Goal: Task Accomplishment & Management: Manage account settings

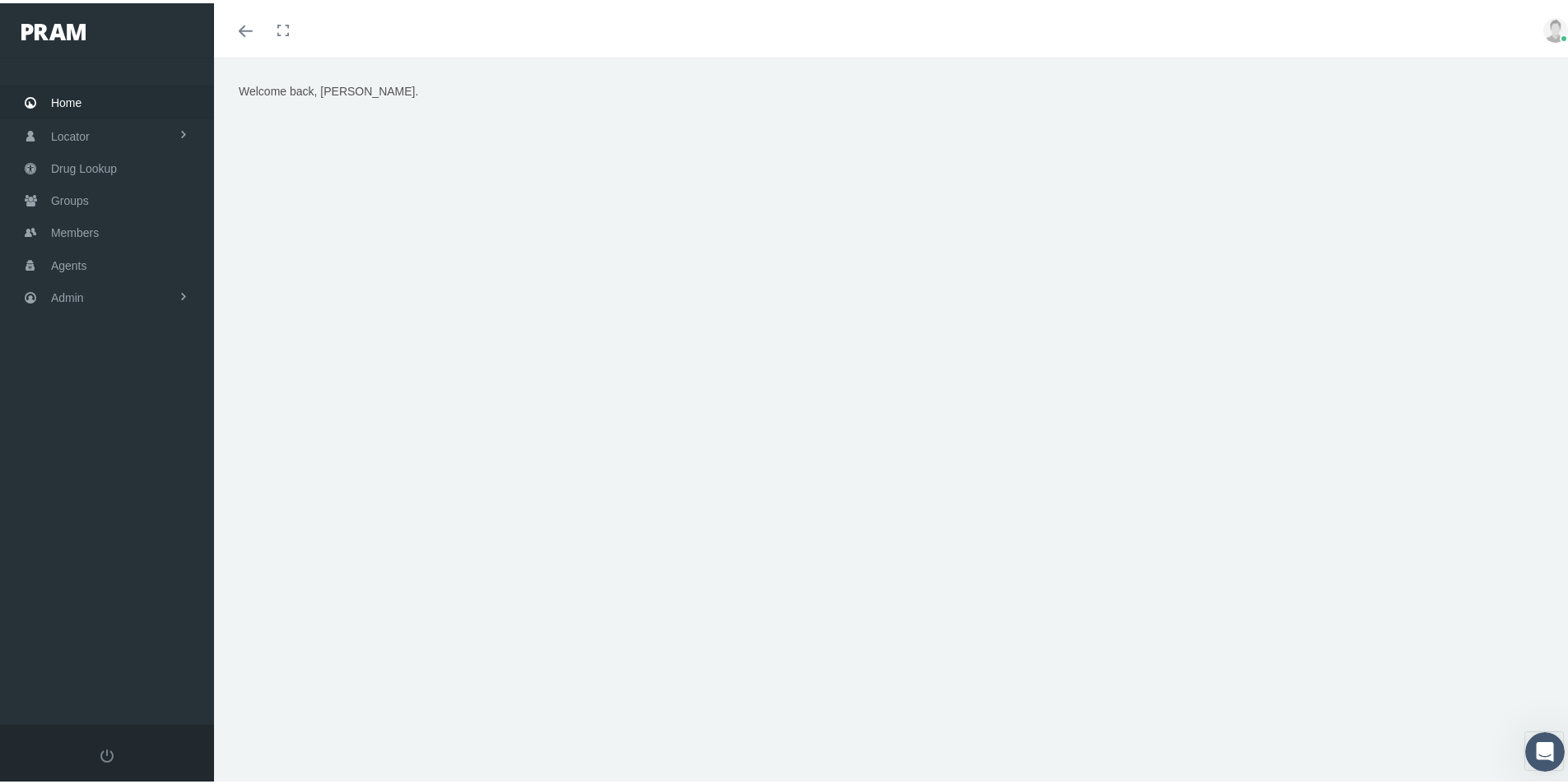
drag, startPoint x: 658, startPoint y: 661, endPoint x: 664, endPoint y: 648, distance: 14.3
click at [664, 650] on div "Welcome back, Kim." at bounding box center [897, 428] width 1366 height 748
click at [423, 693] on div "Welcome back, Kim." at bounding box center [897, 428] width 1366 height 748
click at [71, 297] on span "Admin" at bounding box center [68, 295] width 33 height 31
click at [93, 574] on span "Eligibility File Uploads" at bounding box center [123, 571] width 112 height 28
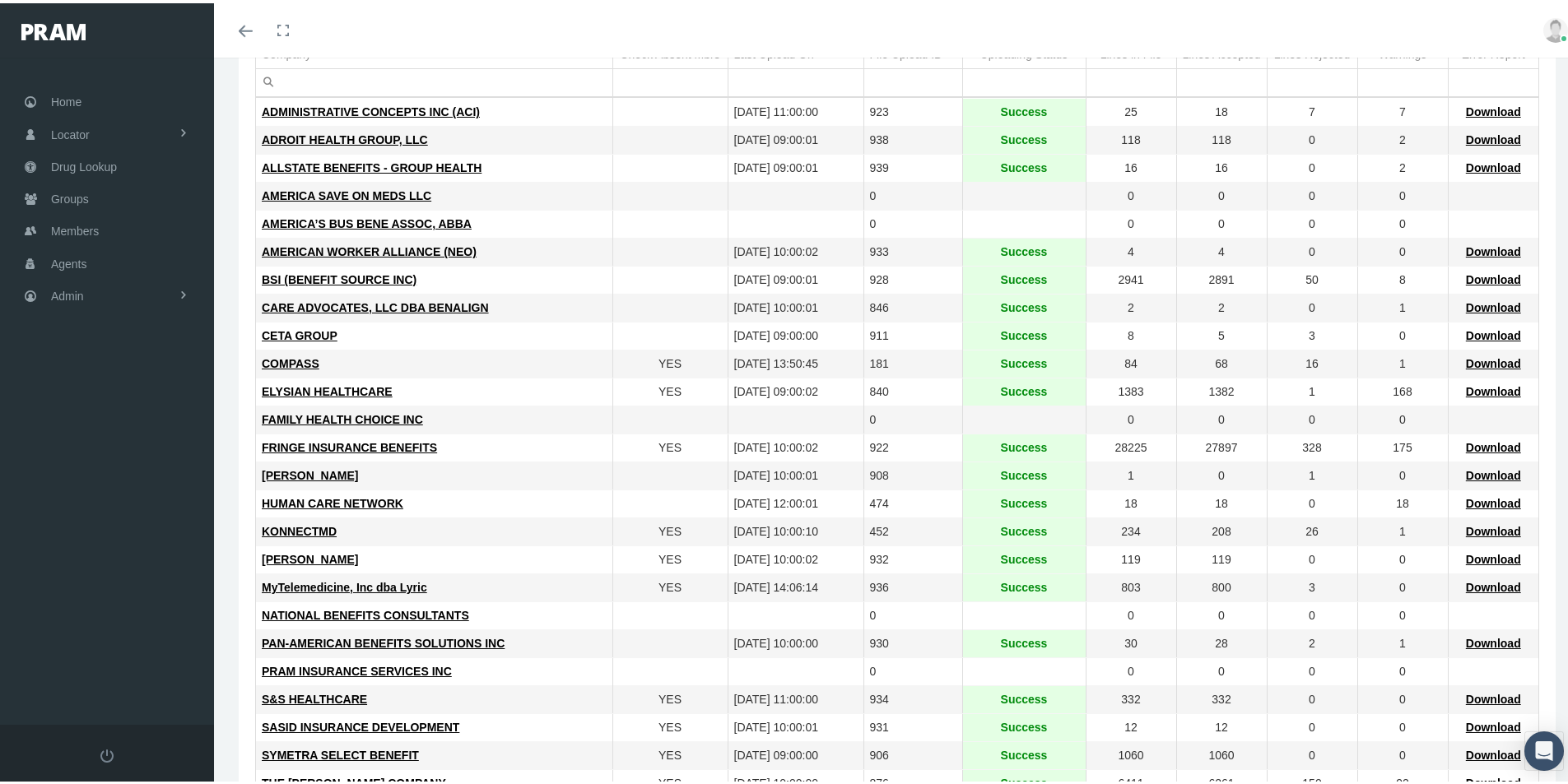
scroll to position [247, 0]
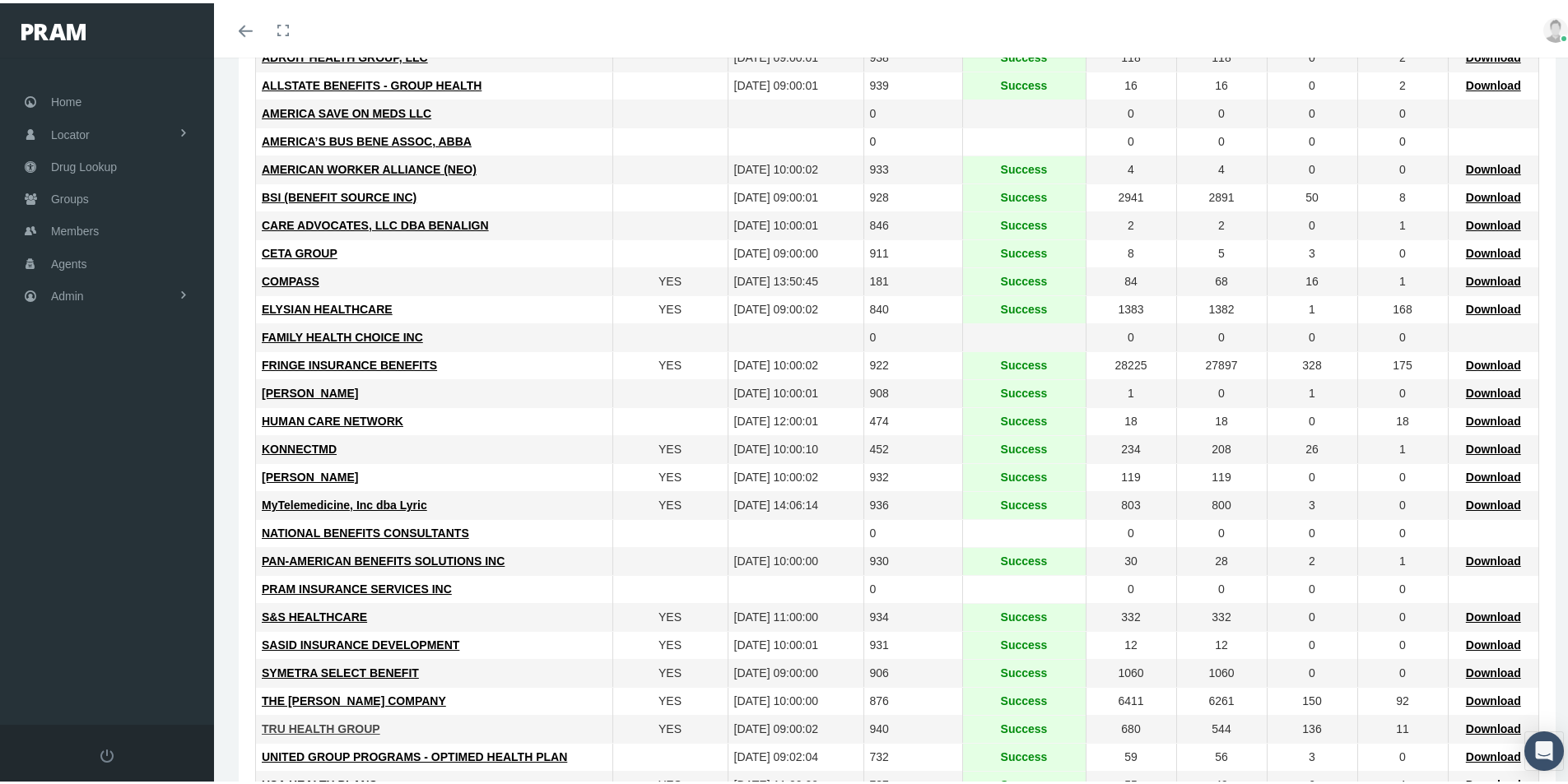
click at [313, 725] on span "TRU HEALTH GROUP" at bounding box center [321, 726] width 118 height 14
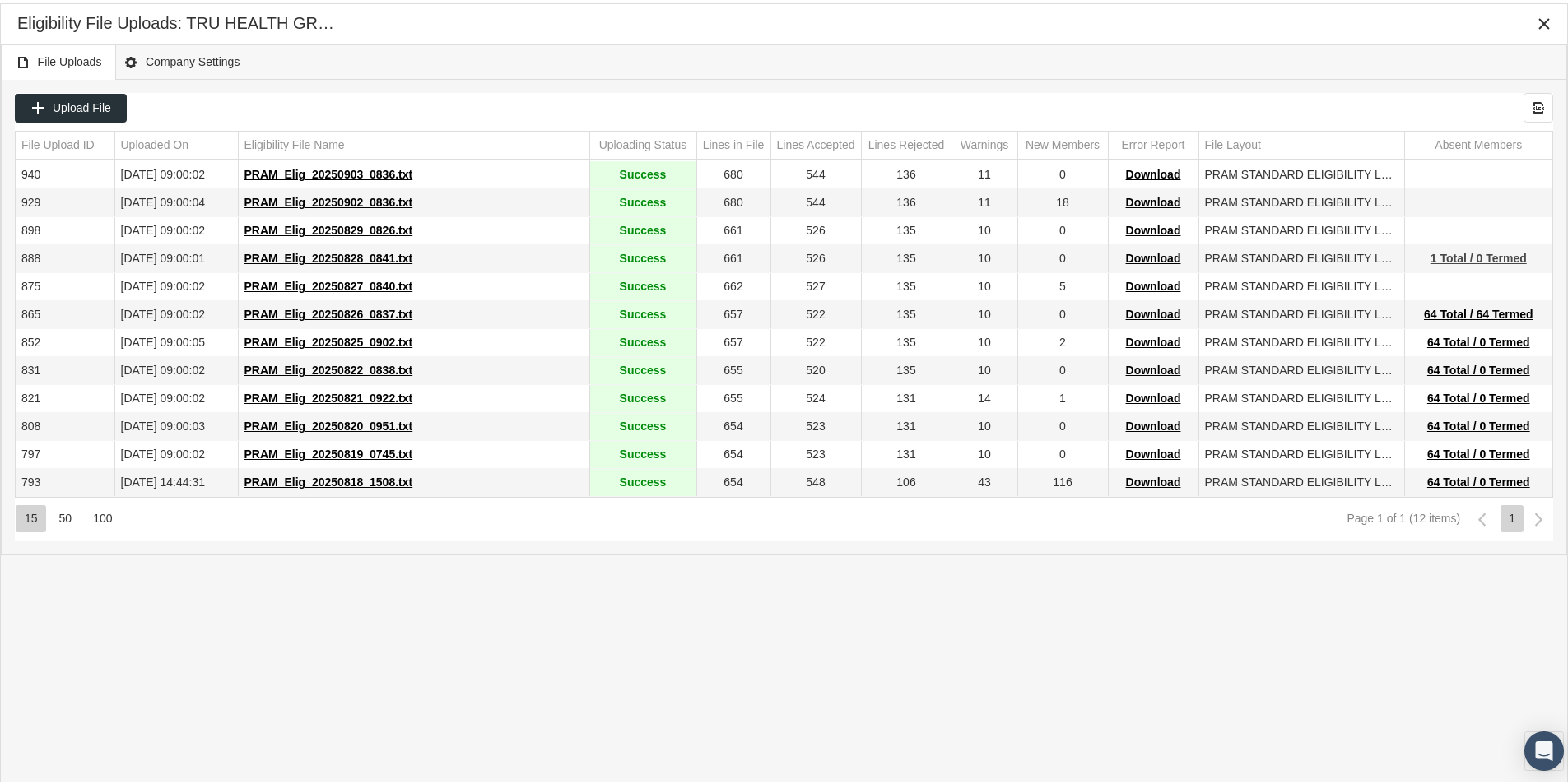
click at [1458, 253] on span "1 Total / 0 Termed" at bounding box center [1478, 255] width 96 height 14
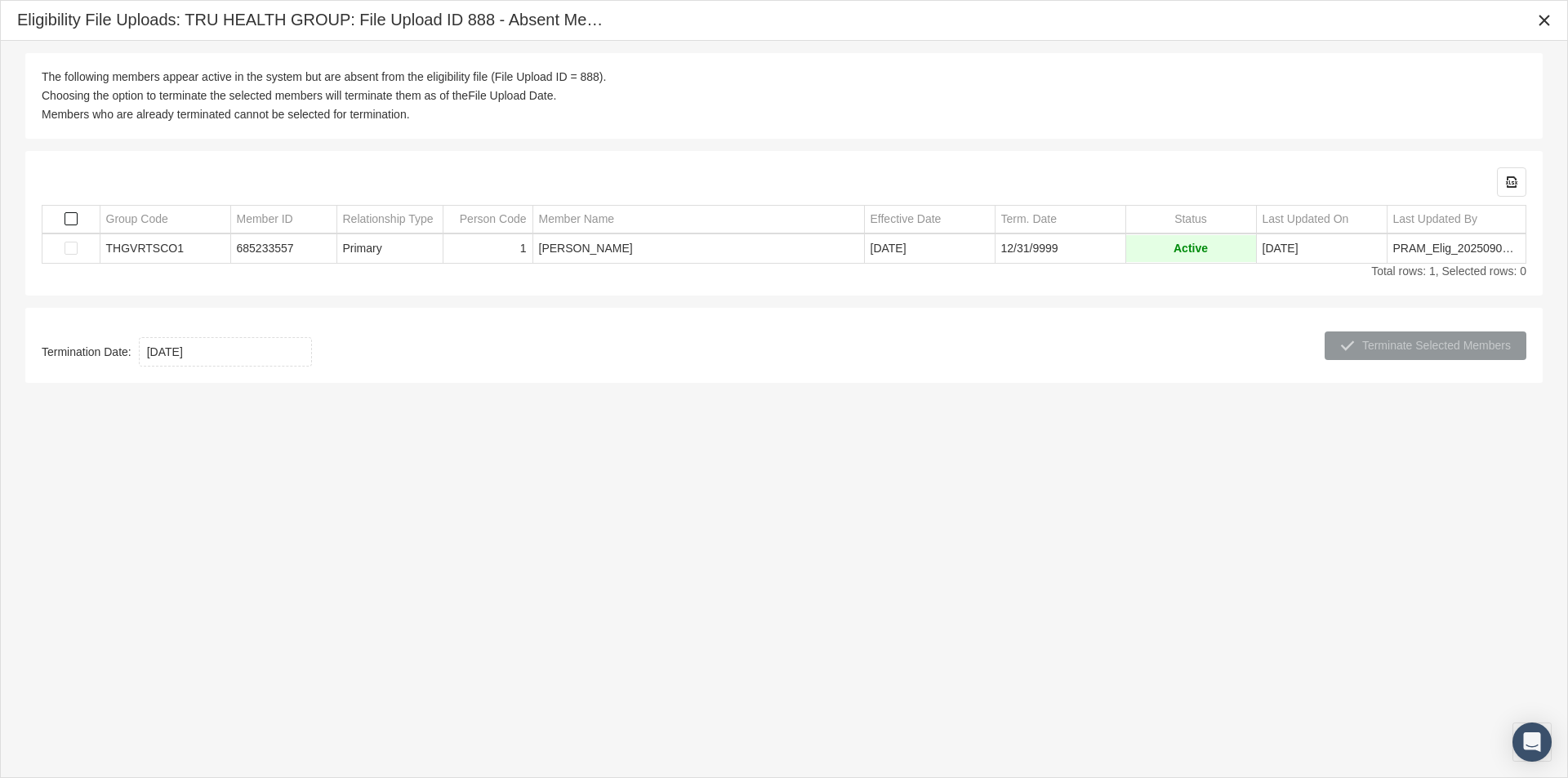
click at [73, 216] on span "Select all" at bounding box center [71, 219] width 13 height 13
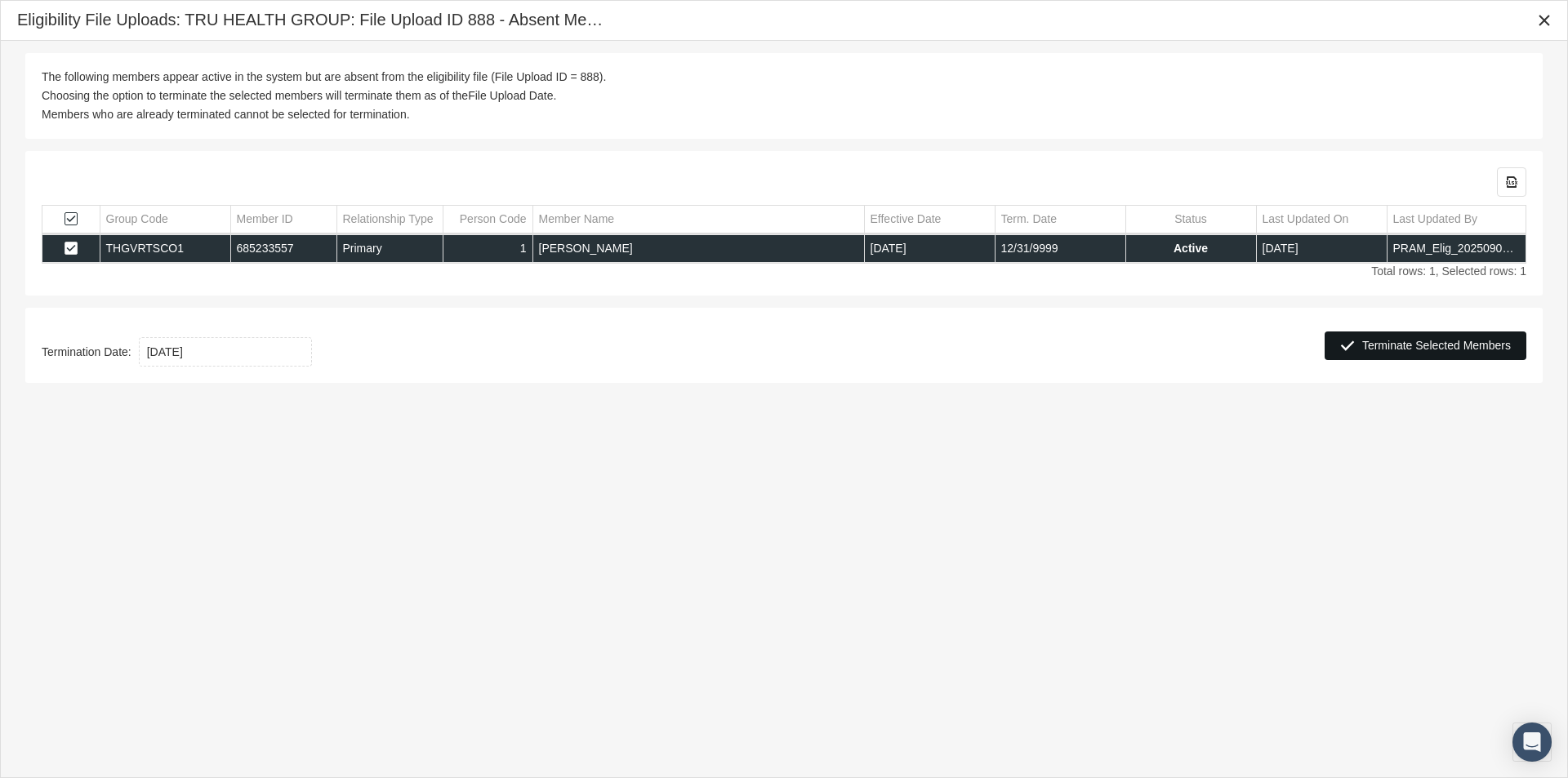
click at [1415, 350] on span "Terminate Selected Members" at bounding box center [1436, 345] width 148 height 13
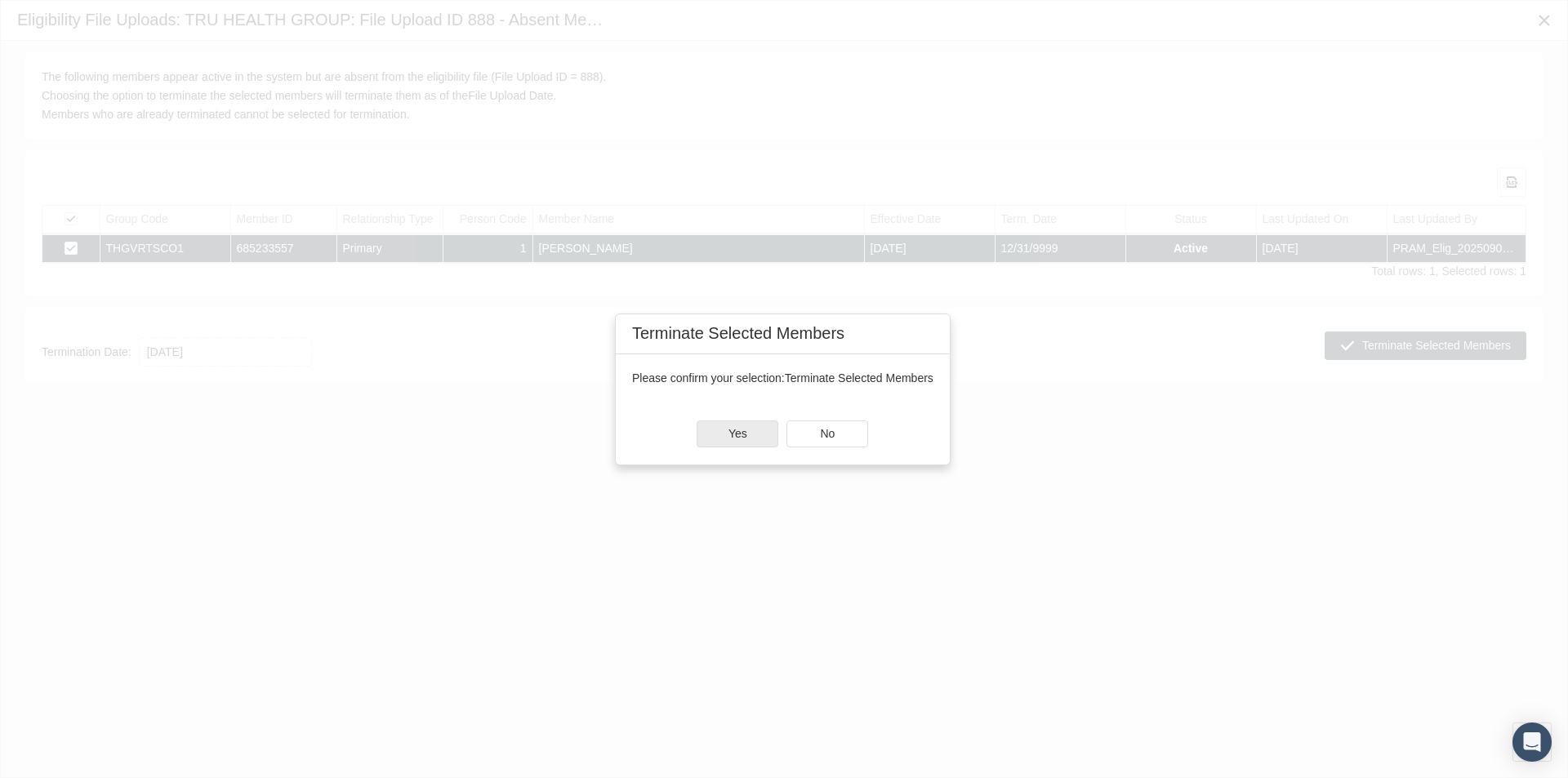
click at [726, 432] on div "Yes" at bounding box center [737, 434] width 80 height 25
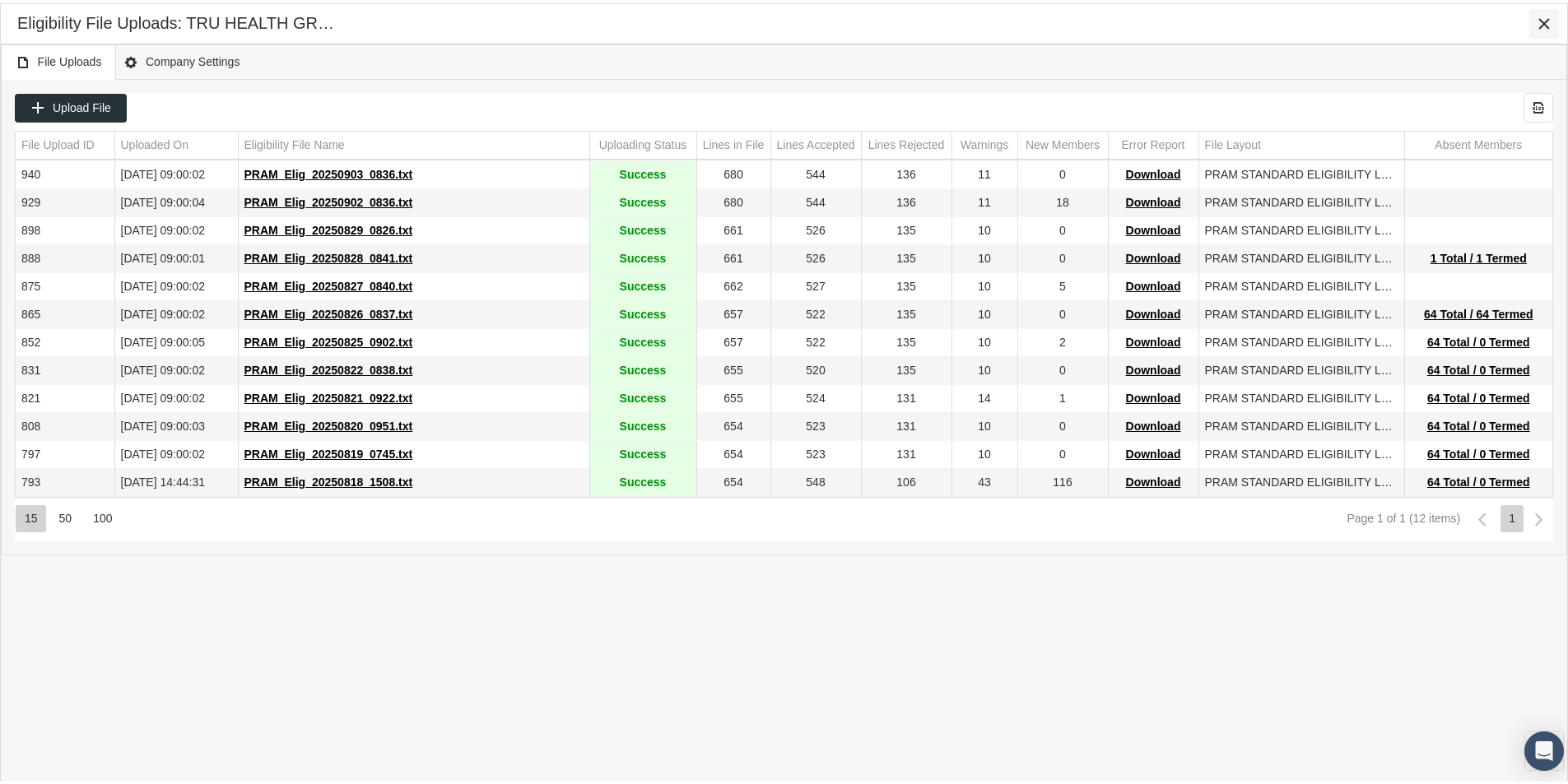
click at [1541, 17] on icon "Close" at bounding box center [1544, 20] width 15 height 15
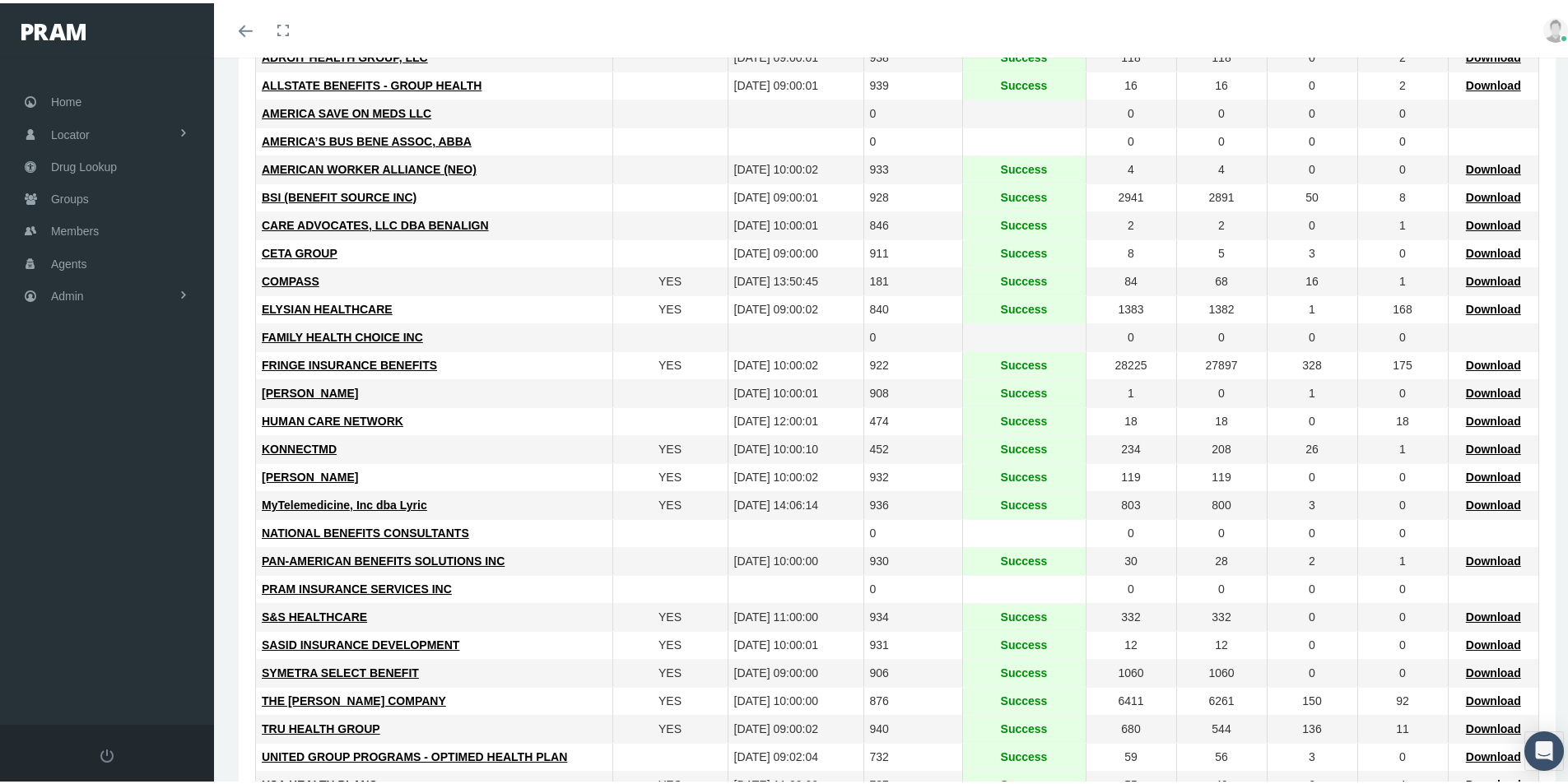
scroll to position [329, 0]
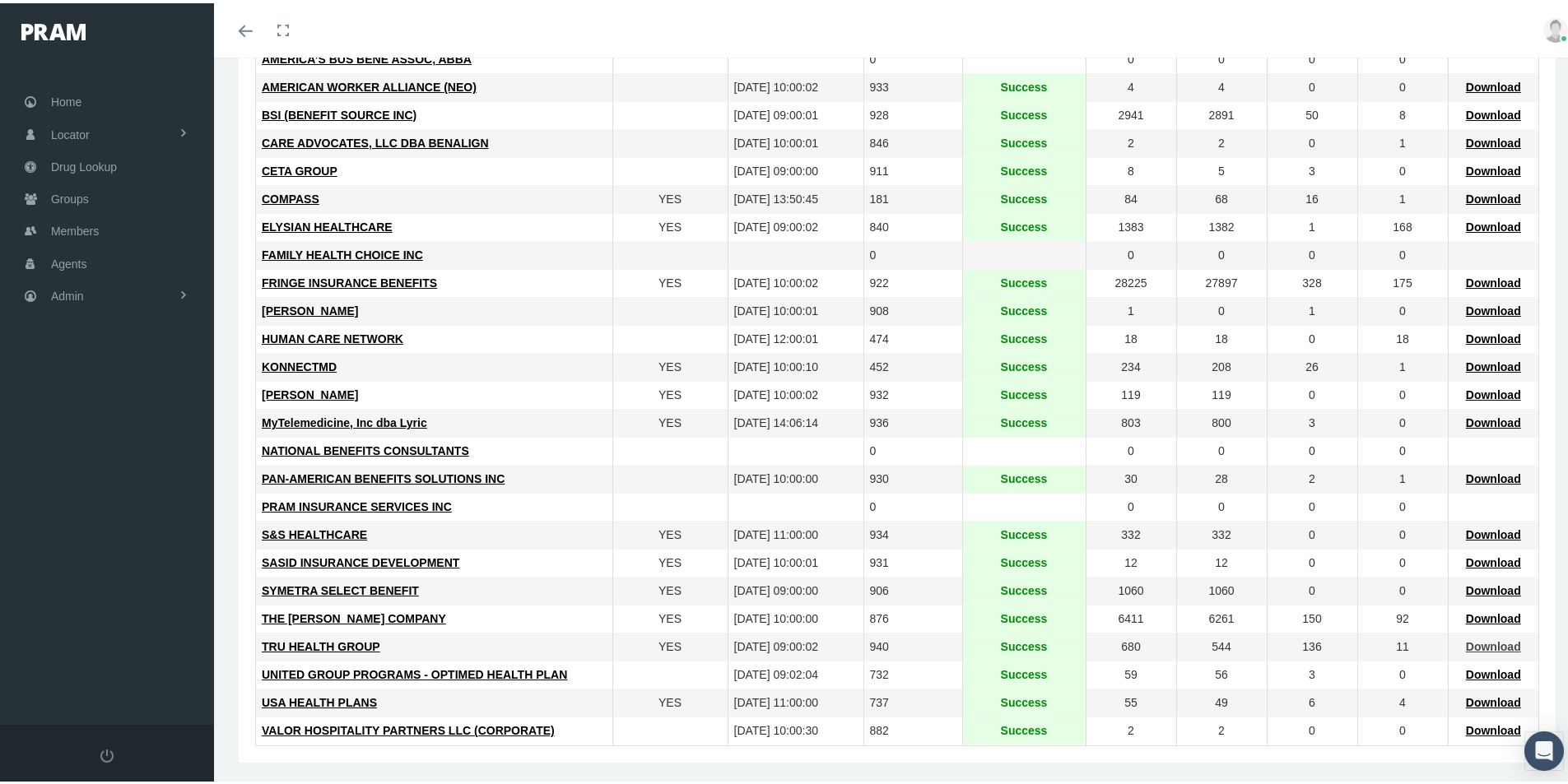
click at [1467, 645] on span "Download" at bounding box center [1493, 643] width 55 height 14
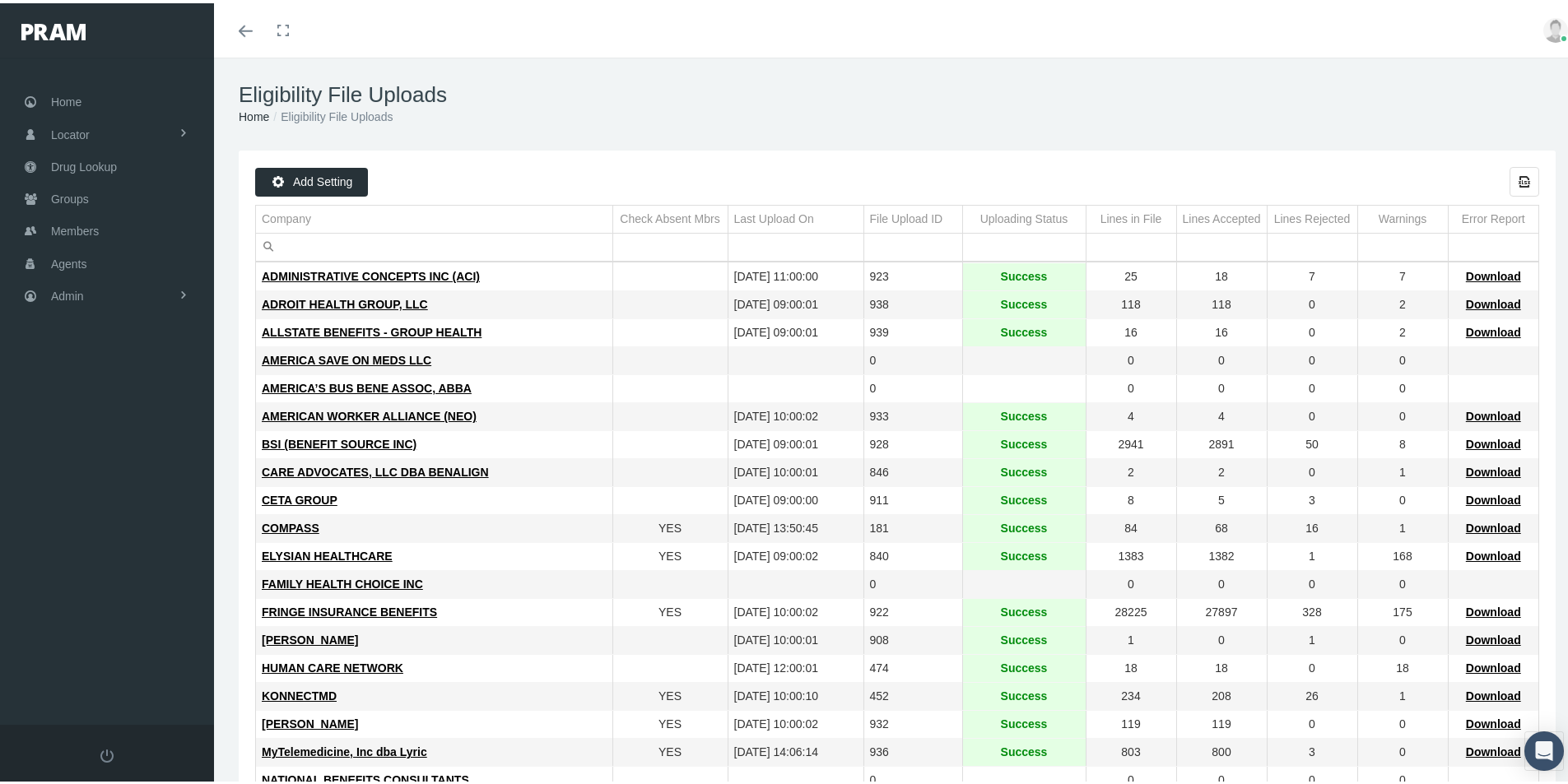
click at [526, 721] on div "MORGAN WHITE" at bounding box center [434, 721] width 345 height 16
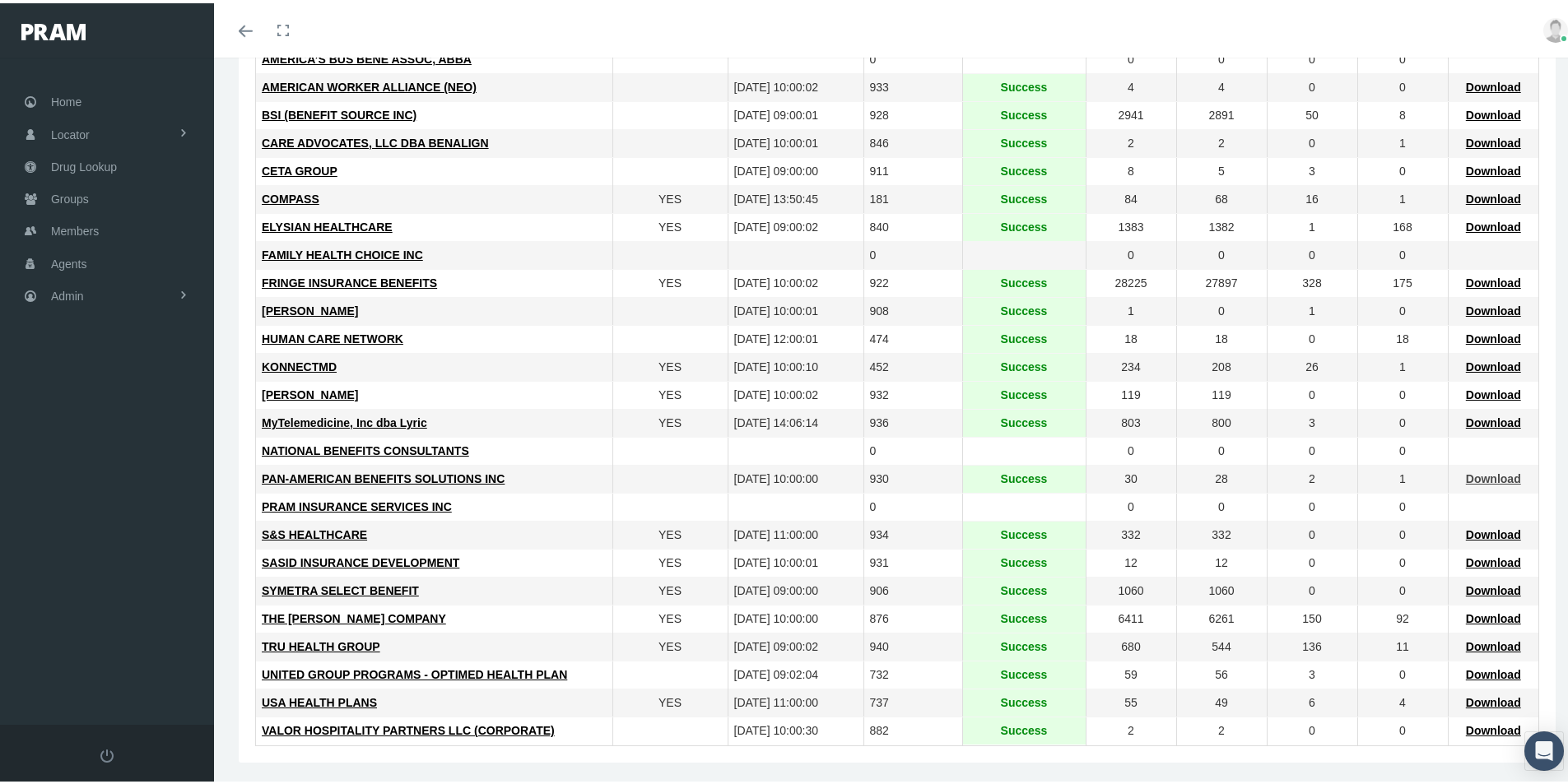
click at [1467, 476] on span "Download" at bounding box center [1493, 476] width 55 height 14
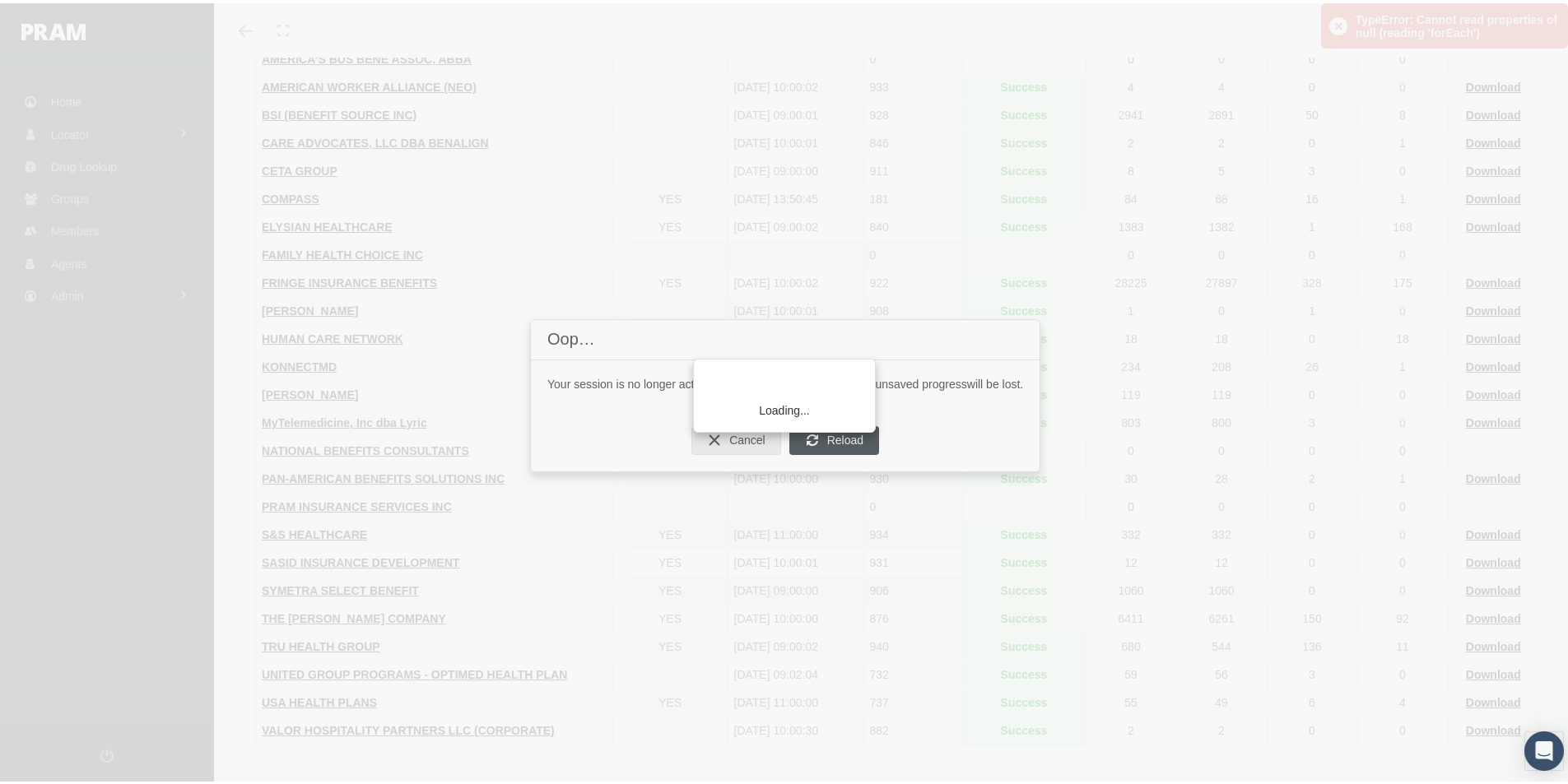
click at [841, 439] on div "Loading..." at bounding box center [784, 392] width 1568 height 784
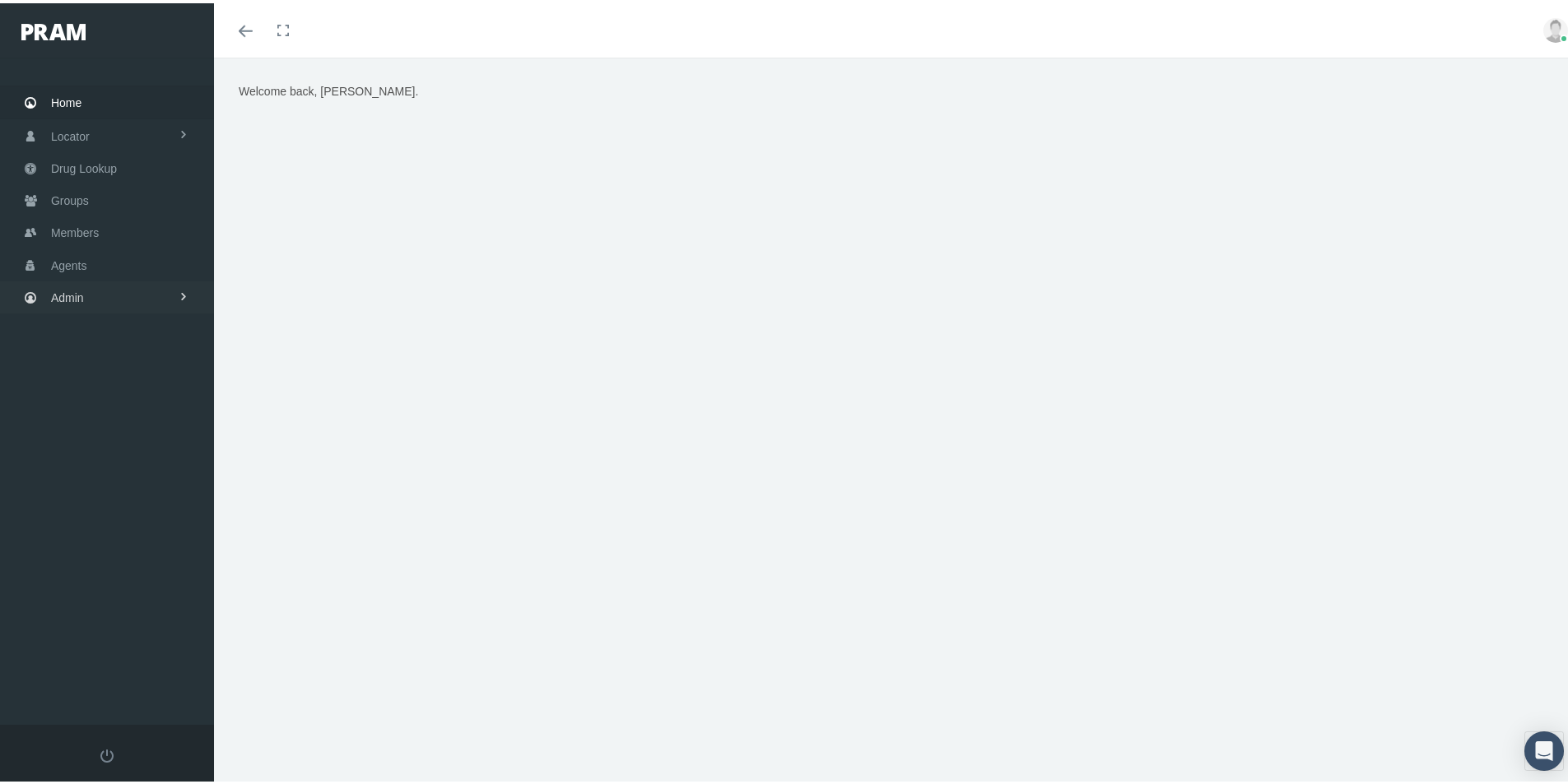
click at [68, 297] on span "Admin" at bounding box center [68, 295] width 33 height 31
click at [101, 573] on span "Eligibility File Uploads" at bounding box center [123, 571] width 112 height 28
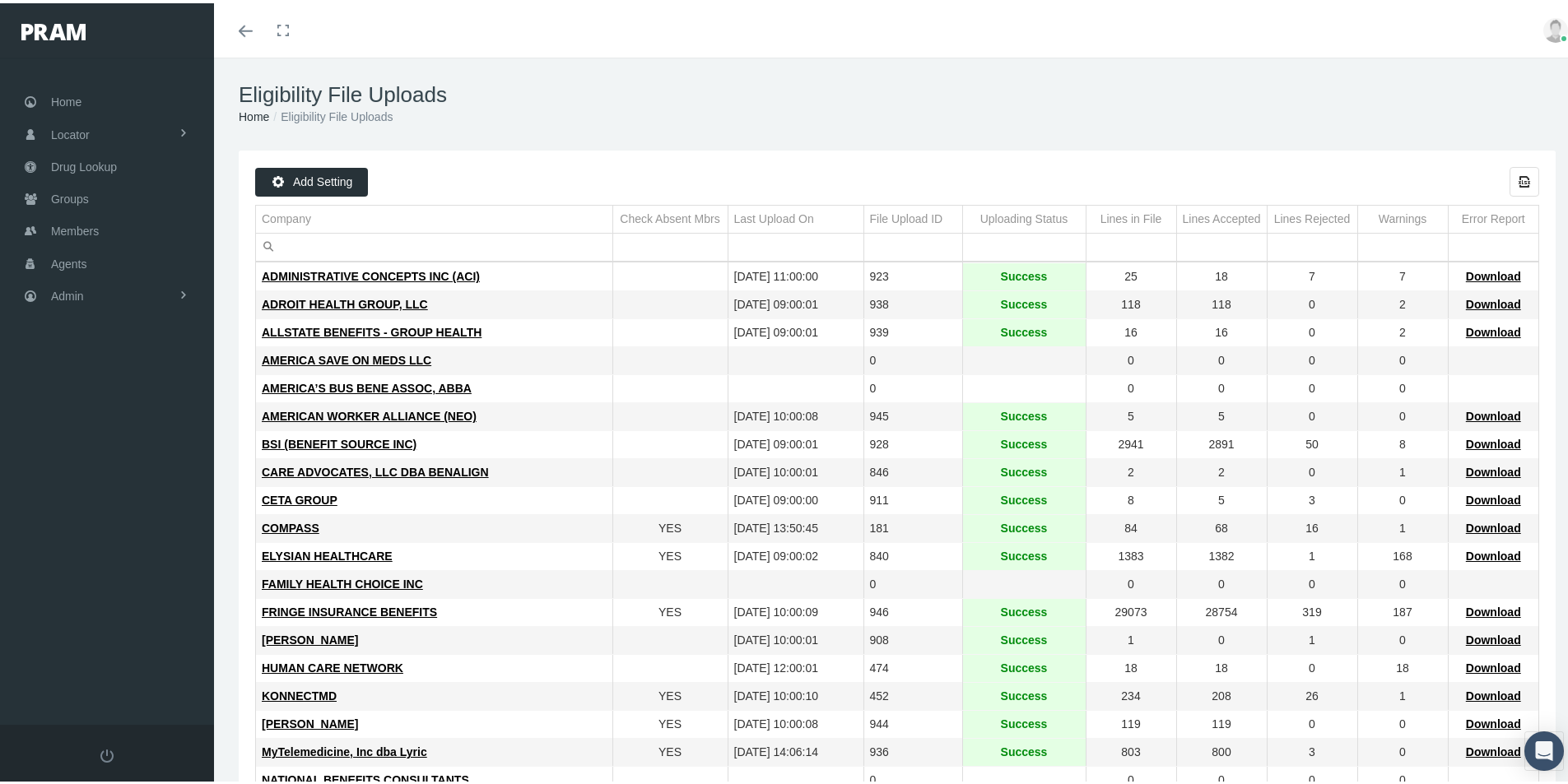
scroll to position [82, 0]
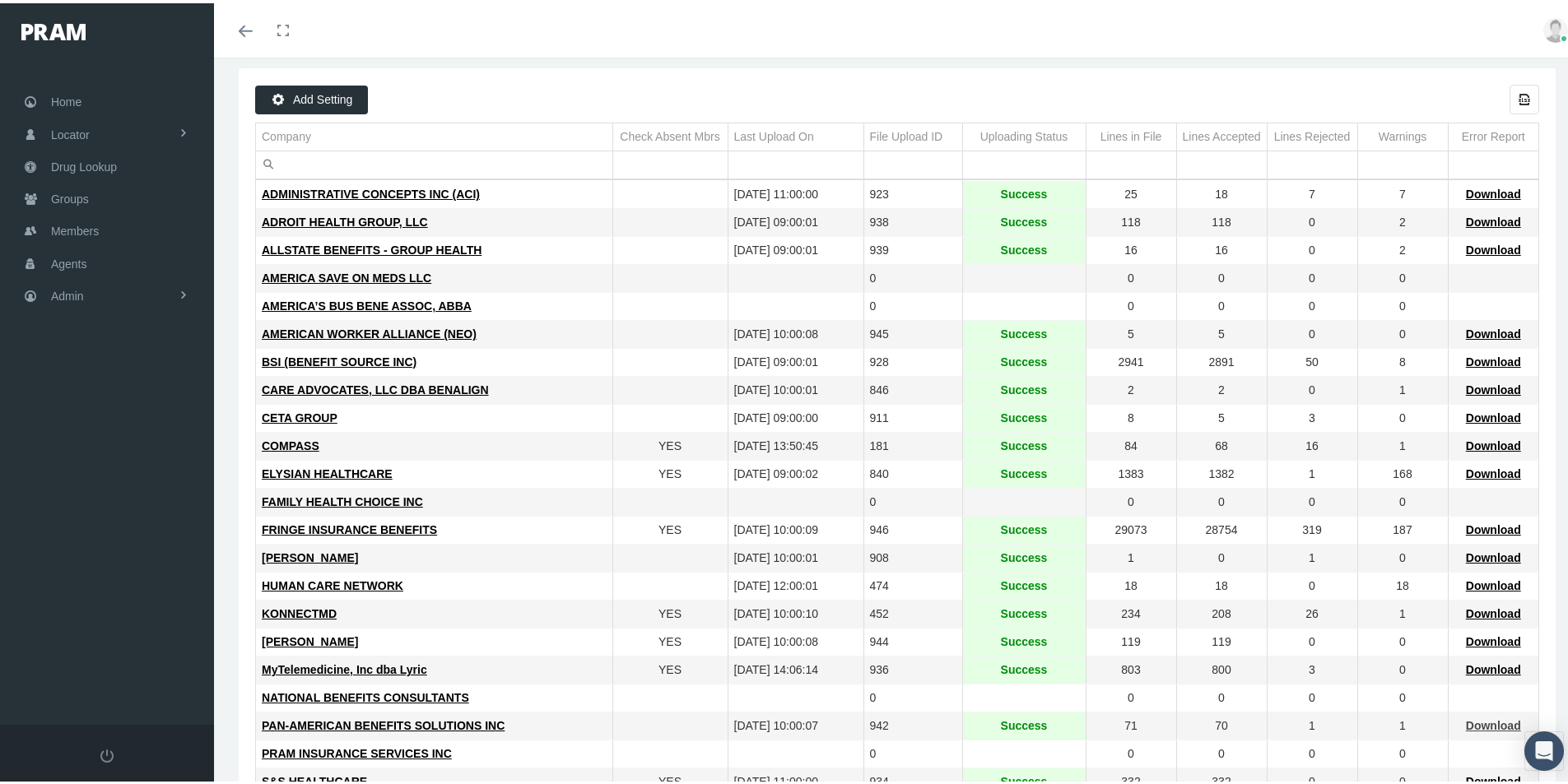
click at [1476, 723] on span "Download" at bounding box center [1493, 722] width 55 height 14
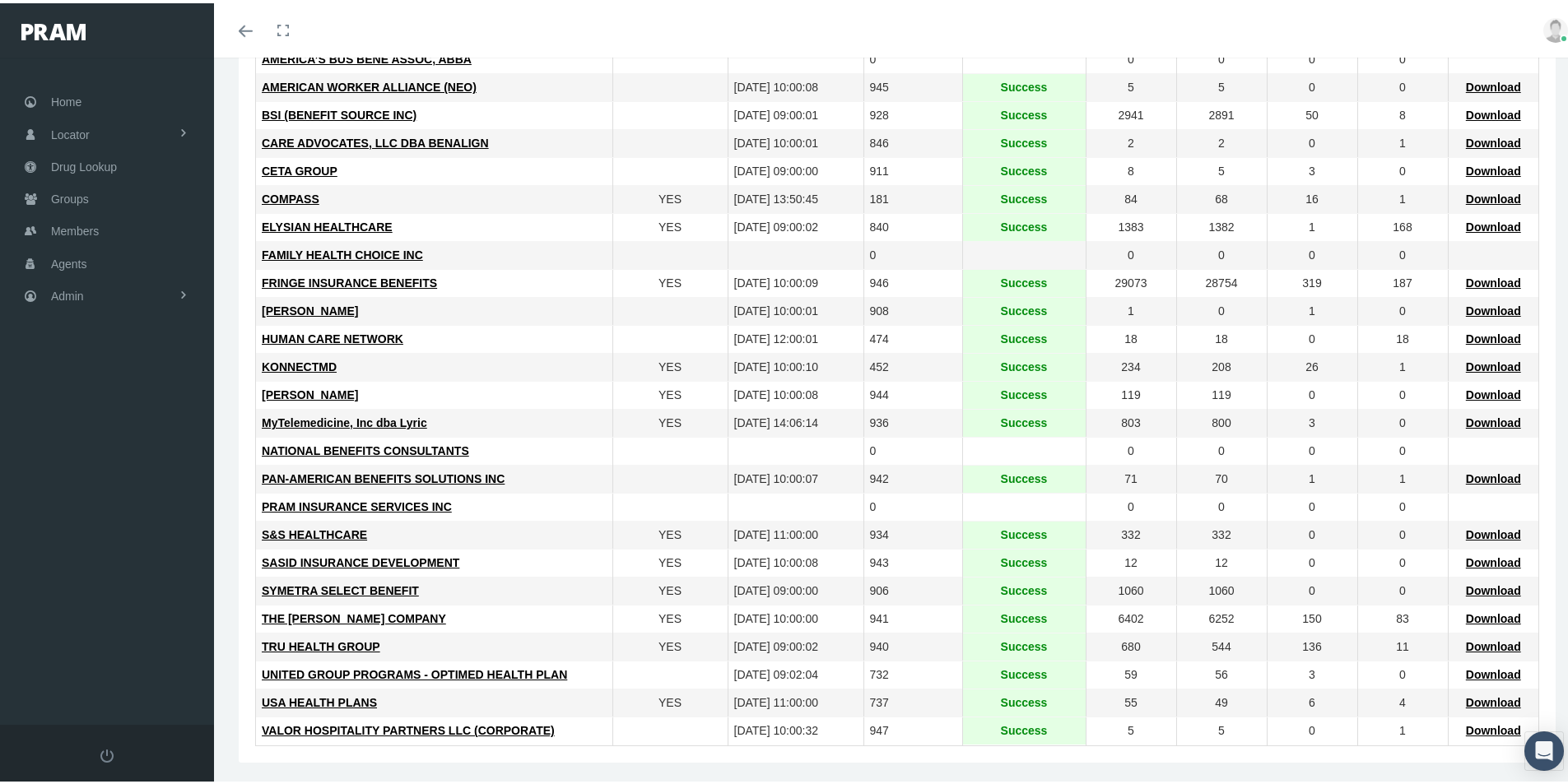
scroll to position [334, 0]
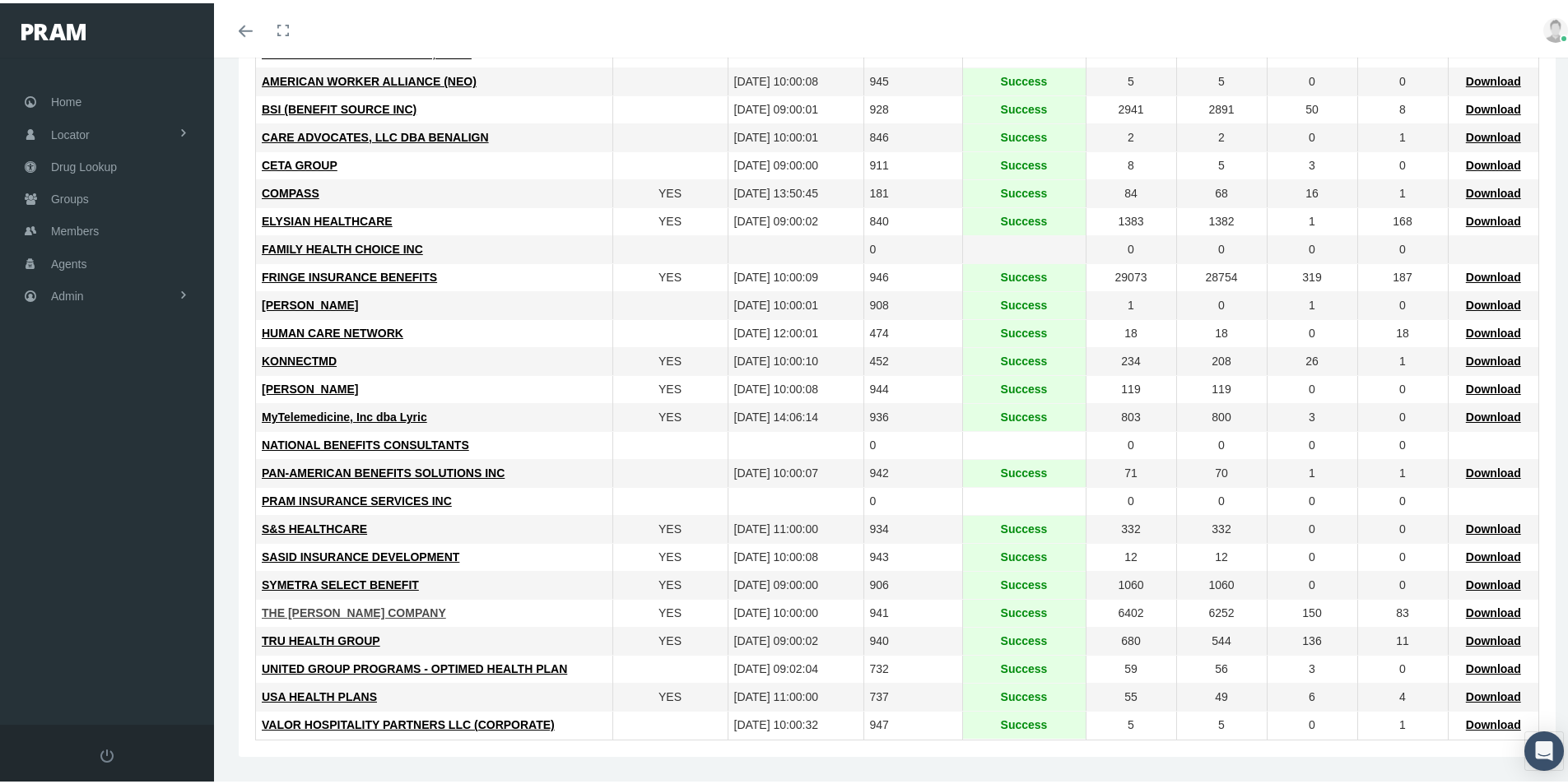
click at [339, 609] on span "THE LOOMIS COMPANY" at bounding box center [354, 610] width 184 height 14
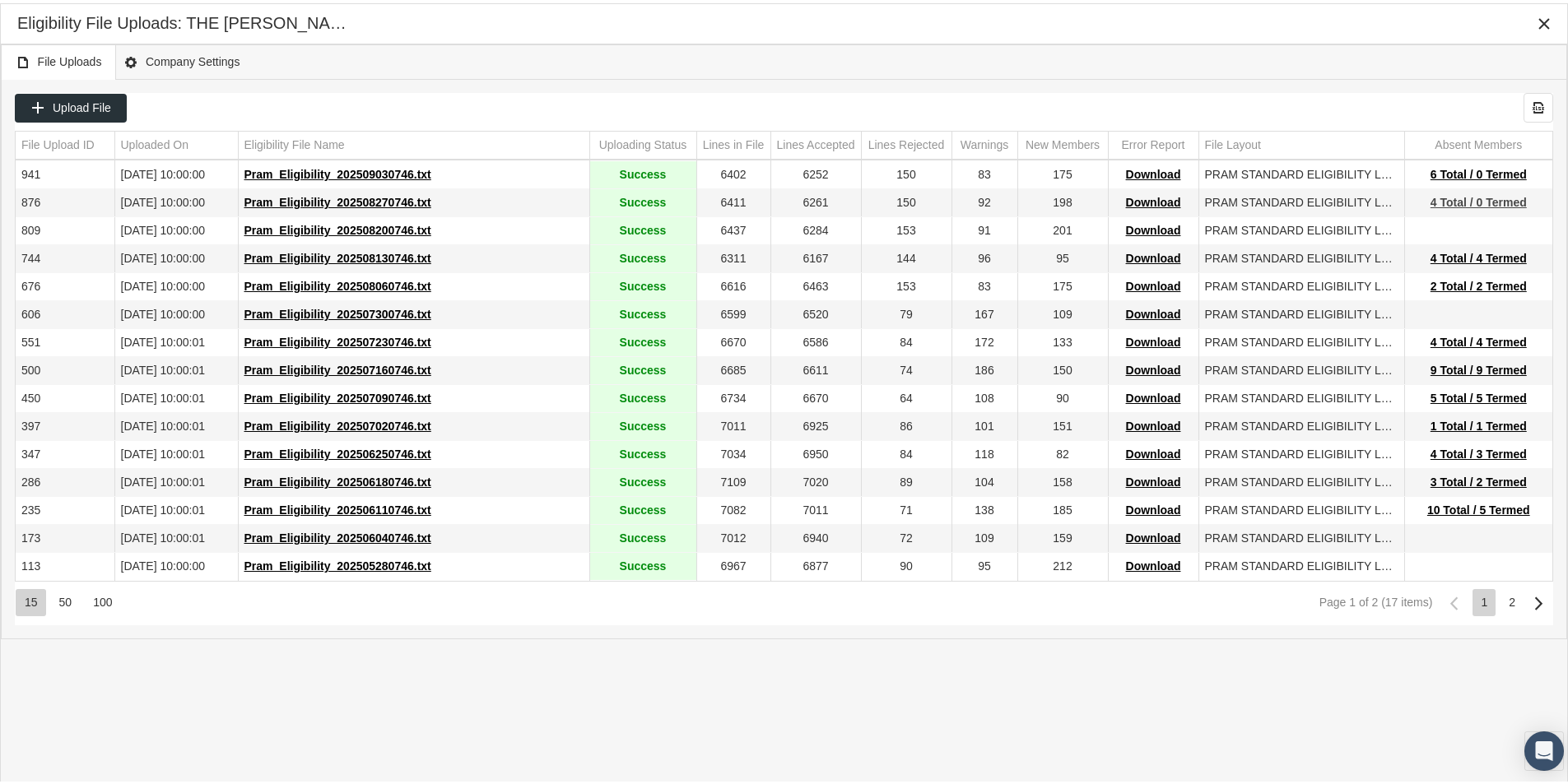
click at [1448, 202] on span "4 Total / 0 Termed" at bounding box center [1478, 200] width 96 height 14
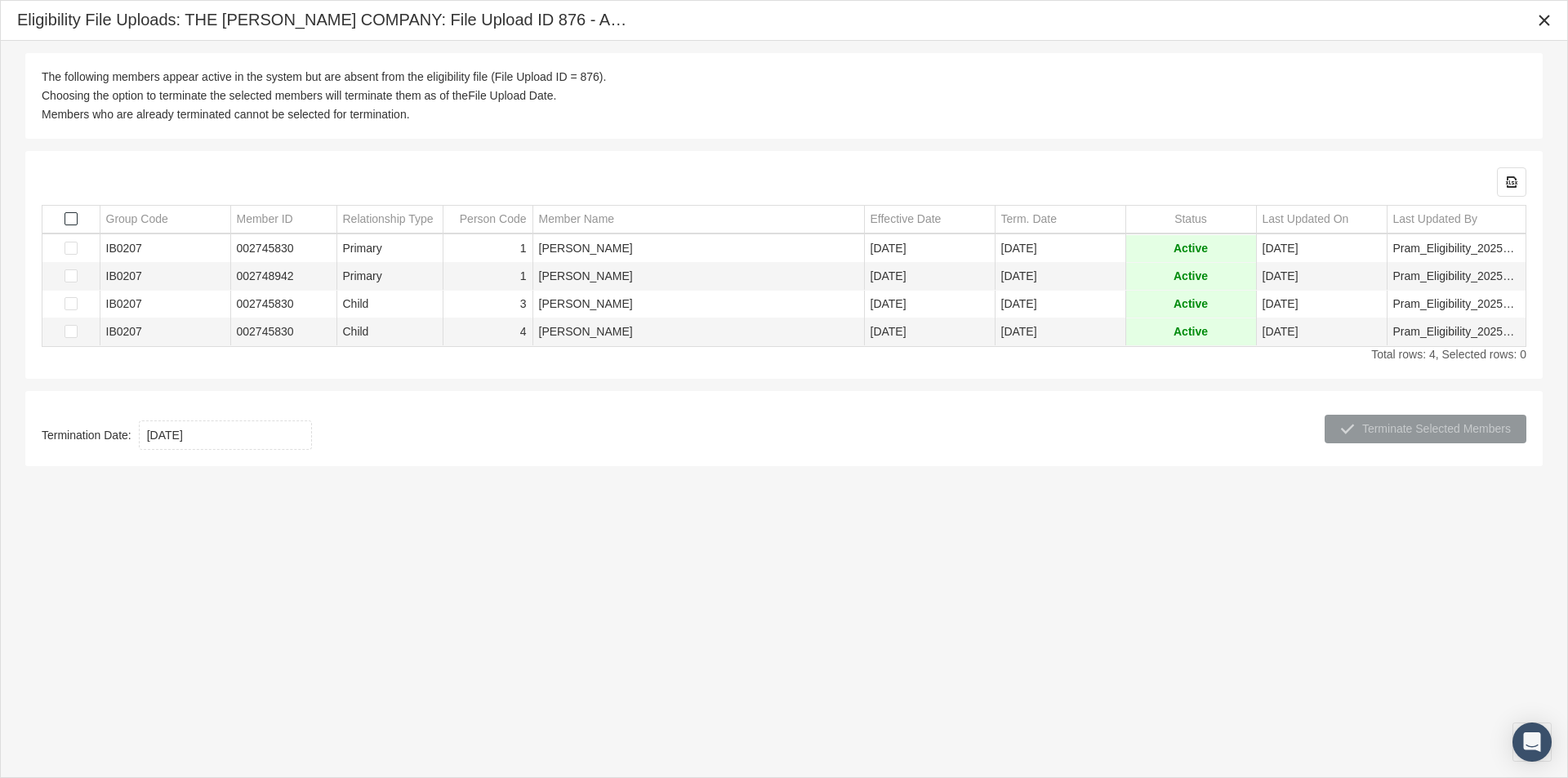
click at [72, 214] on span "Select all" at bounding box center [71, 219] width 13 height 13
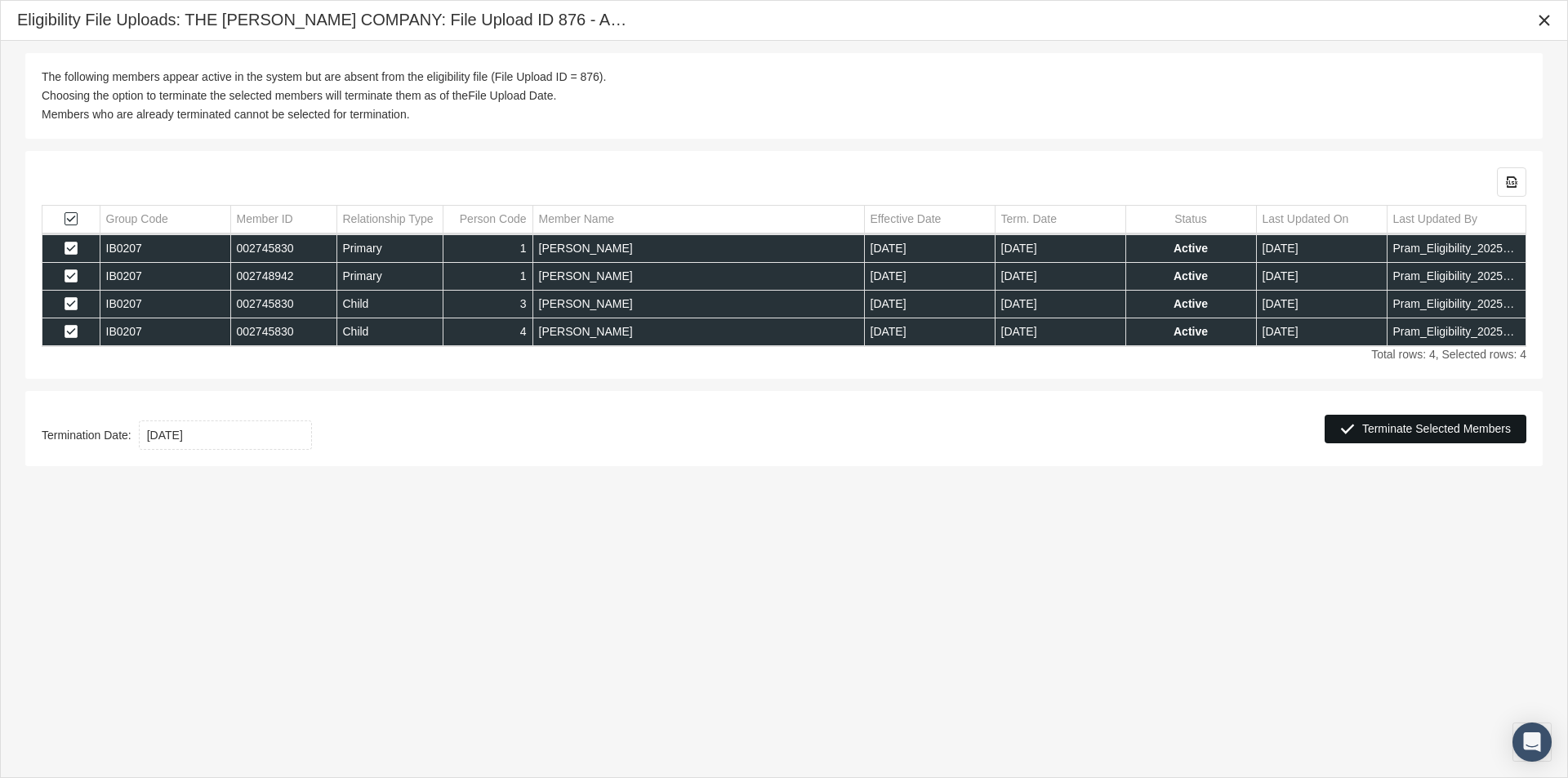
click at [1420, 431] on span "Terminate Selected Members" at bounding box center [1436, 429] width 148 height 13
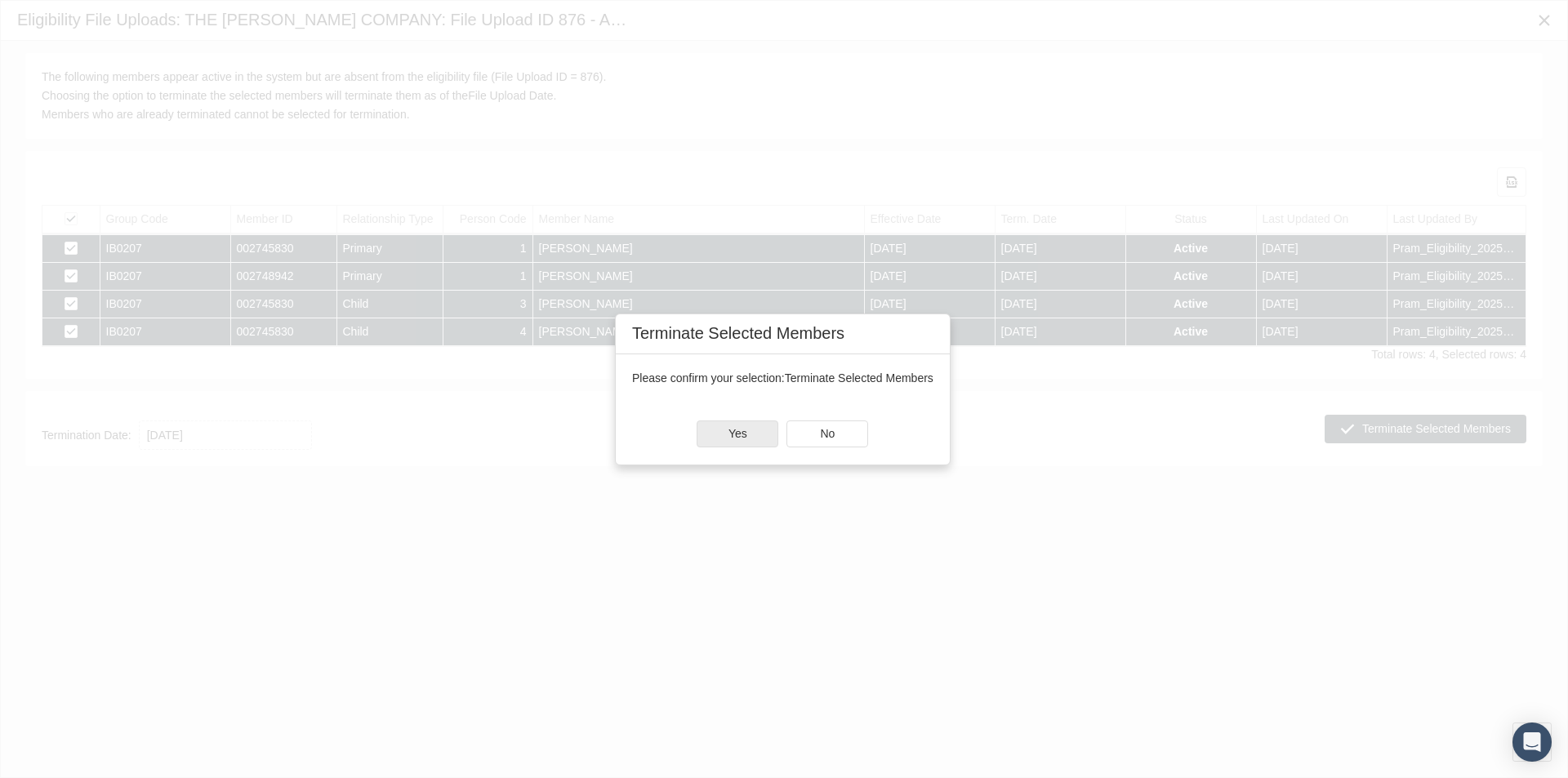
click at [744, 432] on span "Yes" at bounding box center [738, 434] width 19 height 13
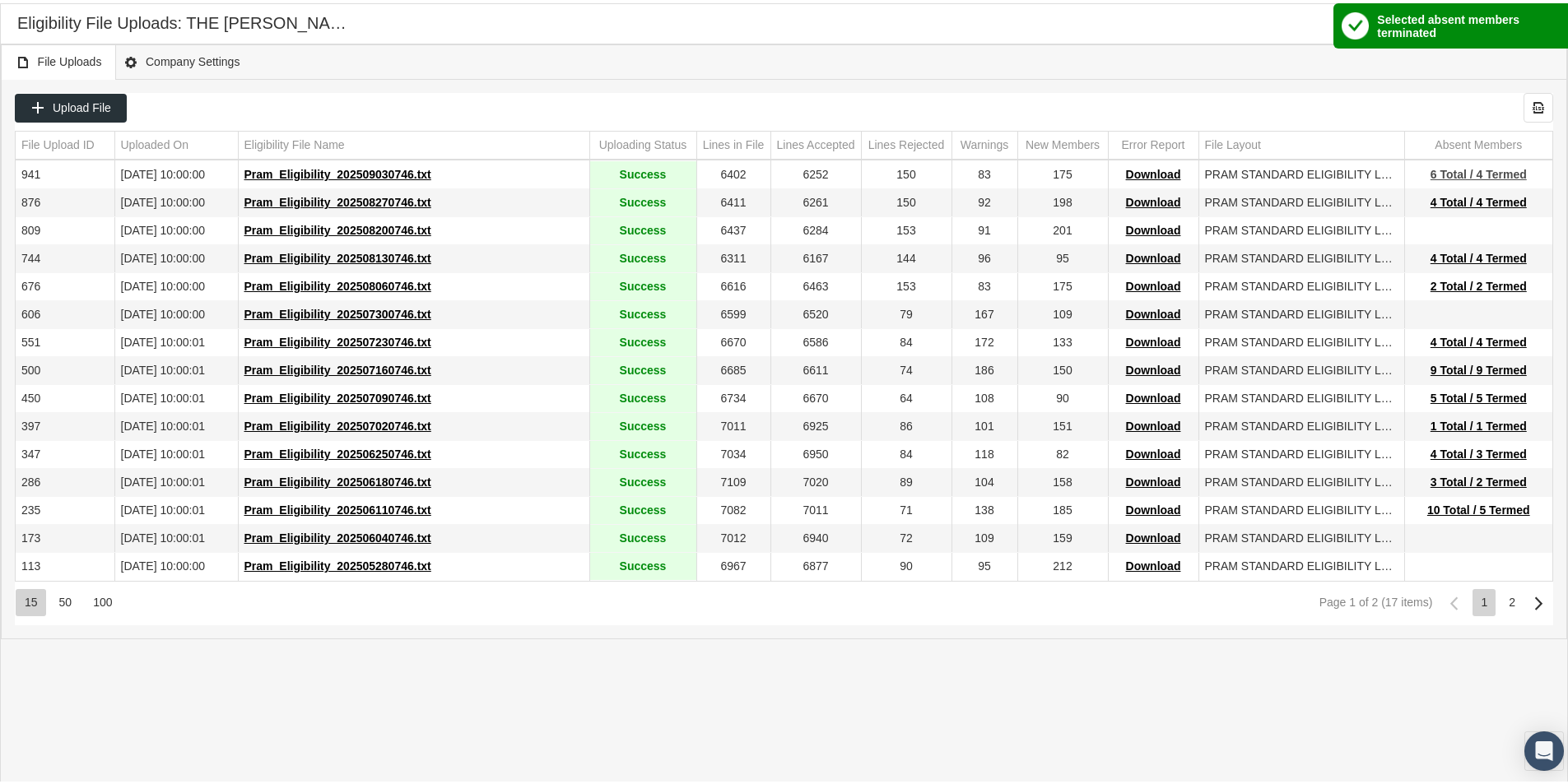
click at [1458, 170] on span "6 Total / 4 Termed" at bounding box center [1478, 172] width 96 height 14
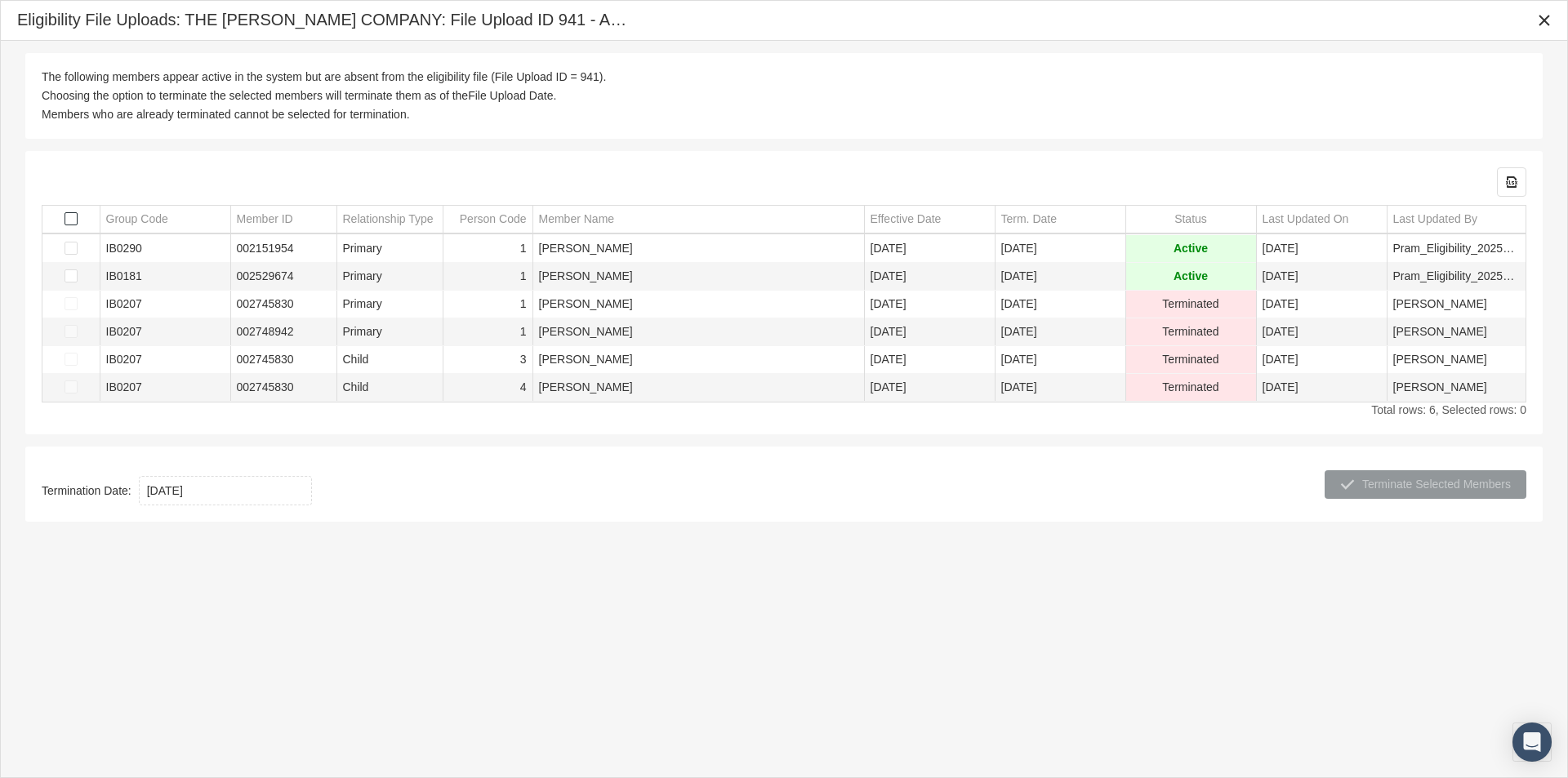
click at [70, 213] on span "Select all" at bounding box center [71, 219] width 13 height 13
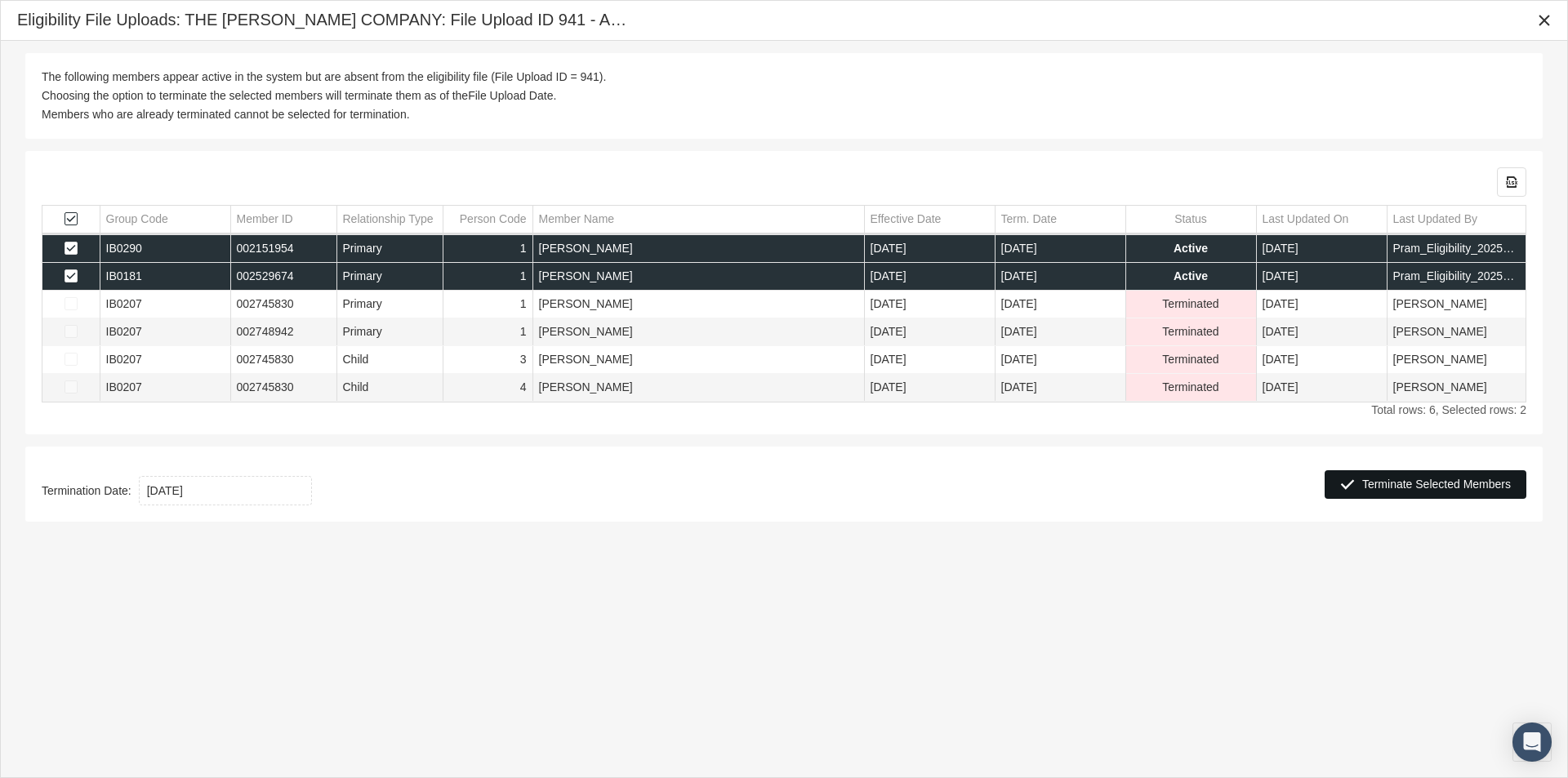
click at [1382, 481] on span "Terminate Selected Members" at bounding box center [1436, 485] width 148 height 13
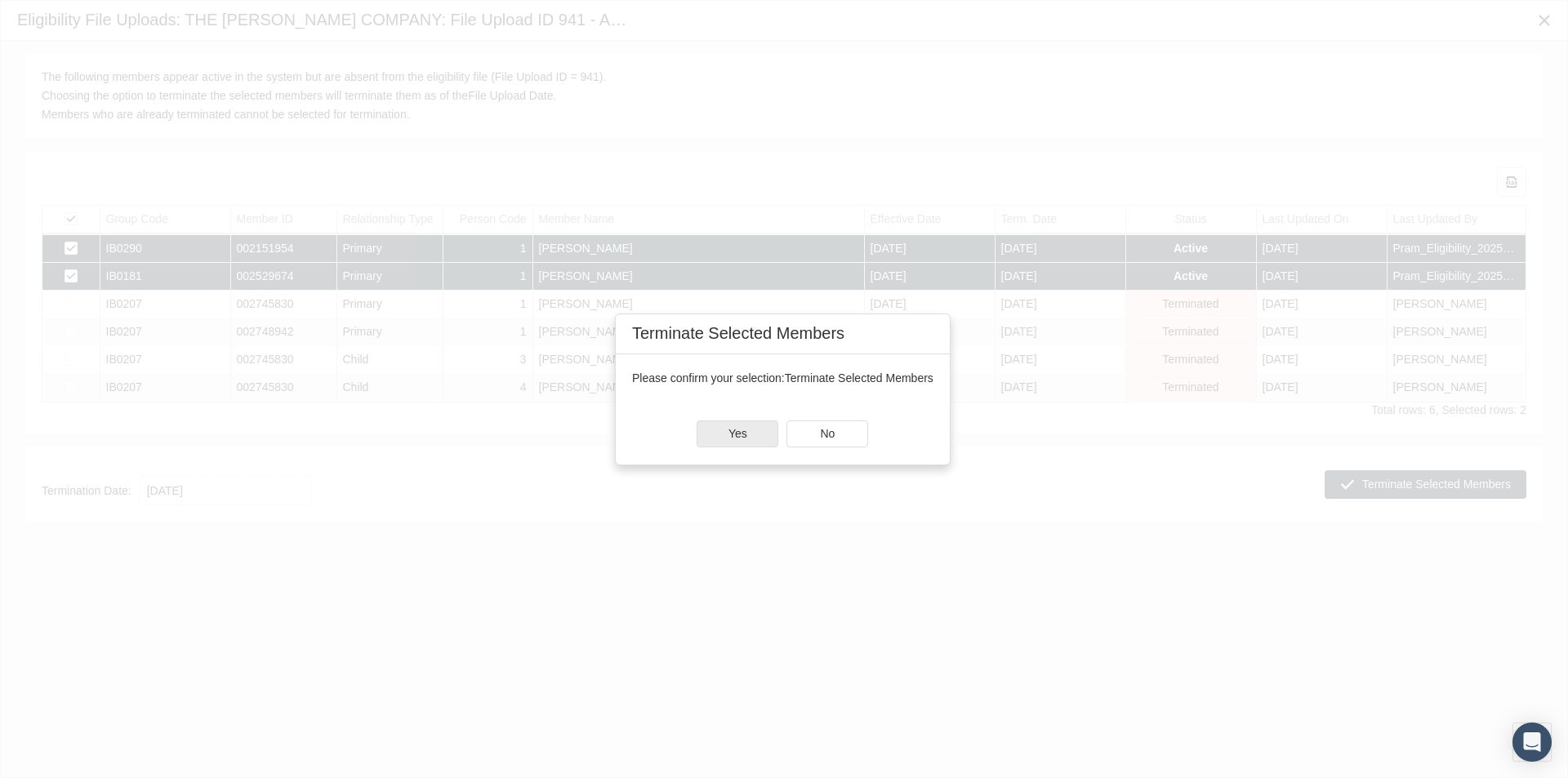
click at [732, 433] on span "Yes" at bounding box center [738, 434] width 19 height 13
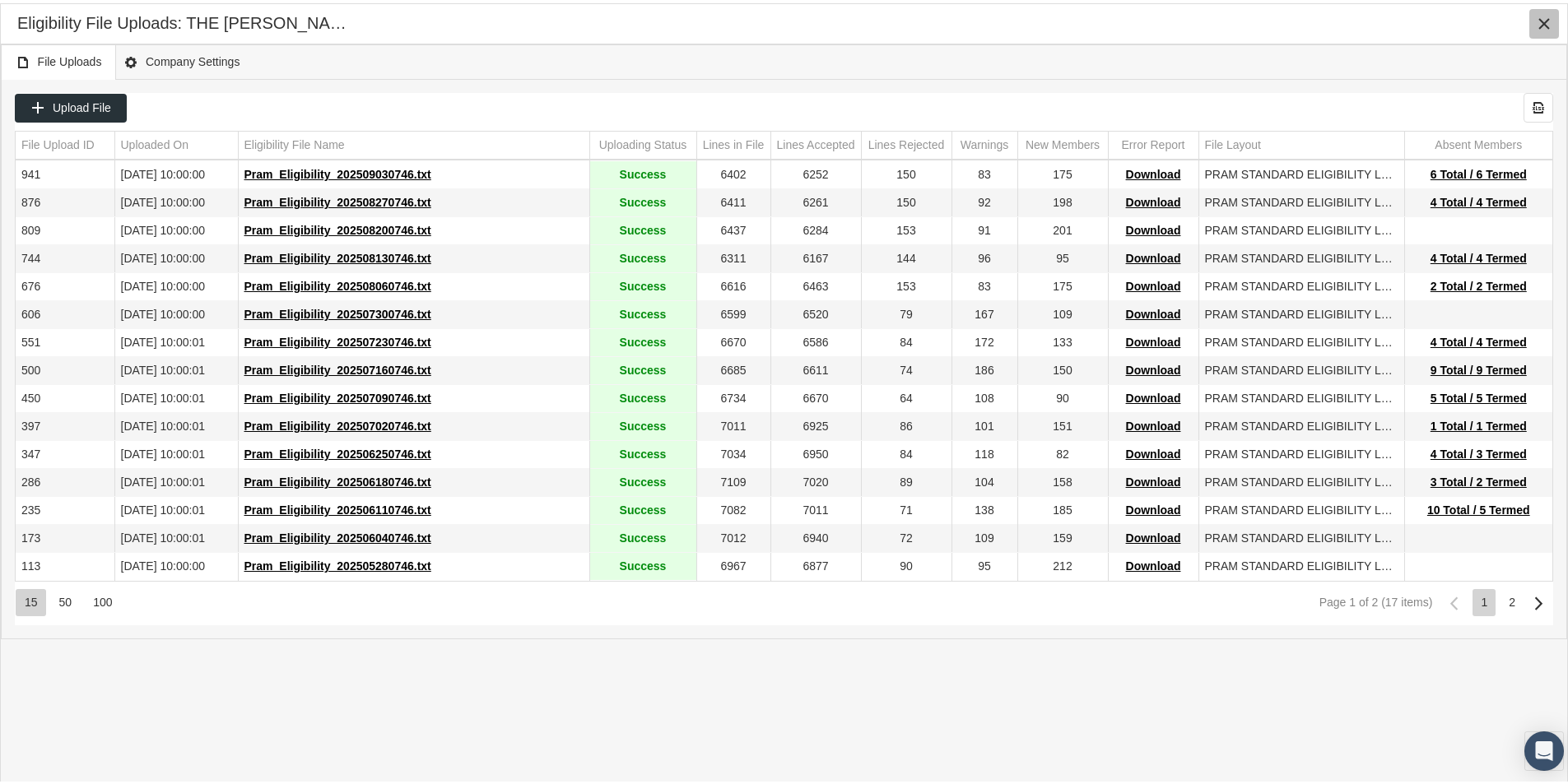
click at [1544, 19] on icon "Close" at bounding box center [1544, 20] width 15 height 15
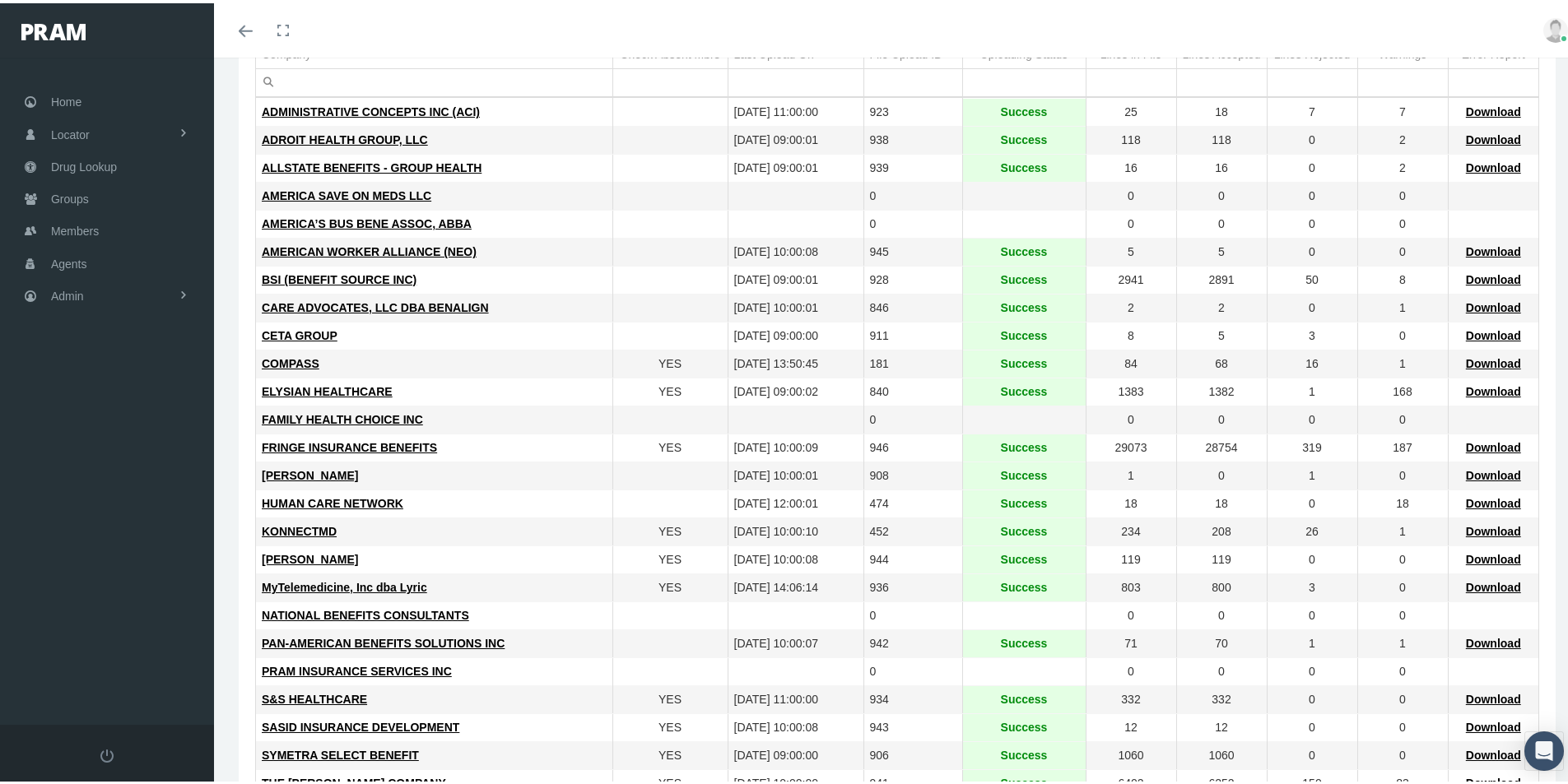
scroll to position [247, 0]
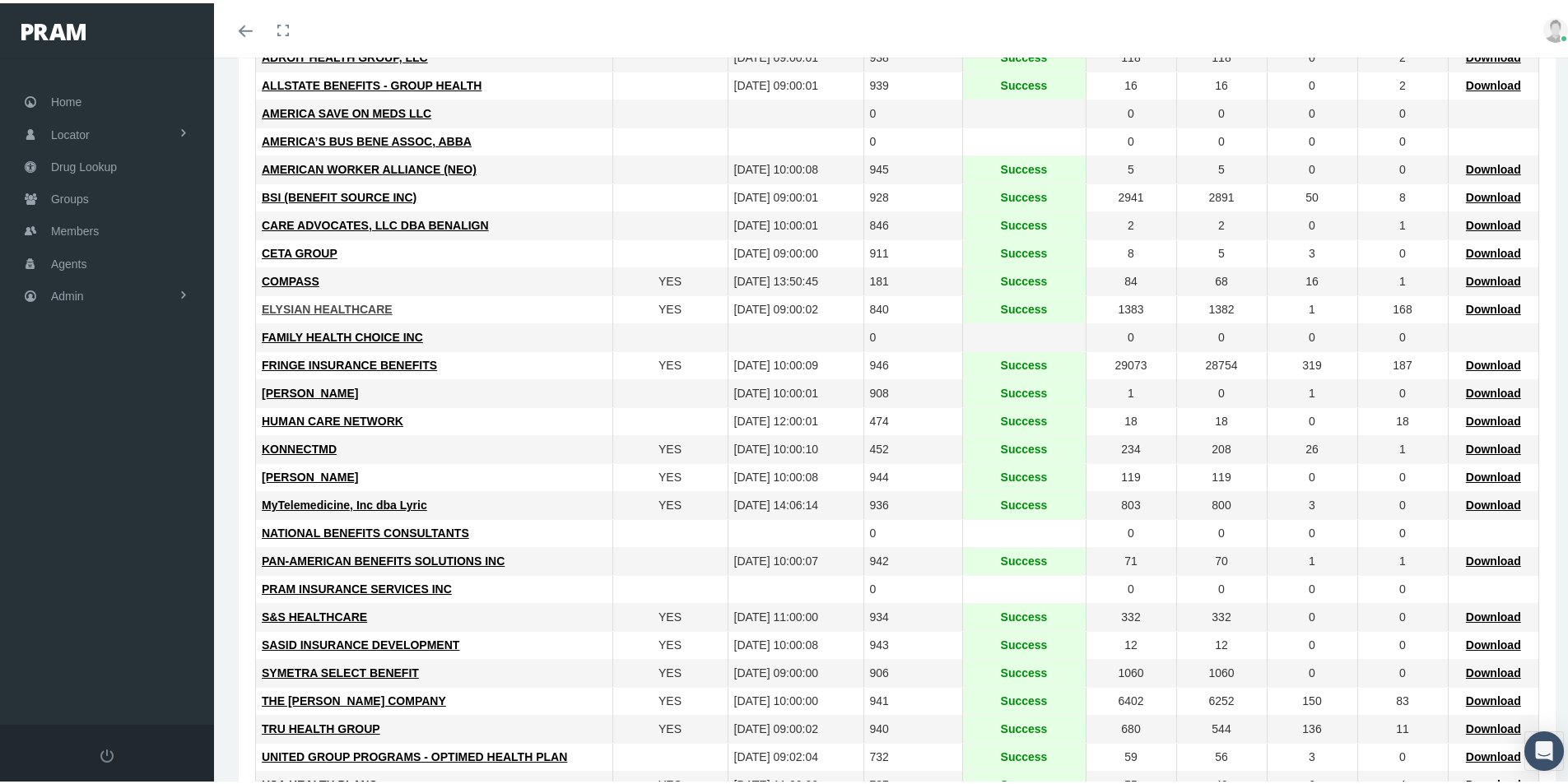
click at [343, 303] on span "ELYSIAN HEALTHCARE" at bounding box center [327, 306] width 131 height 14
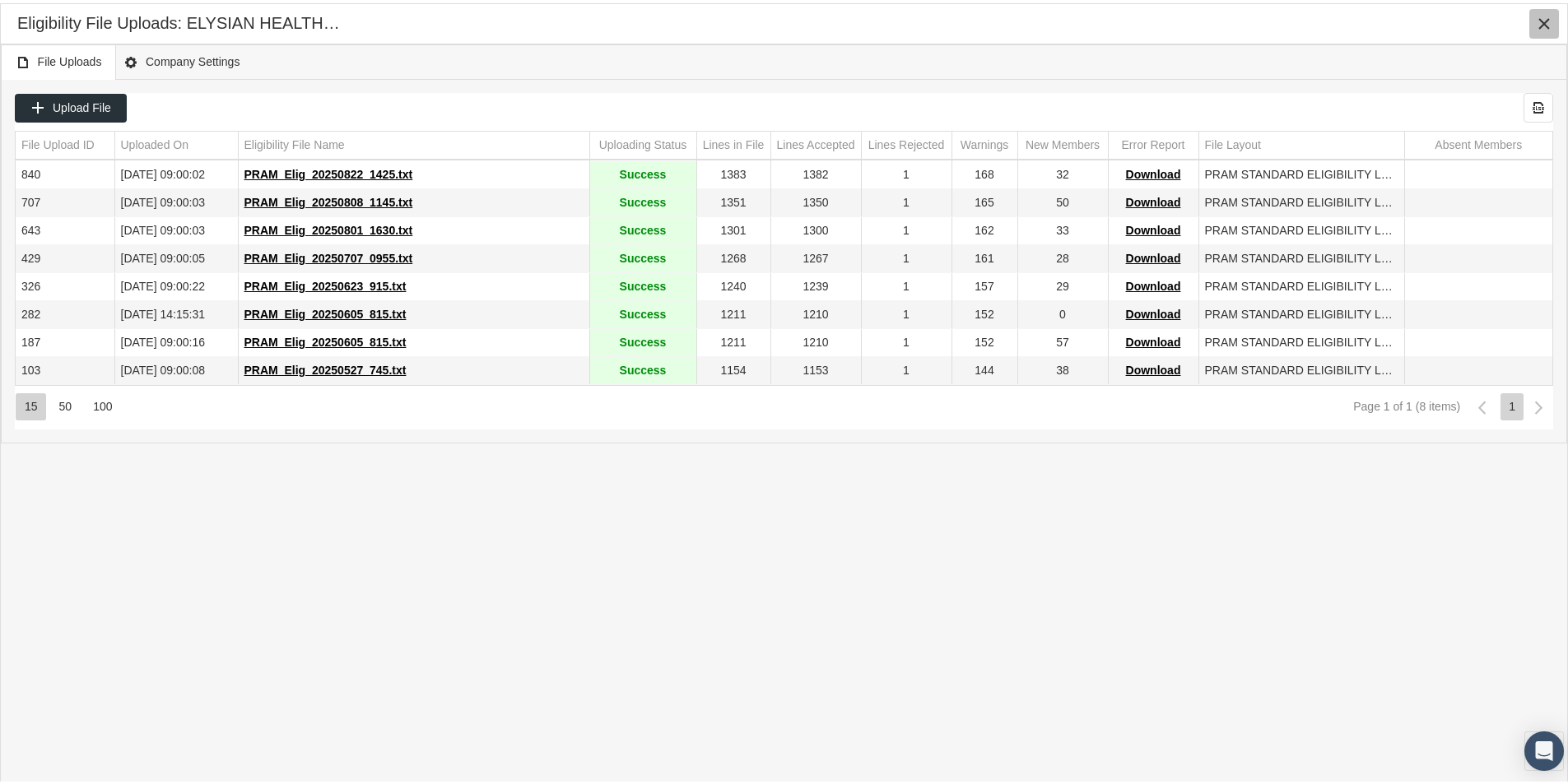
click at [1547, 15] on icon "Close" at bounding box center [1544, 20] width 15 height 15
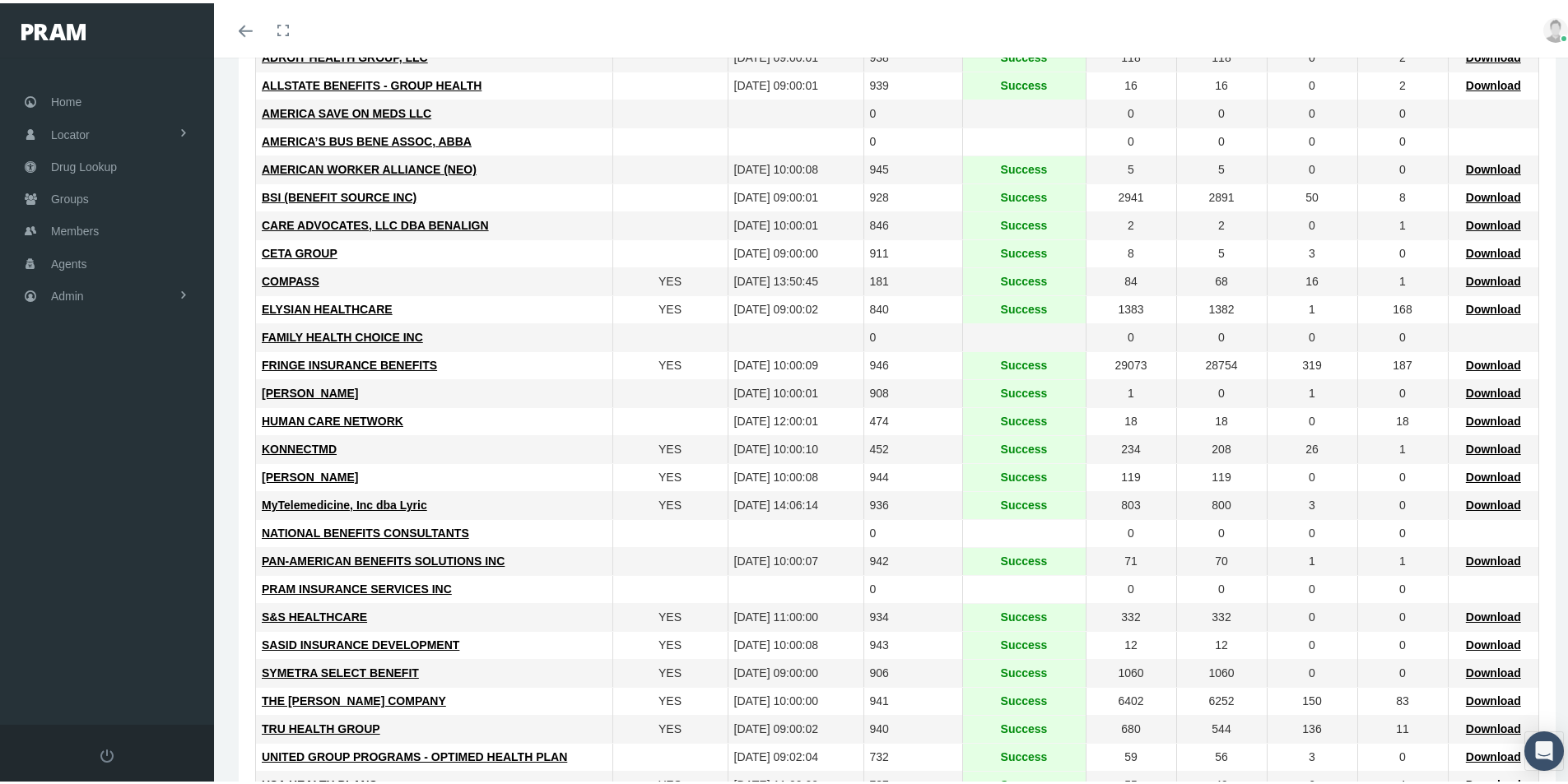
scroll to position [334, 0]
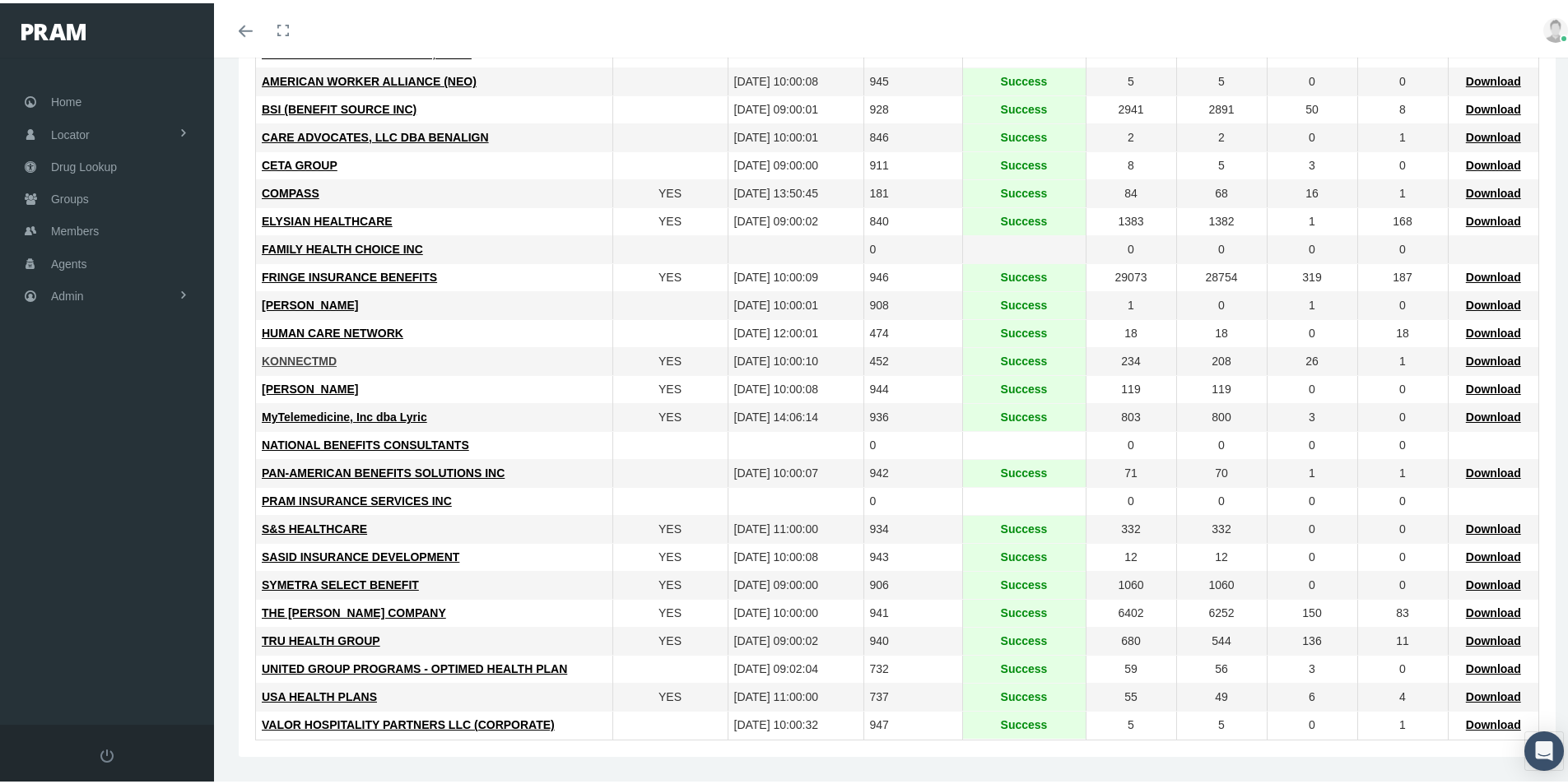
click at [296, 353] on span "KONNECTMD" at bounding box center [299, 358] width 75 height 14
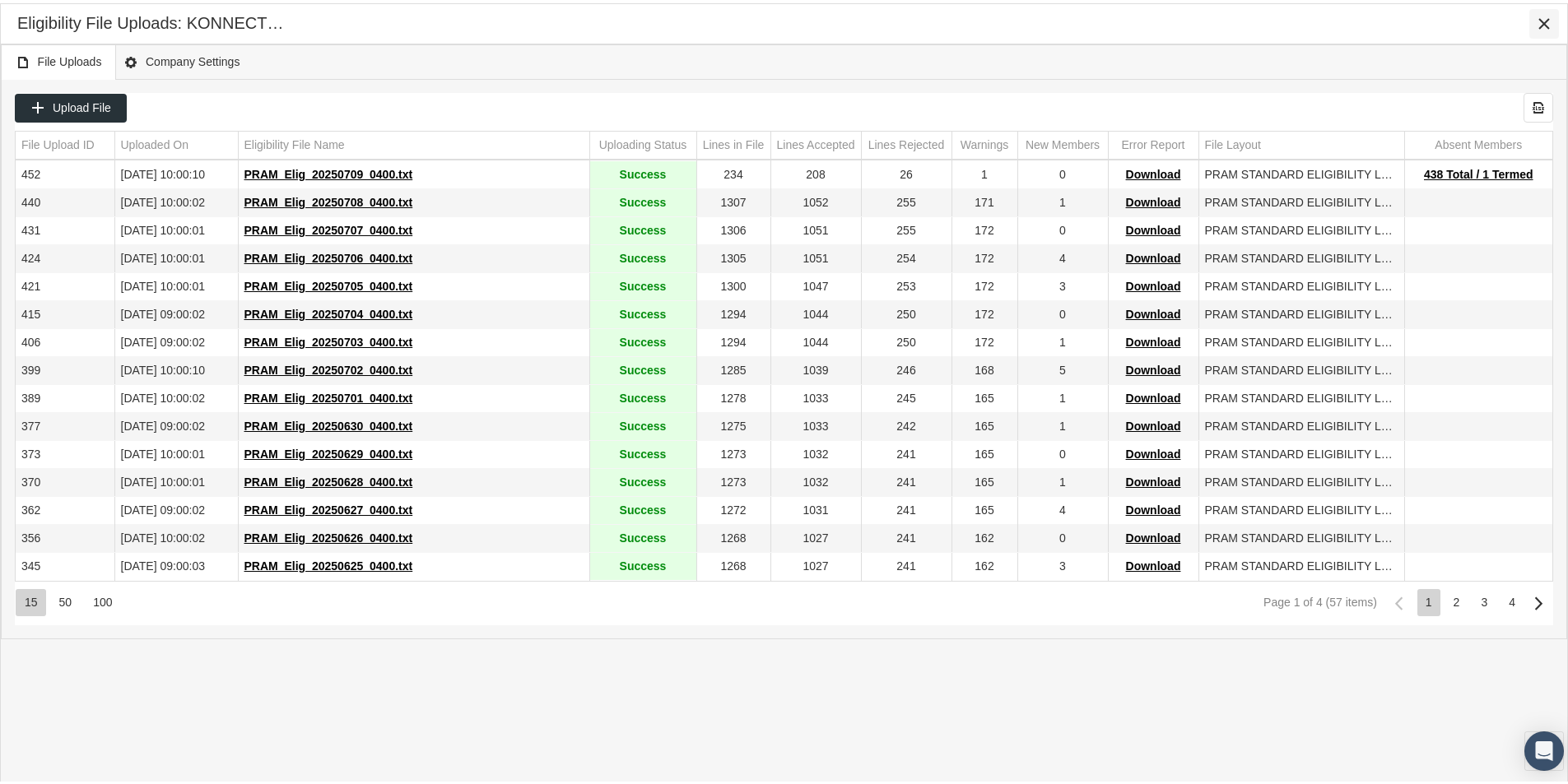
click at [1543, 17] on icon "Close" at bounding box center [1544, 20] width 15 height 15
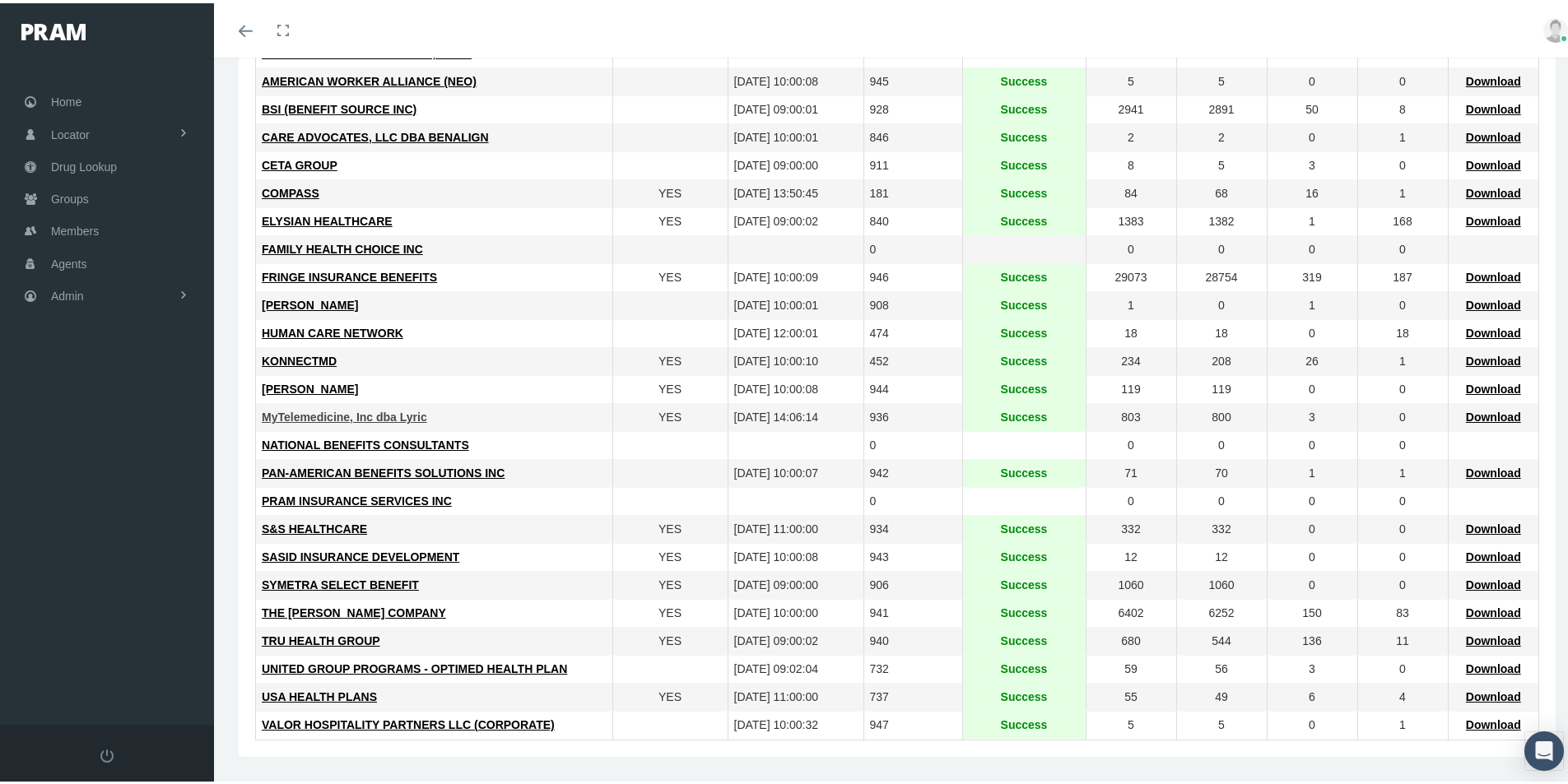
click at [332, 412] on span "MyTelemedicine, Inc dba Lyric" at bounding box center [344, 414] width 166 height 14
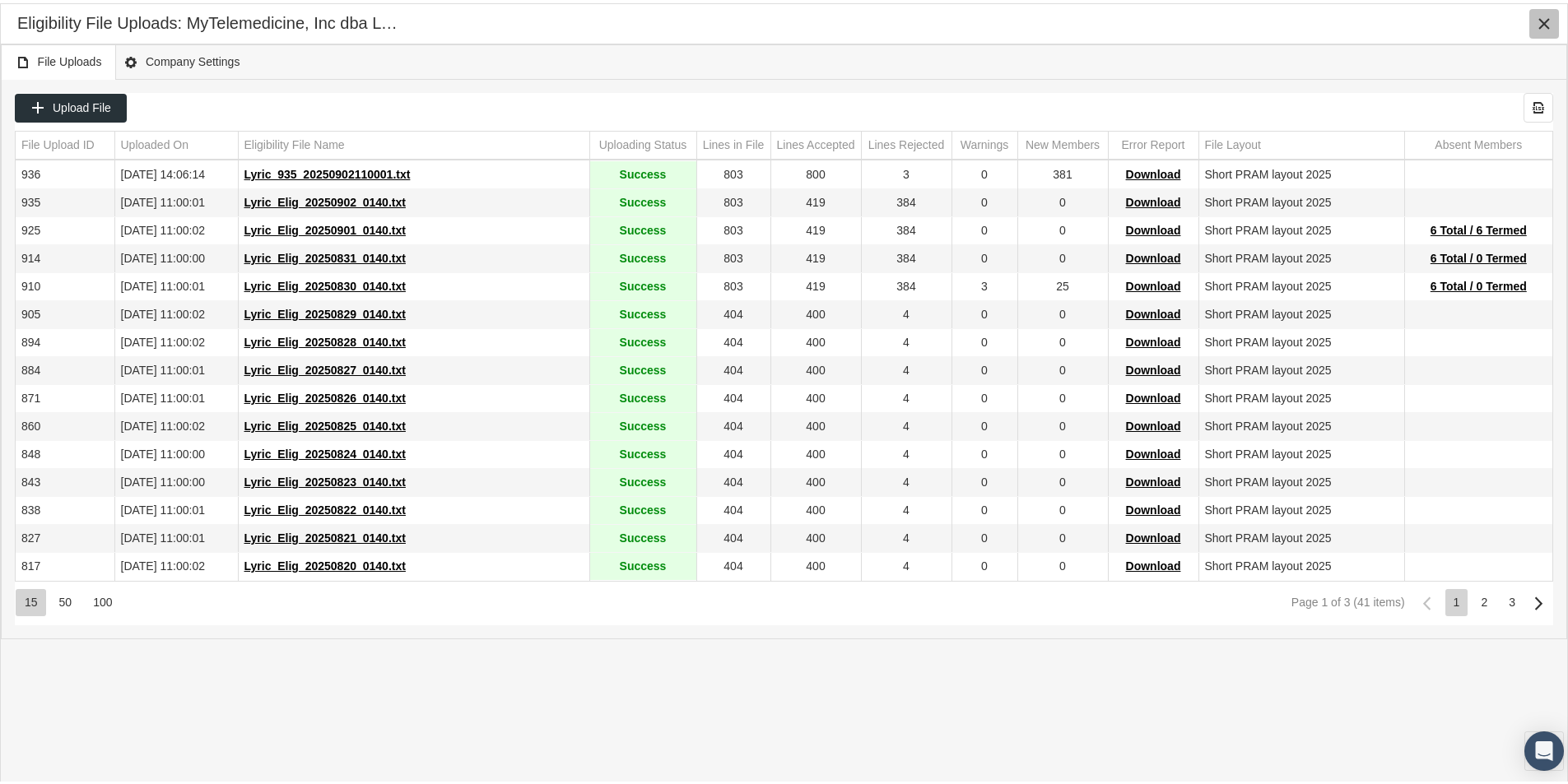
click at [1543, 23] on icon "Close" at bounding box center [1544, 20] width 15 height 15
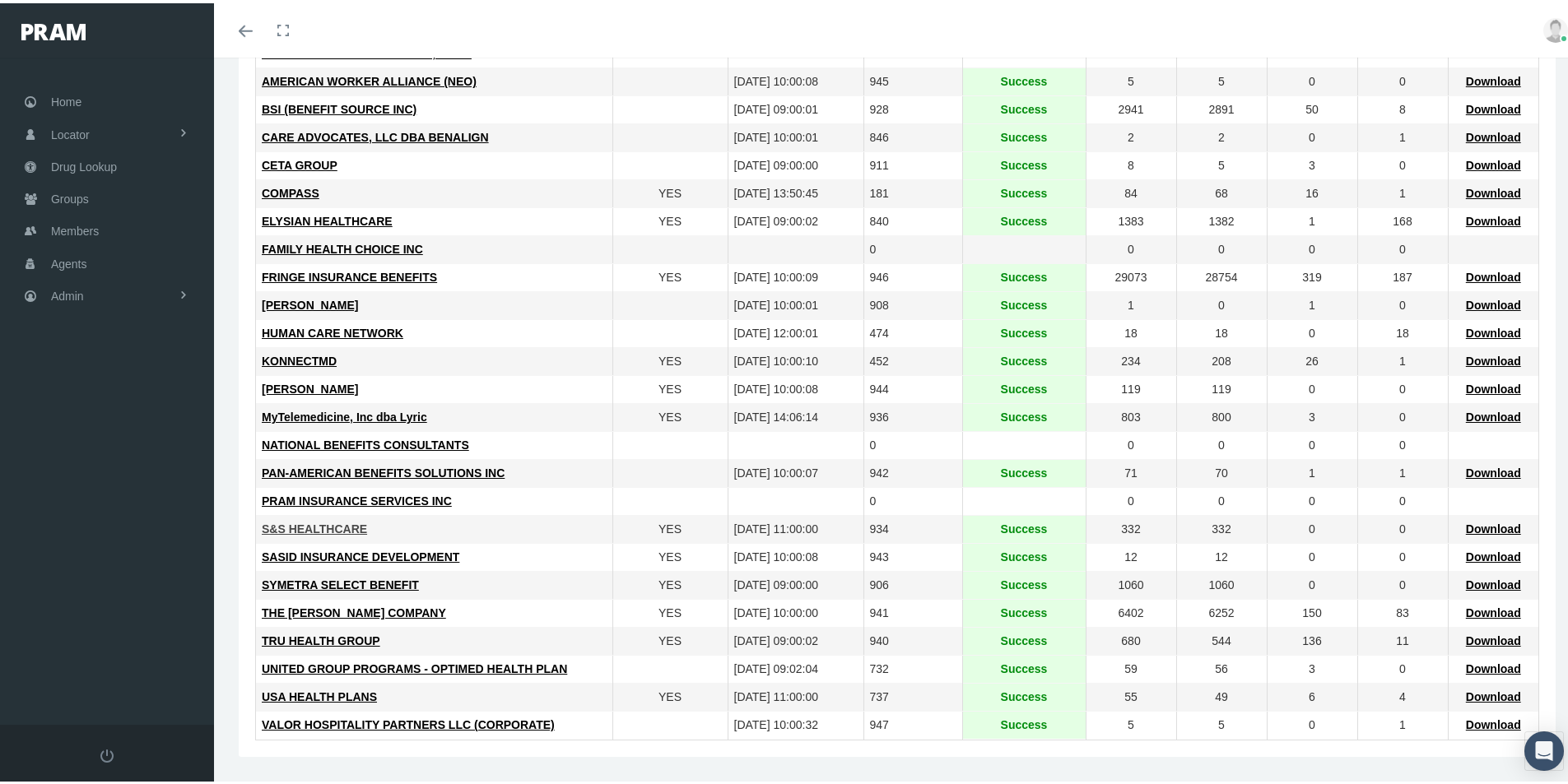
click at [303, 522] on span "S&S HEALTHCARE" at bounding box center [314, 526] width 106 height 14
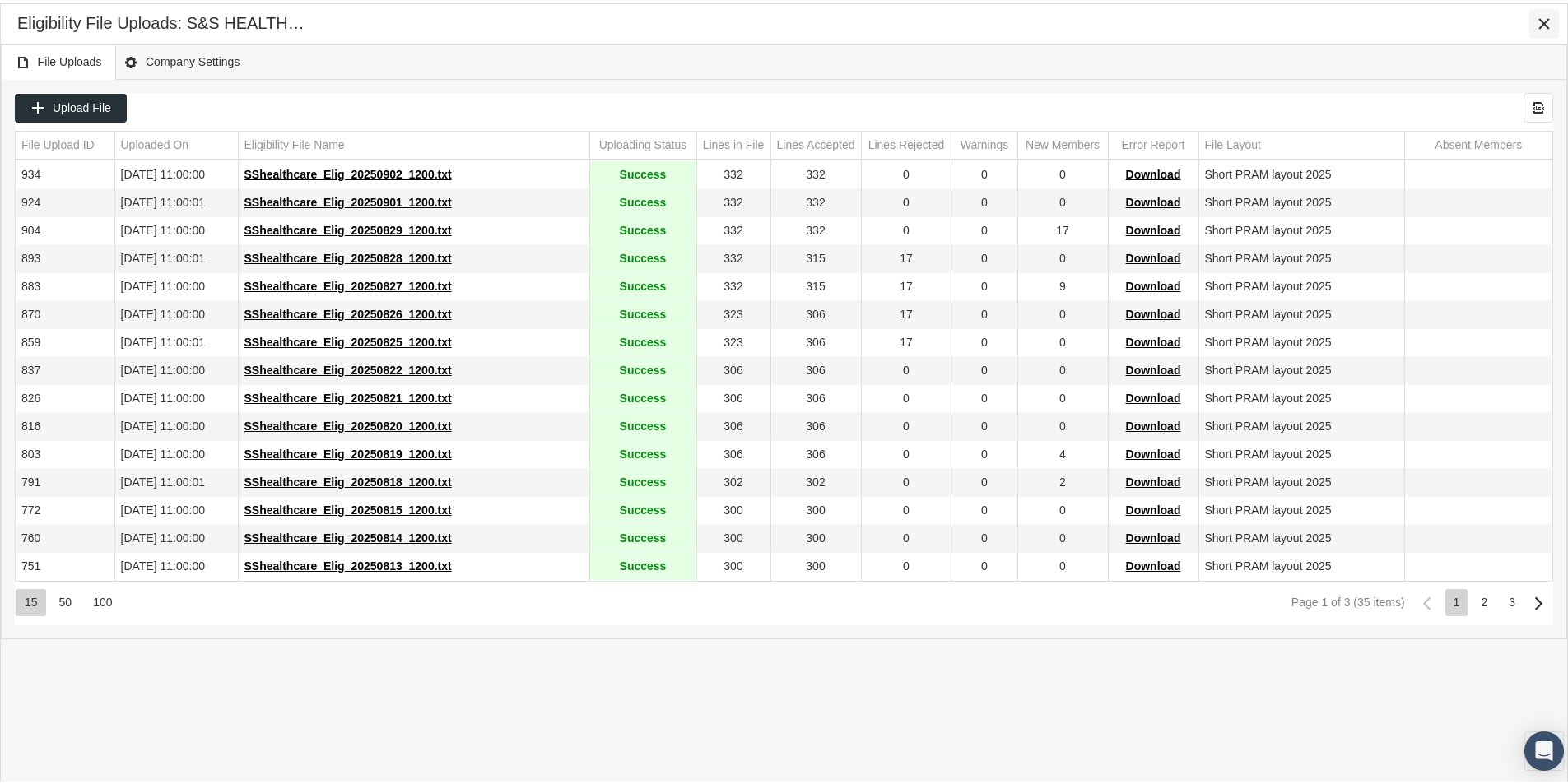
click at [1547, 14] on icon "Close" at bounding box center [1544, 20] width 15 height 15
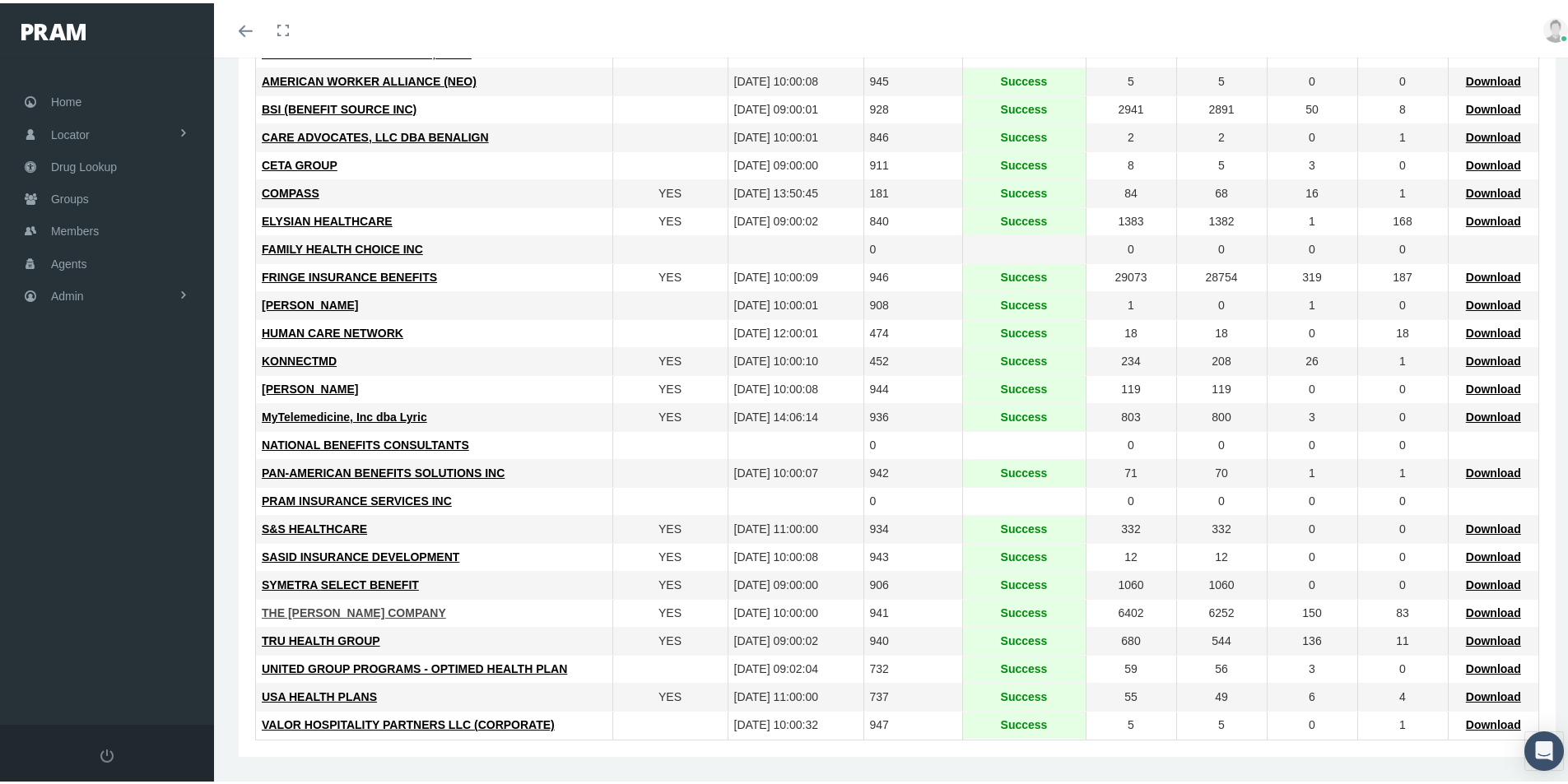
click at [335, 609] on span "THE LOOMIS COMPANY" at bounding box center [354, 610] width 184 height 14
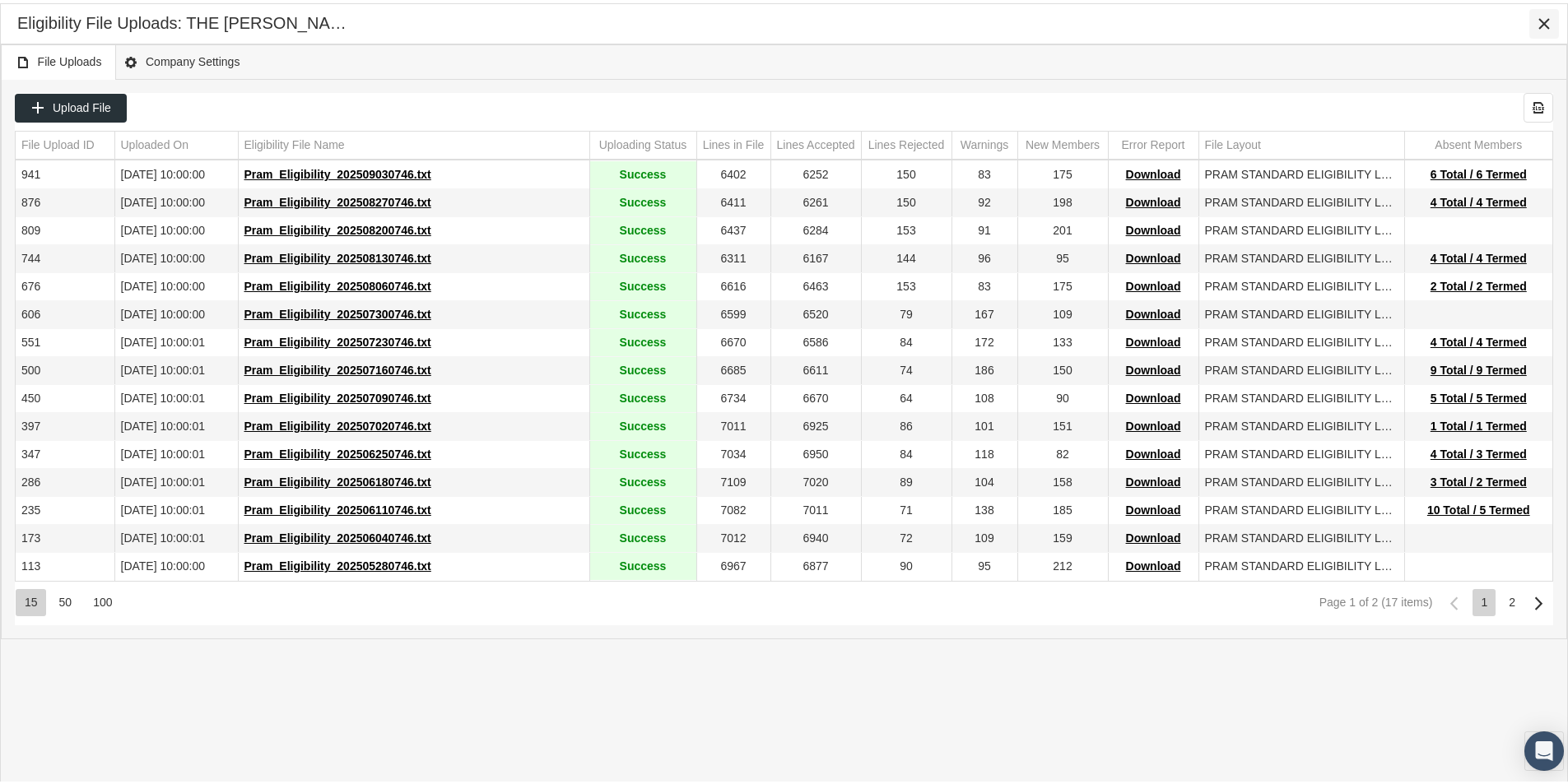
click at [1547, 14] on icon "Close" at bounding box center [1544, 20] width 15 height 15
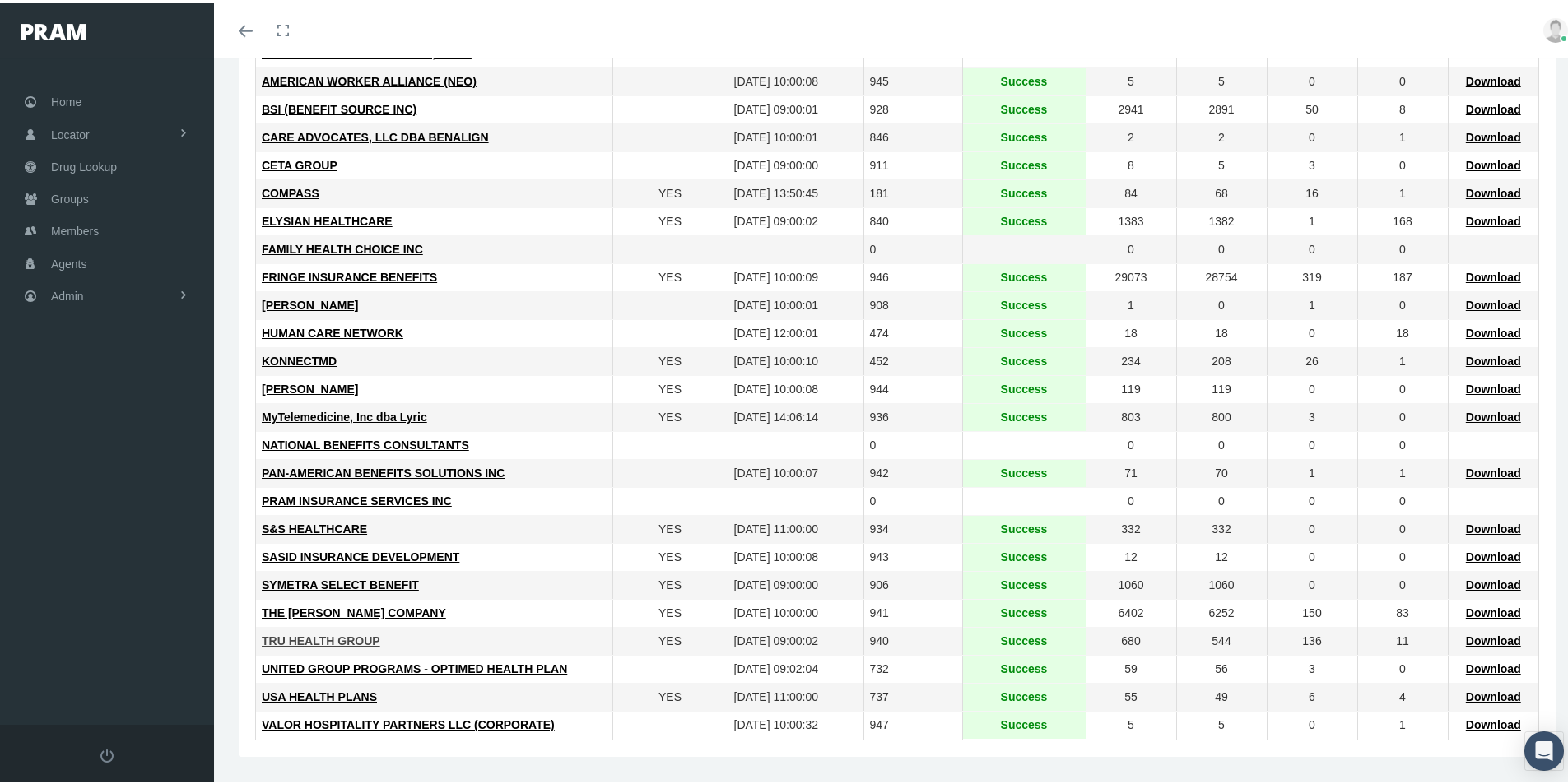
click at [317, 638] on span "TRU HEALTH GROUP" at bounding box center [321, 638] width 118 height 14
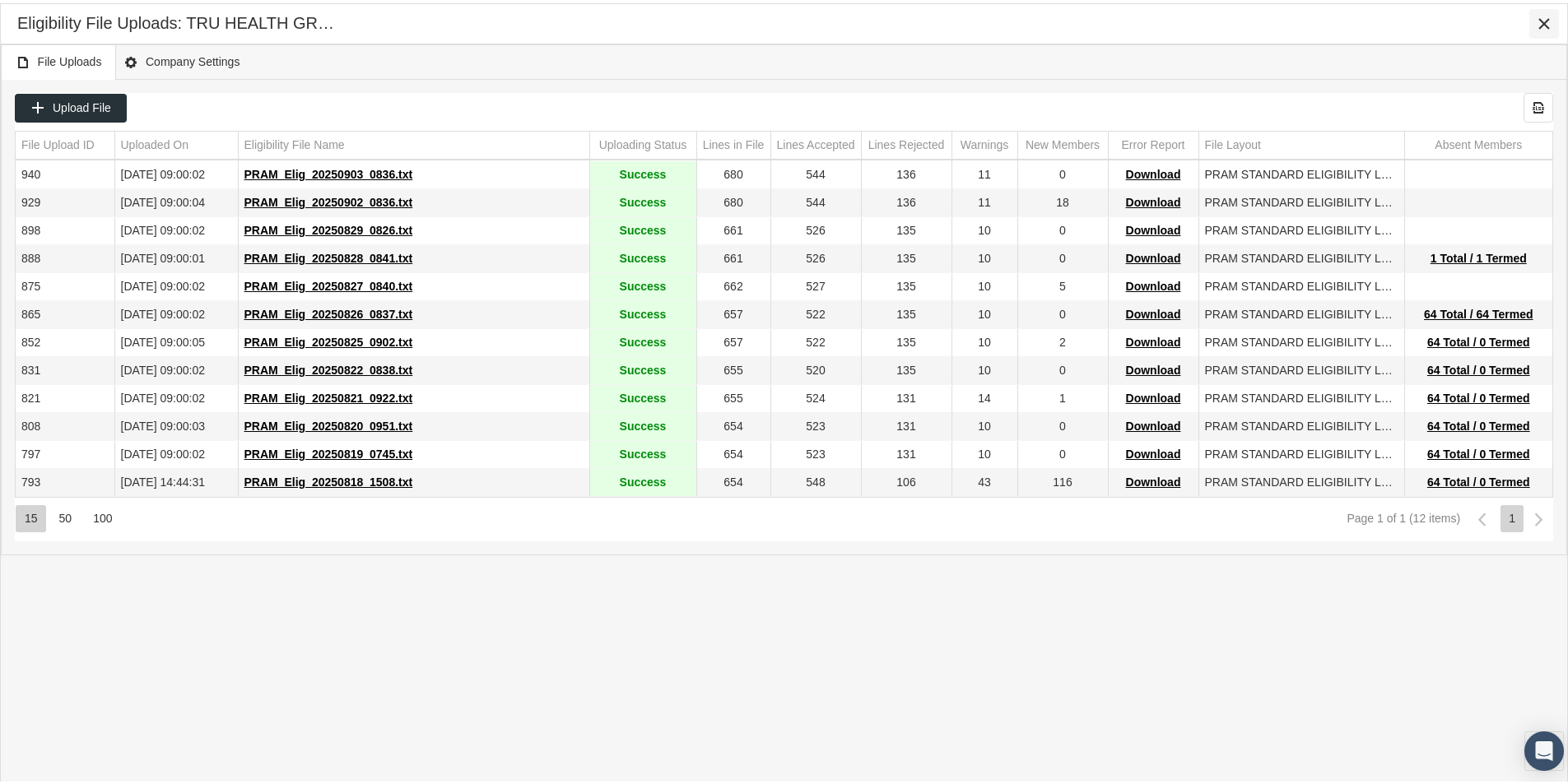
click at [1547, 19] on icon "Close" at bounding box center [1544, 20] width 15 height 15
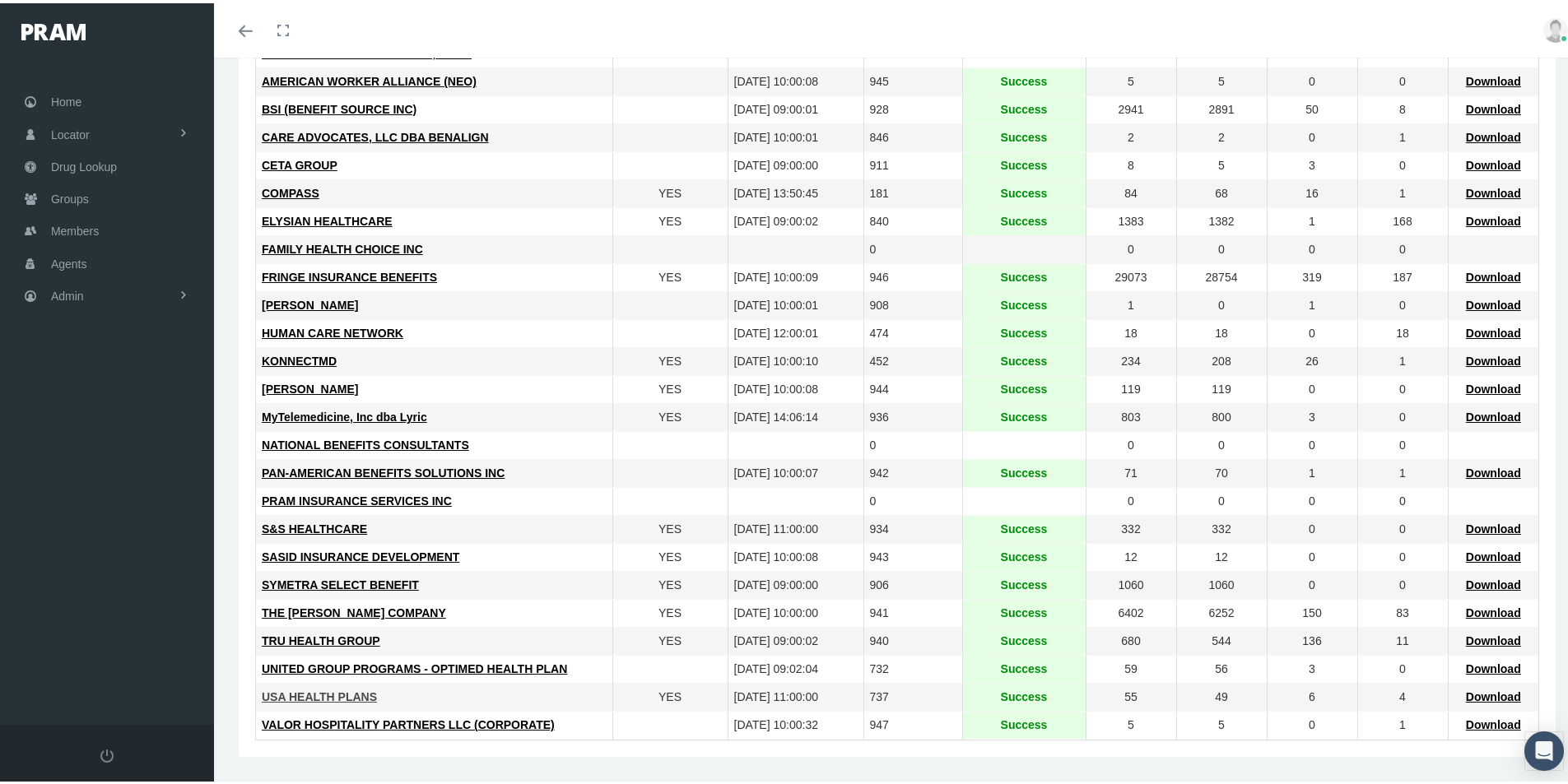
click at [317, 694] on span "USA HEALTH PLANS" at bounding box center [319, 694] width 115 height 14
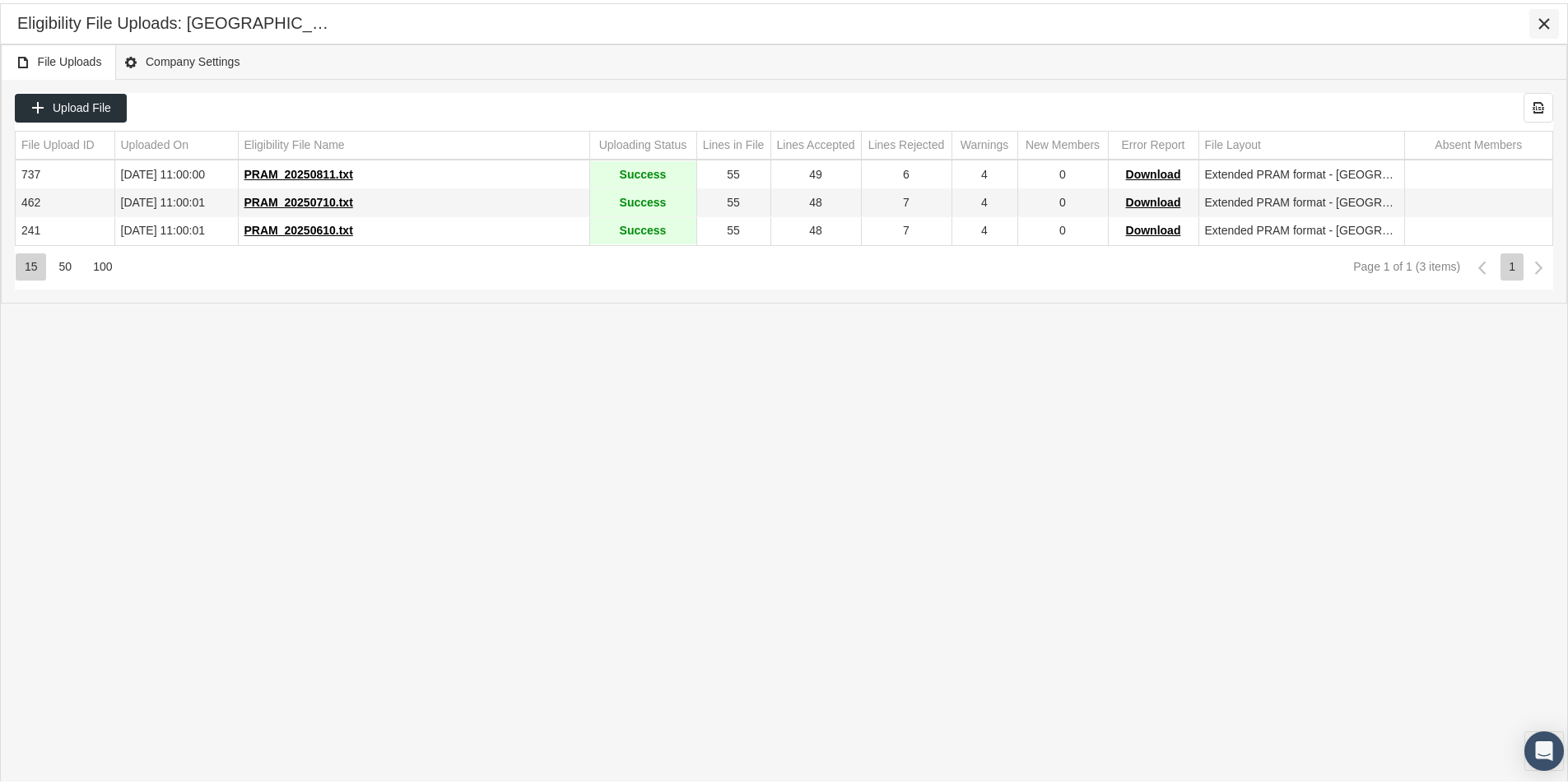
click at [1549, 19] on icon "Close" at bounding box center [1544, 20] width 15 height 15
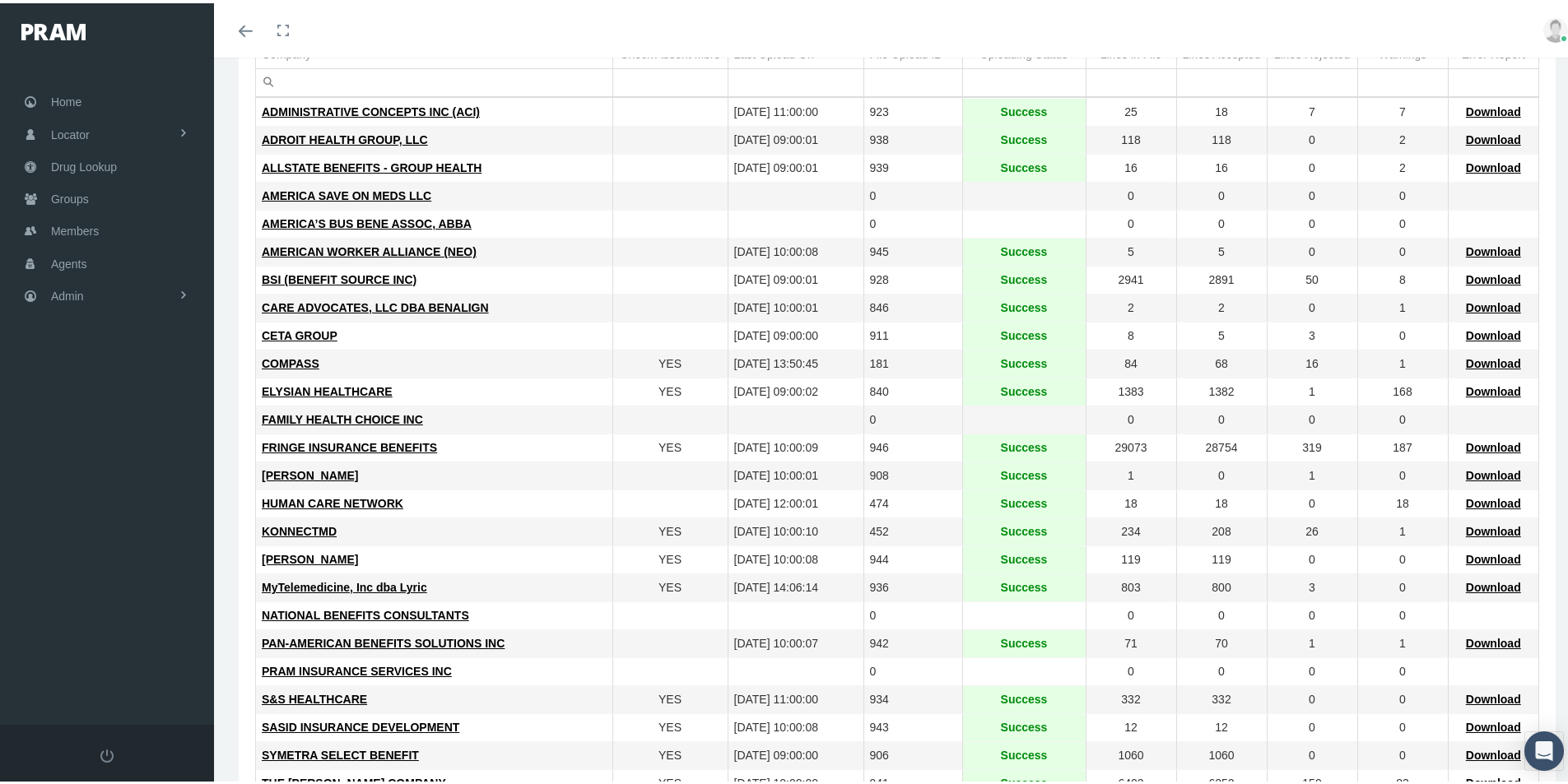
scroll to position [329, 0]
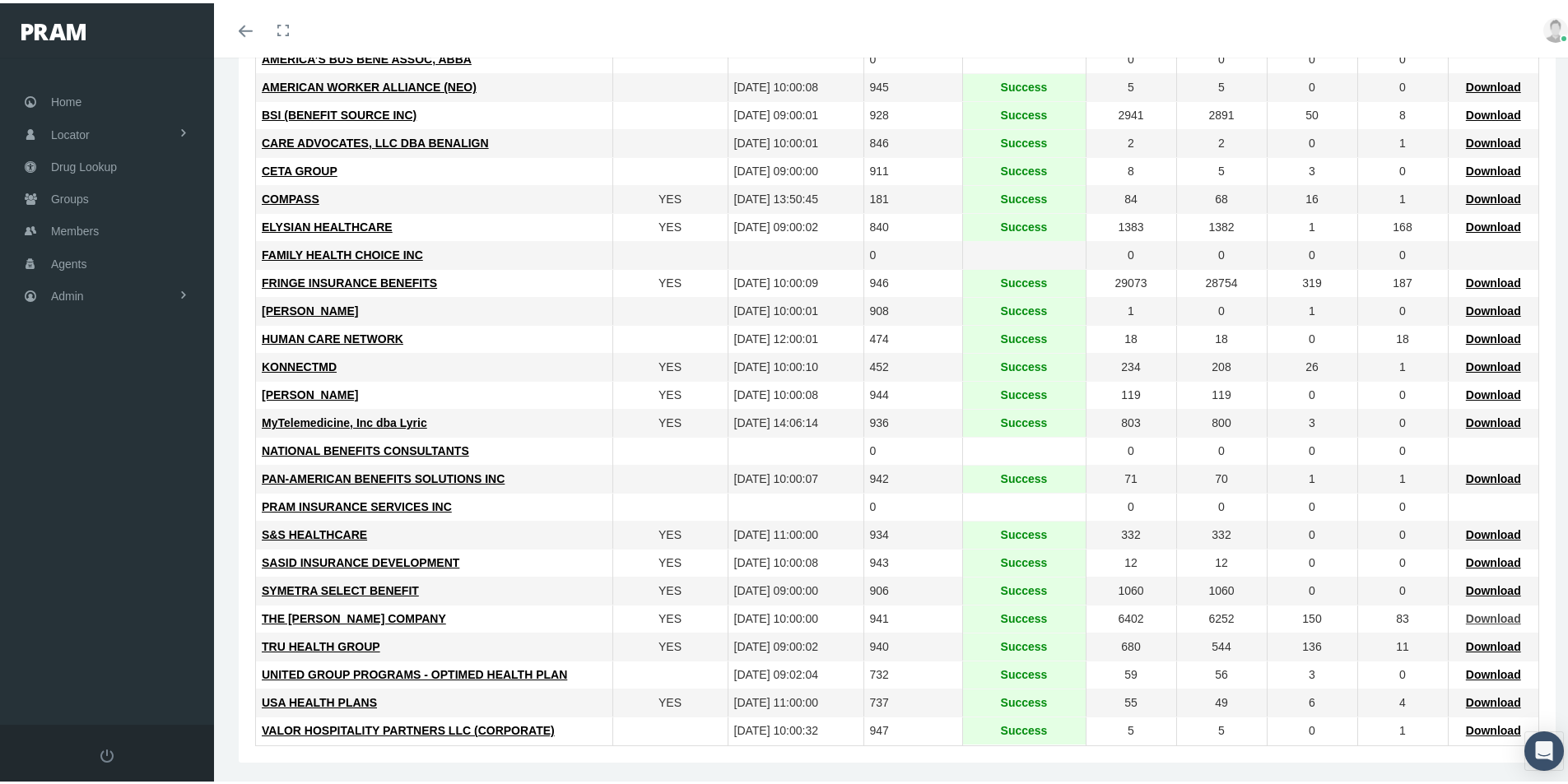
click at [1470, 615] on span "Download" at bounding box center [1493, 615] width 55 height 14
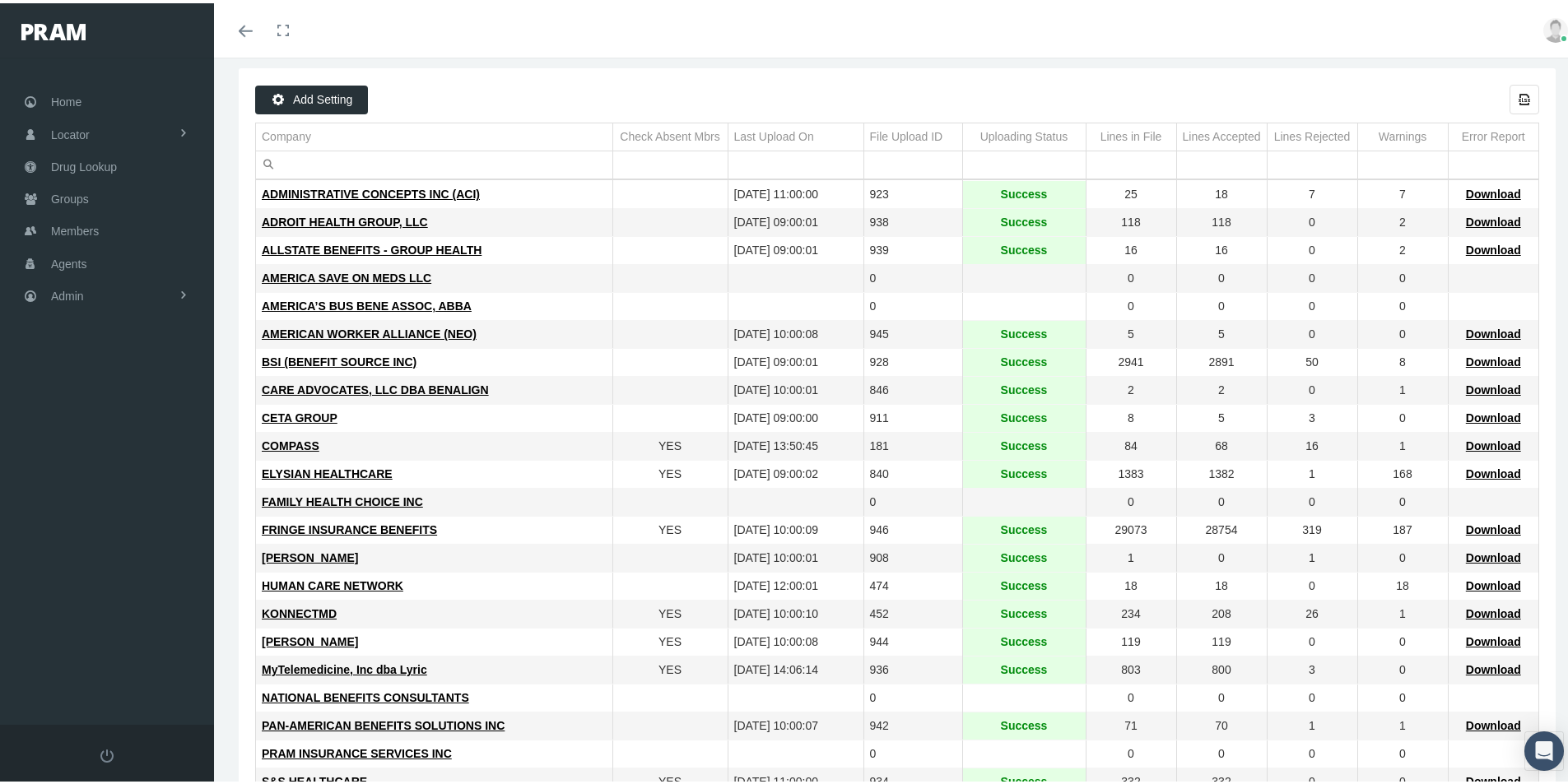
scroll to position [0, 0]
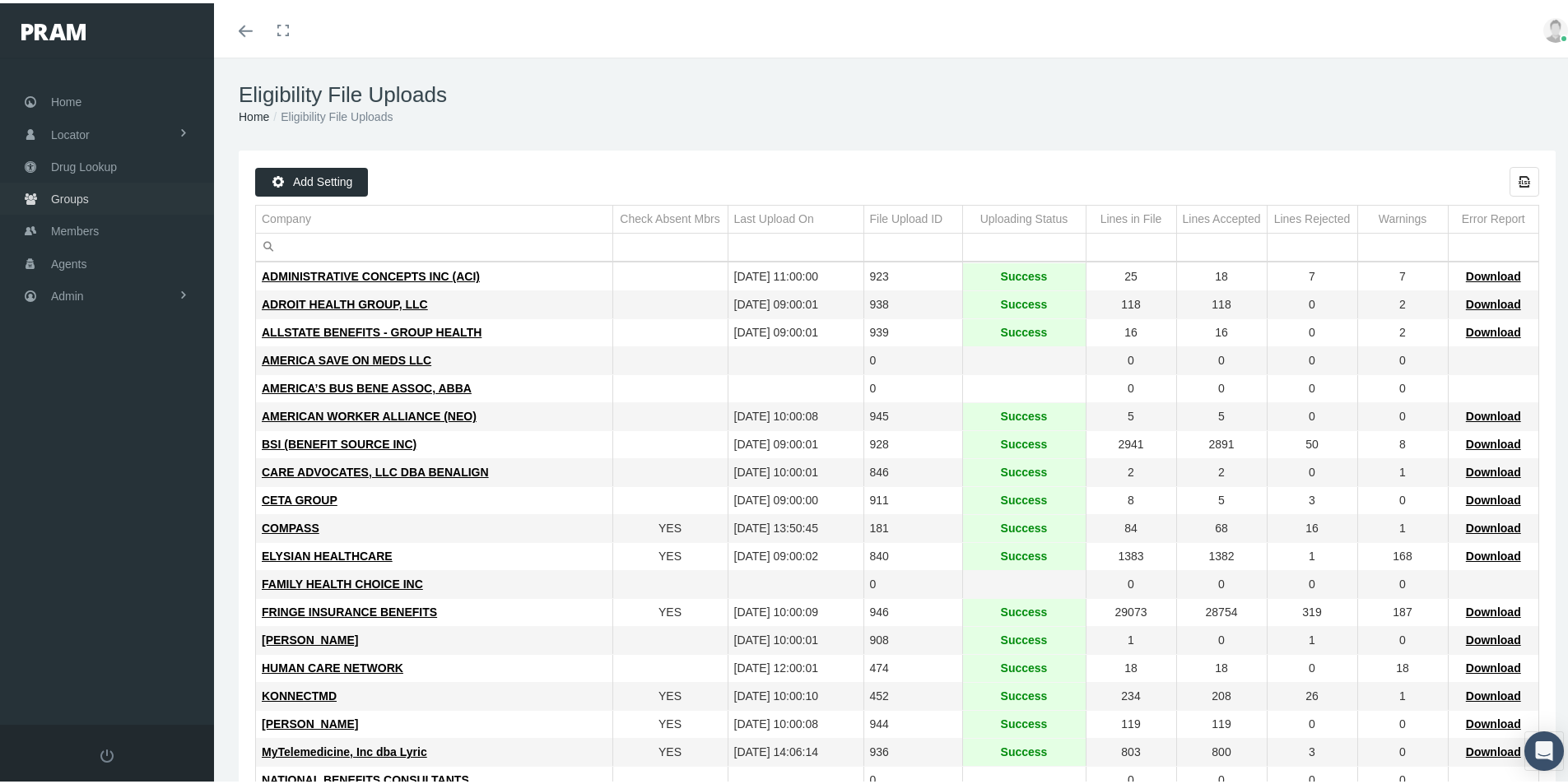
click at [68, 197] on span "Groups" at bounding box center [70, 196] width 38 height 31
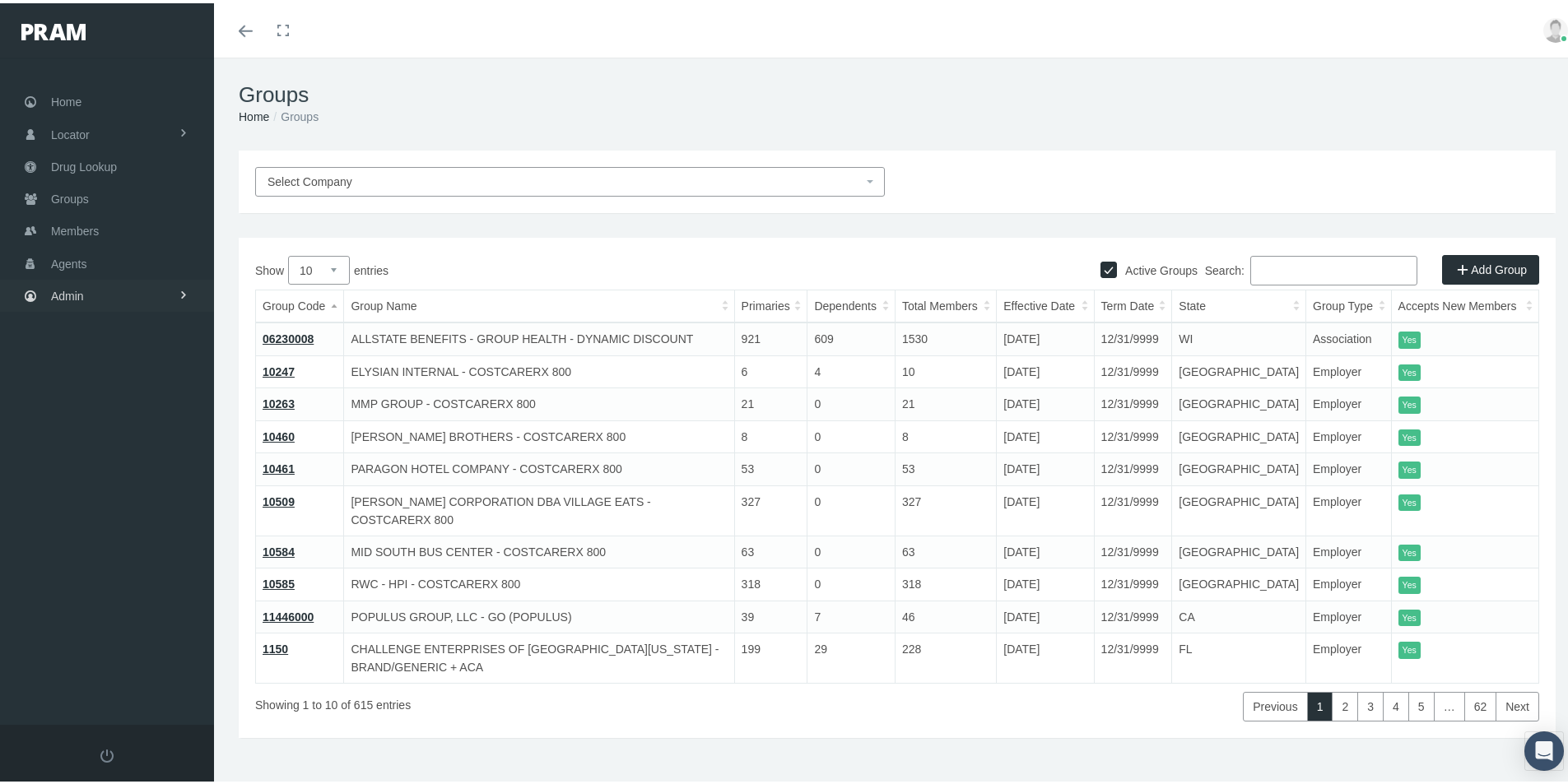
click at [64, 295] on span "Admin" at bounding box center [68, 293] width 33 height 31
click at [88, 416] on span "Group Billing" at bounding box center [101, 420] width 66 height 28
click at [90, 540] on span "Payments" at bounding box center [89, 540] width 51 height 28
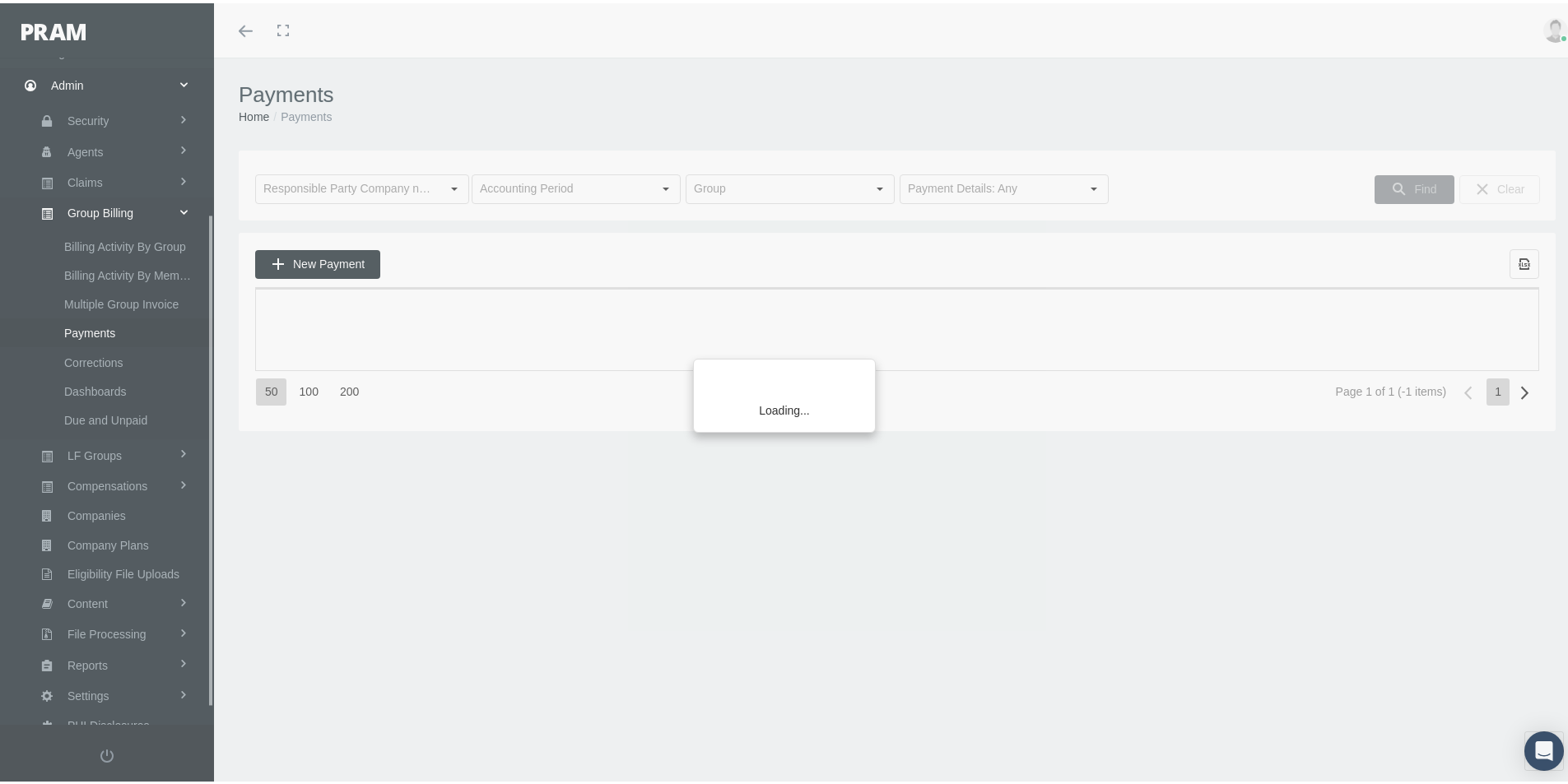
scroll to position [234, 0]
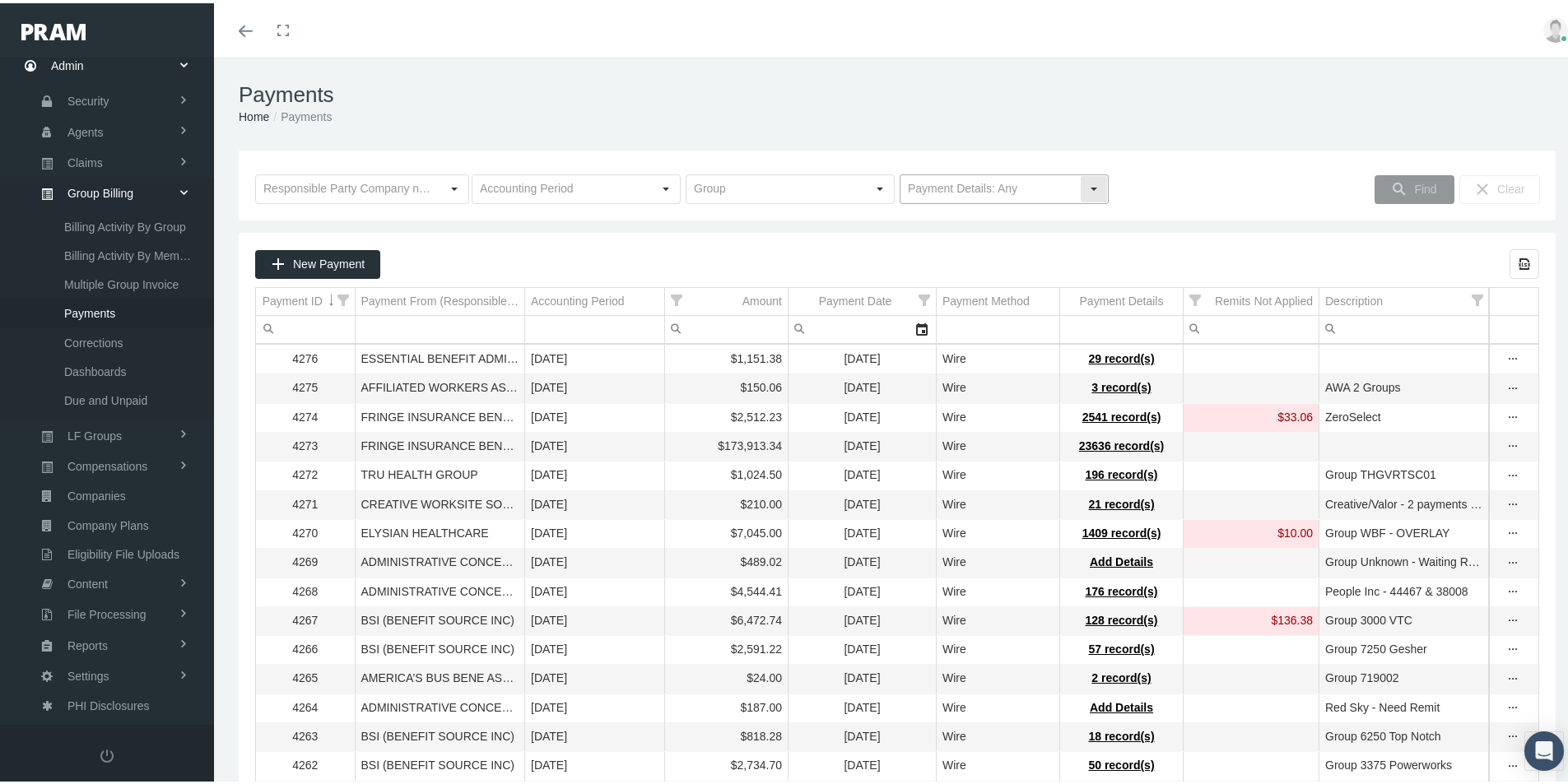
click at [1089, 185] on div "Select" at bounding box center [1093, 185] width 26 height 26
drag, startPoint x: 970, startPoint y: 236, endPoint x: 1088, endPoint y: 229, distance: 118.2
click at [970, 236] on div "No Payment Details" at bounding box center [997, 243] width 205 height 27
type input "No Payment Details"
click at [1414, 185] on span "Find" at bounding box center [1424, 186] width 22 height 14
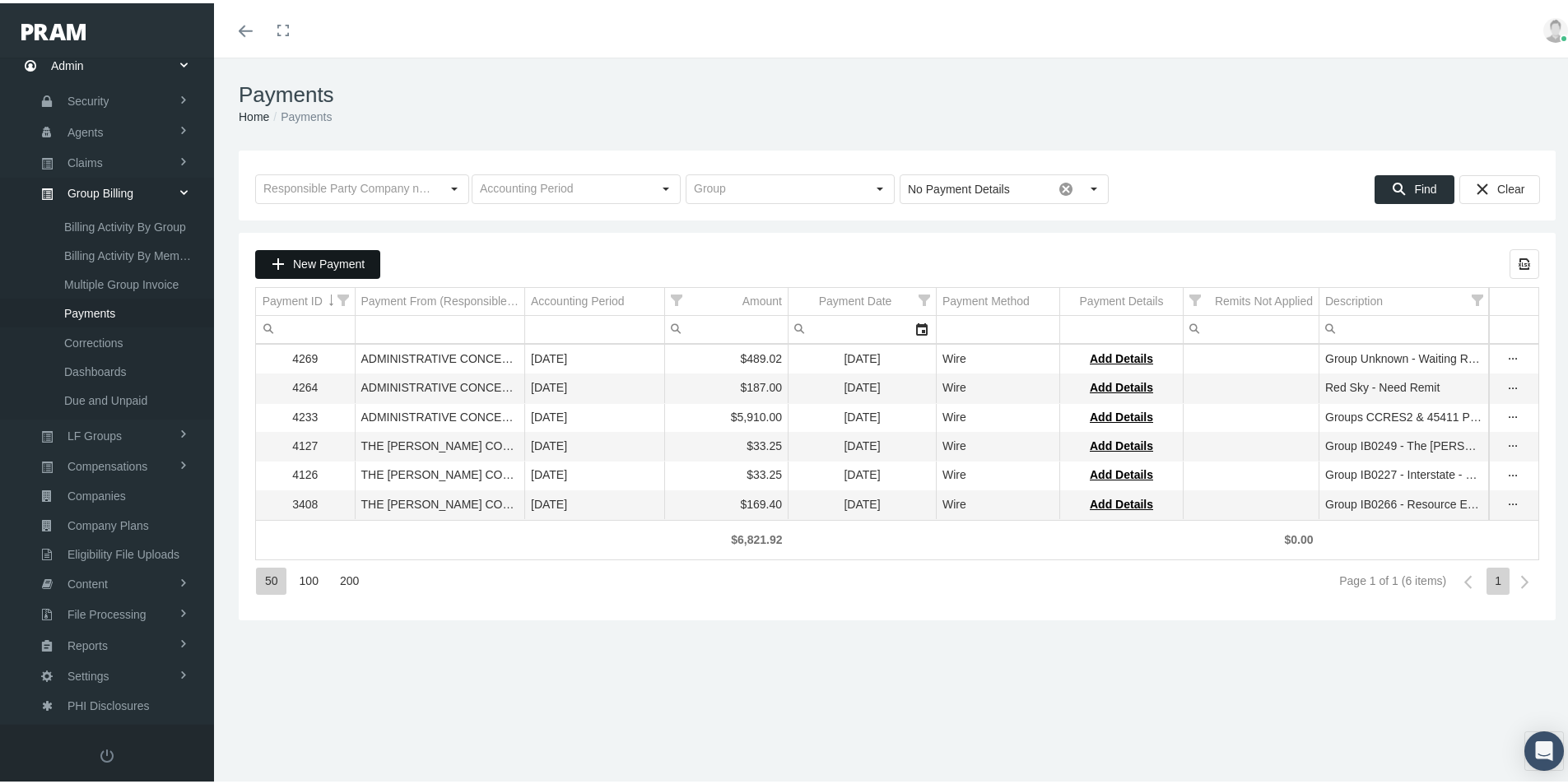
click at [327, 259] on span "New Payment" at bounding box center [329, 261] width 72 height 14
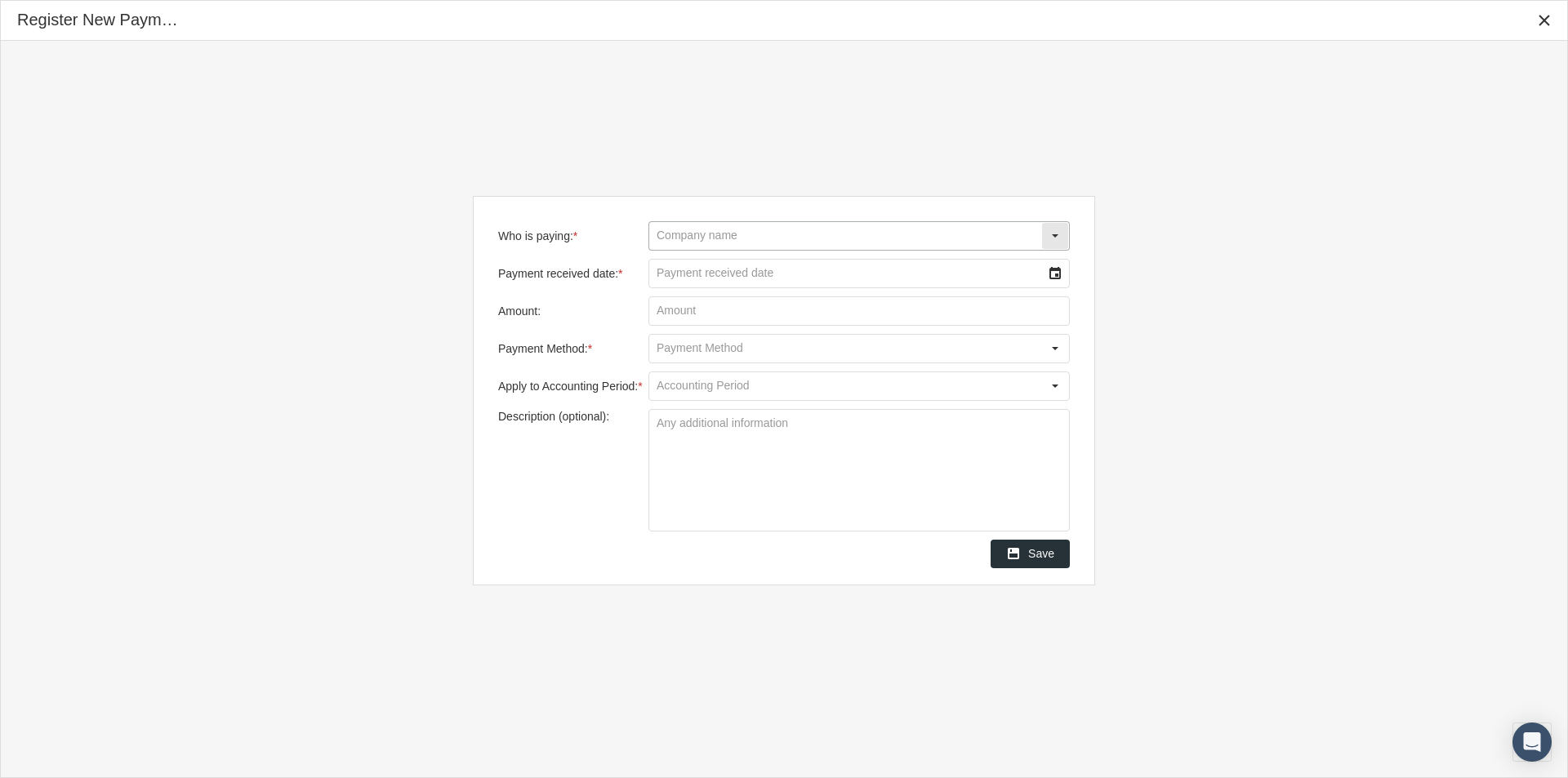
click at [691, 240] on input "Who is paying: *" at bounding box center [845, 236] width 392 height 28
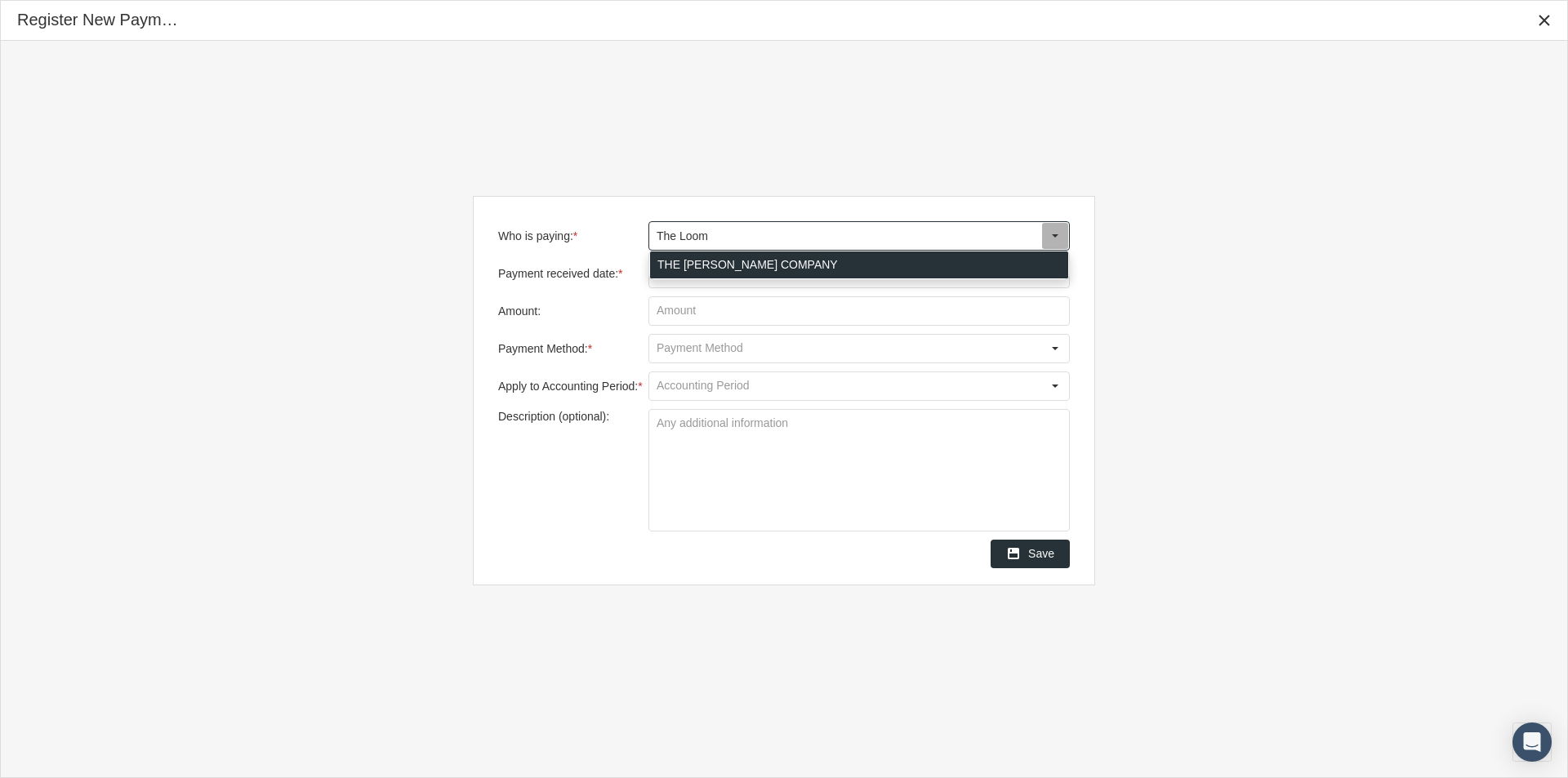
click at [699, 268] on div "THE LOOMIS COMPANY" at bounding box center [859, 264] width 418 height 27
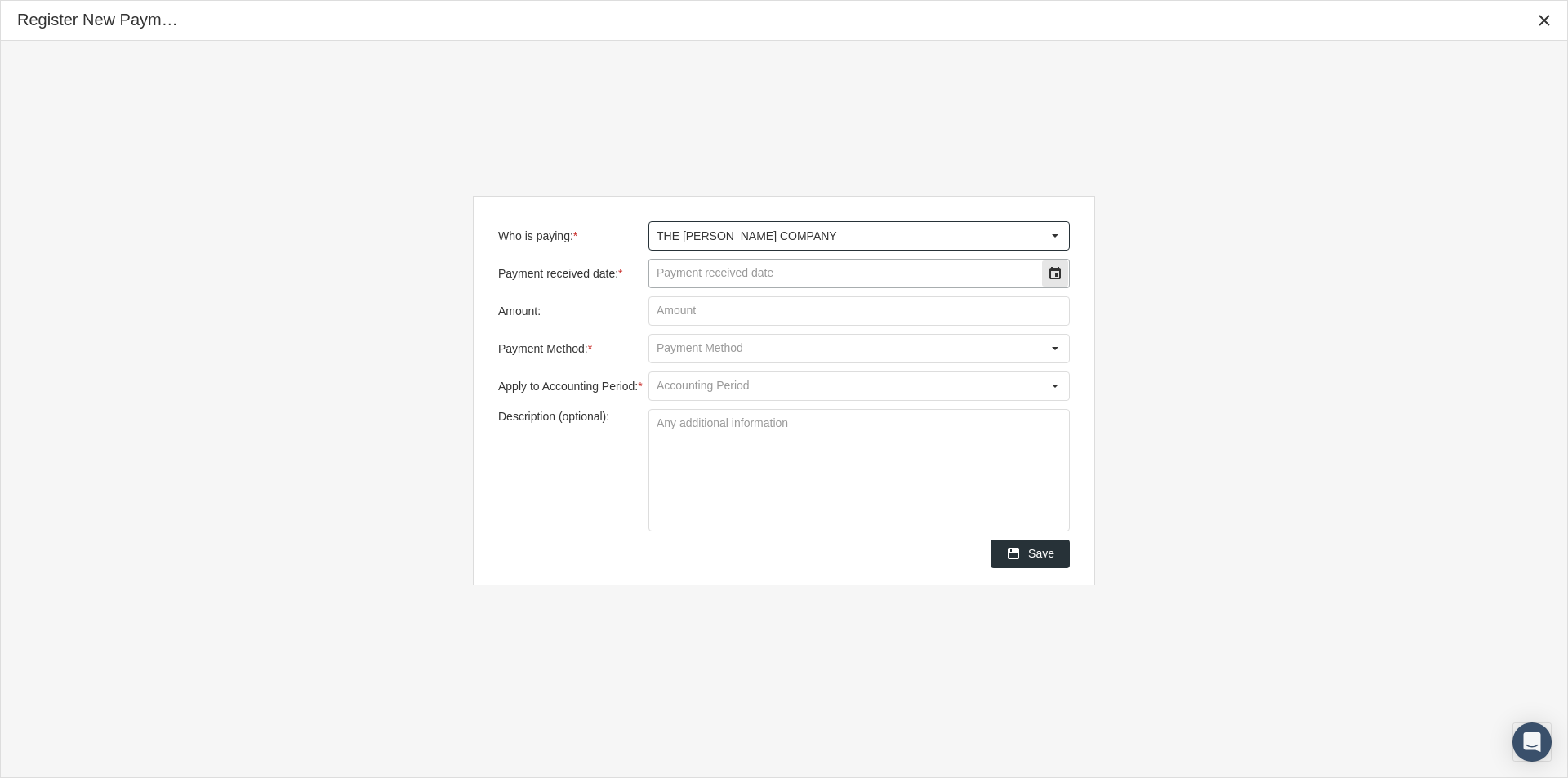
type input "THE LOOMIS COMPANY"
click at [696, 275] on input "Payment received date: *" at bounding box center [845, 273] width 392 height 28
type input "08/21/2025"
drag, startPoint x: 690, startPoint y: 314, endPoint x: 750, endPoint y: 316, distance: 60.0
click at [691, 314] on input "Amount:" at bounding box center [859, 311] width 419 height 28
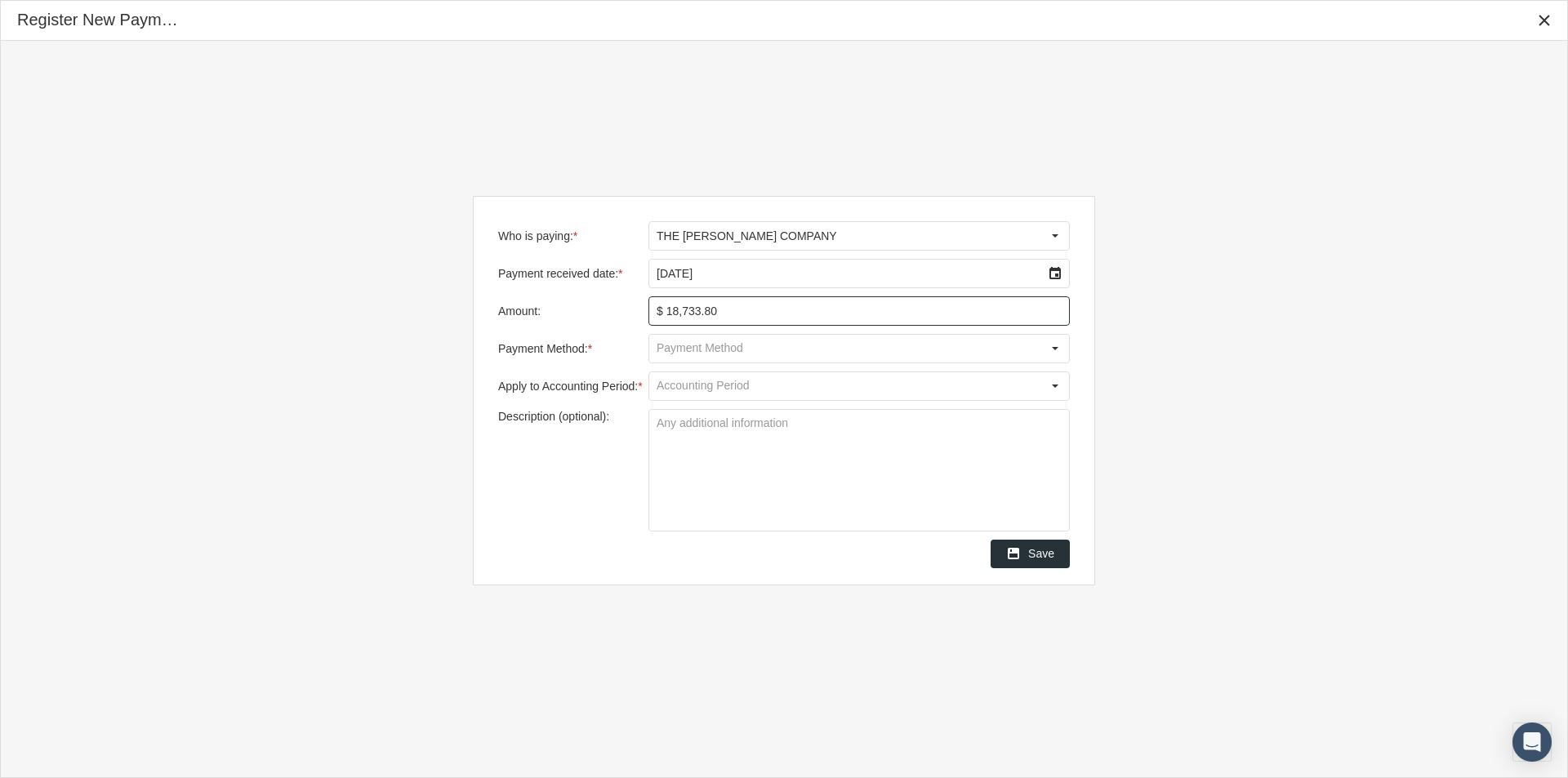
type input "$ 18,733.83"
click at [707, 346] on input "Payment Method: *" at bounding box center [845, 348] width 392 height 28
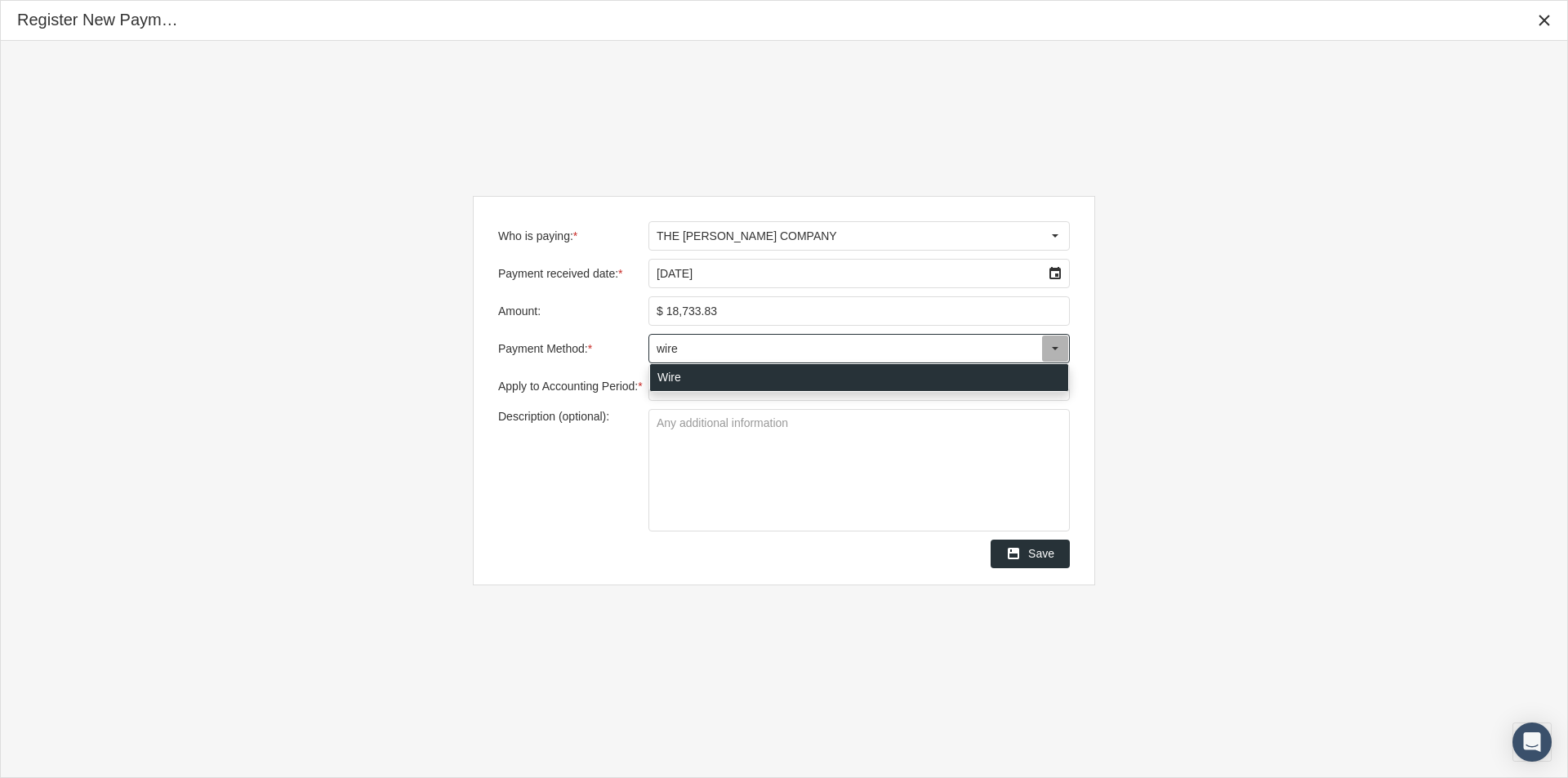
click at [678, 374] on div "Wire" at bounding box center [859, 378] width 418 height 27
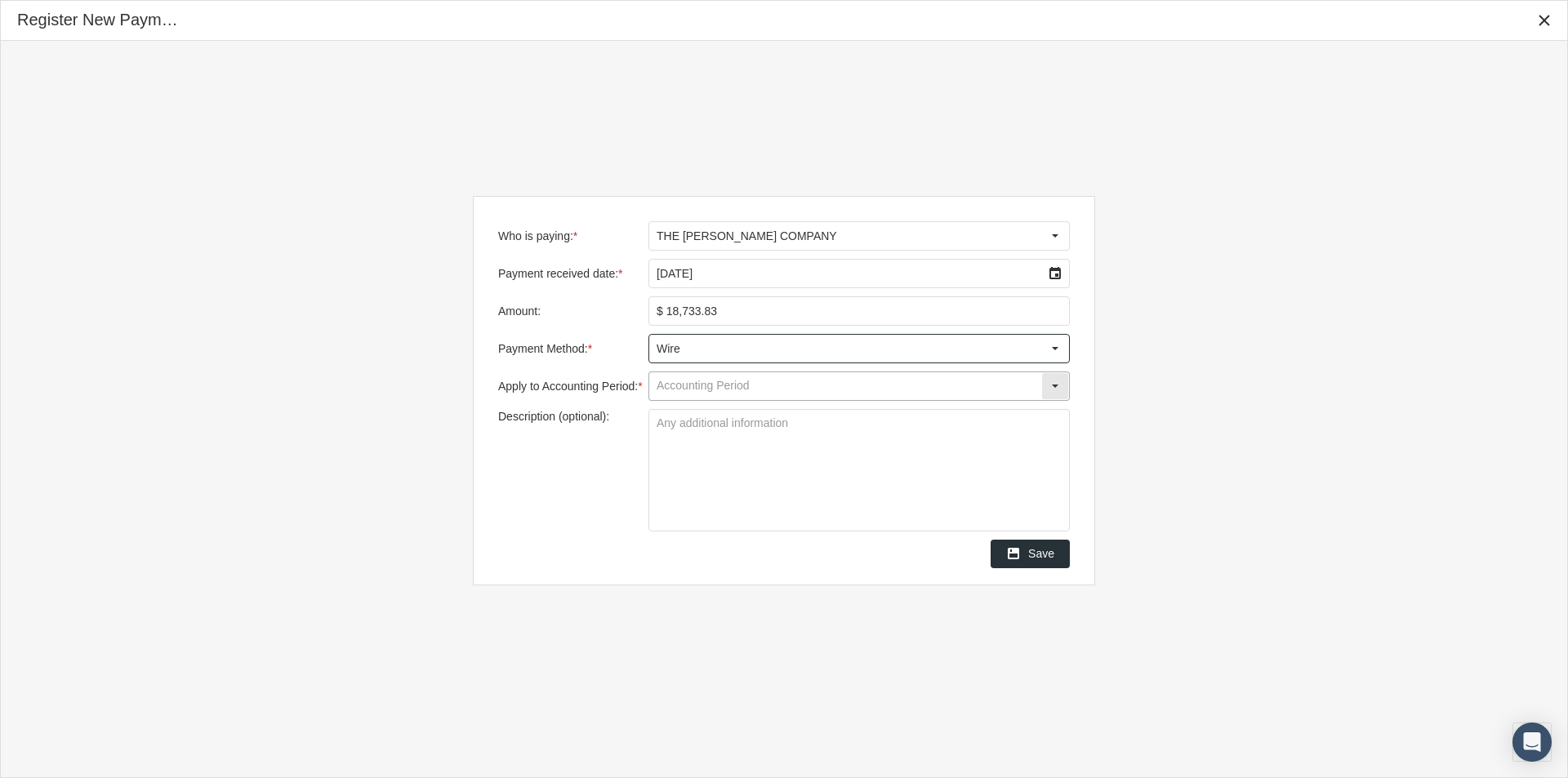
type input "Wire"
click at [676, 391] on input "Apply to Accounting Period: *" at bounding box center [845, 386] width 392 height 28
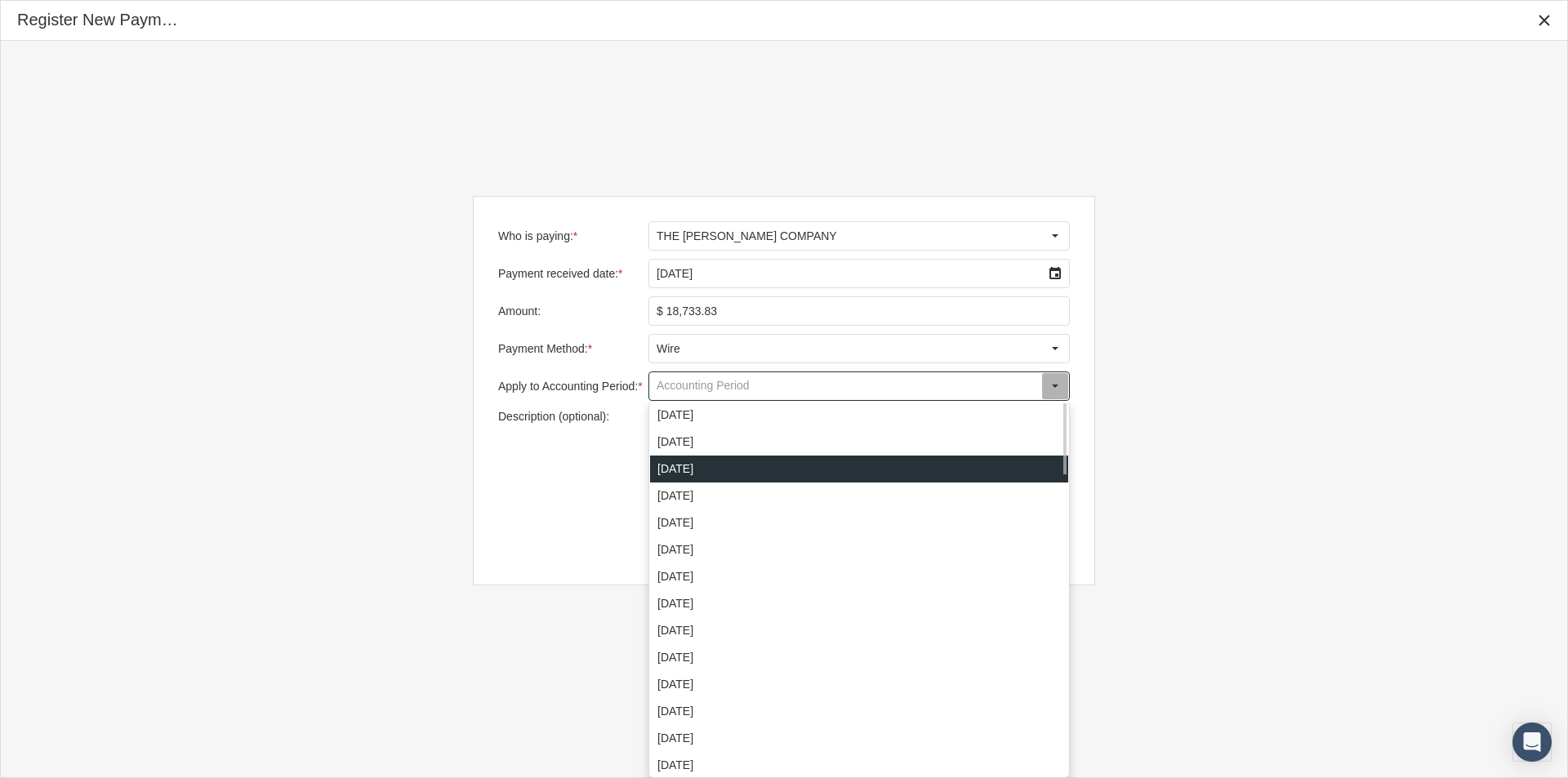
click at [675, 466] on div "August 2025" at bounding box center [859, 469] width 418 height 27
type input "August 2025"
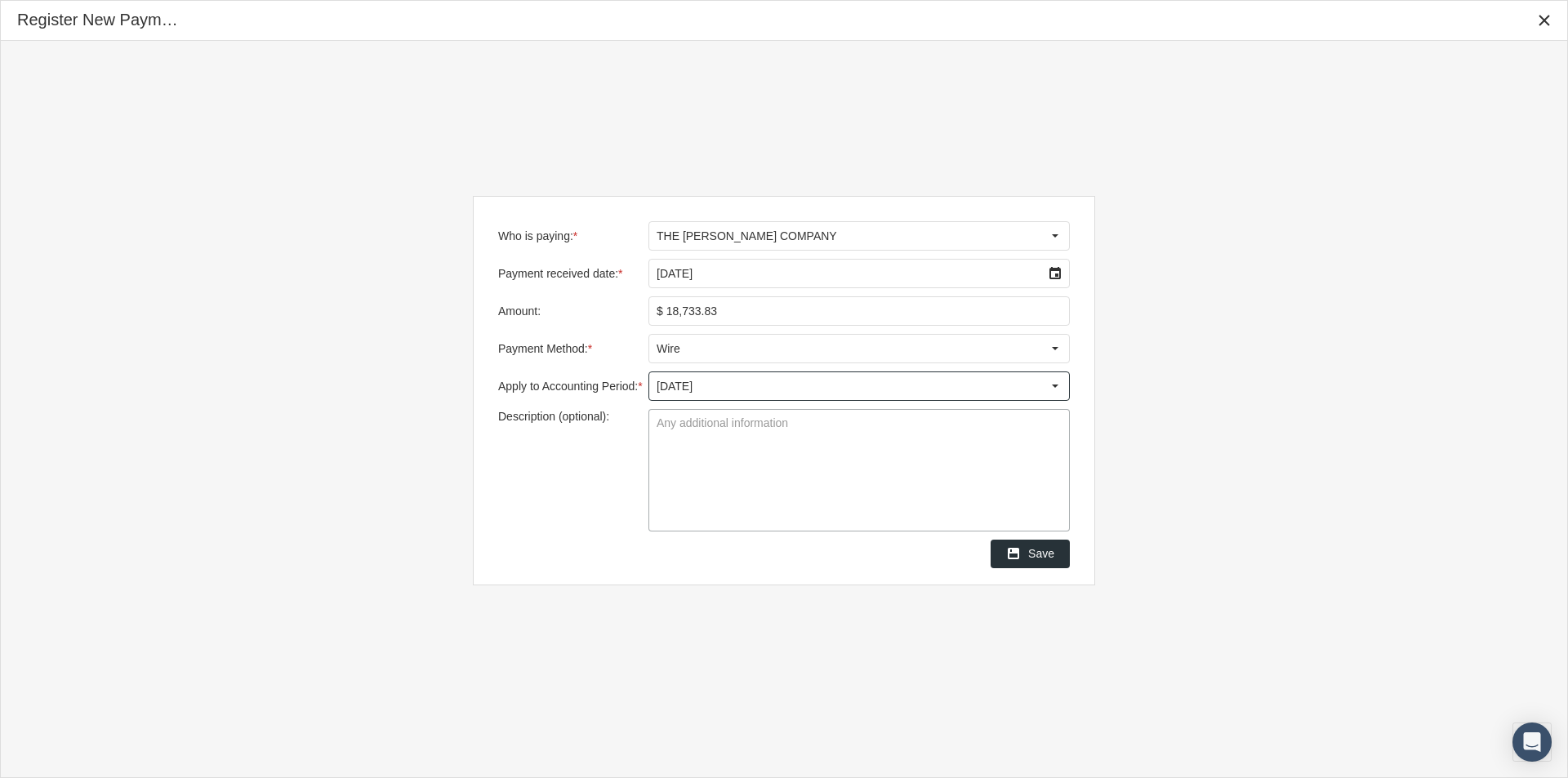
click at [670, 423] on textarea "Description (optional):" at bounding box center [859, 470] width 419 height 121
type textarea "Pending Remit"
click at [1039, 553] on span "Save" at bounding box center [1041, 554] width 26 height 13
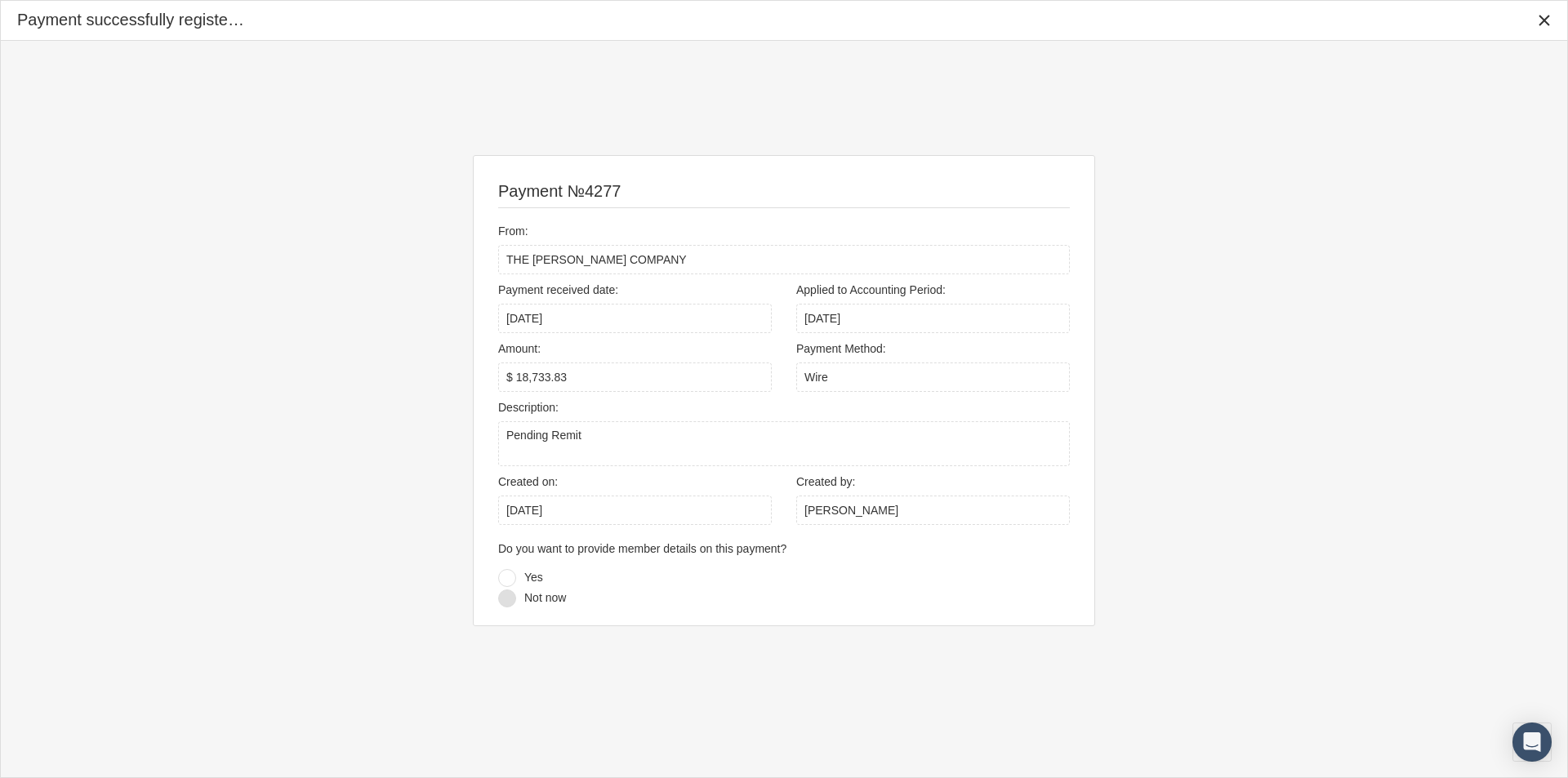
click at [504, 597] on div at bounding box center [507, 598] width 18 height 18
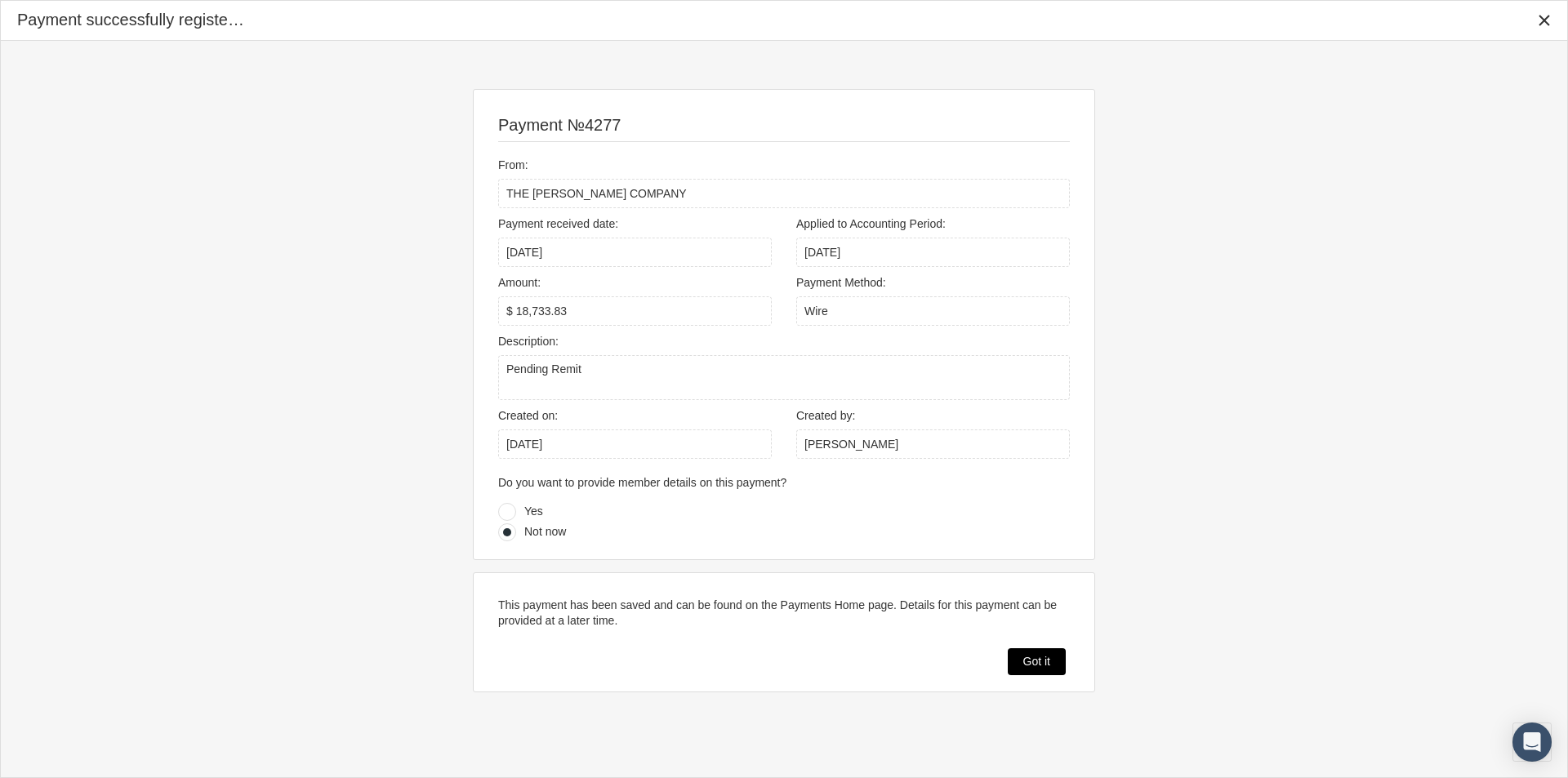
click at [1028, 661] on span "Got it" at bounding box center [1037, 662] width 27 height 13
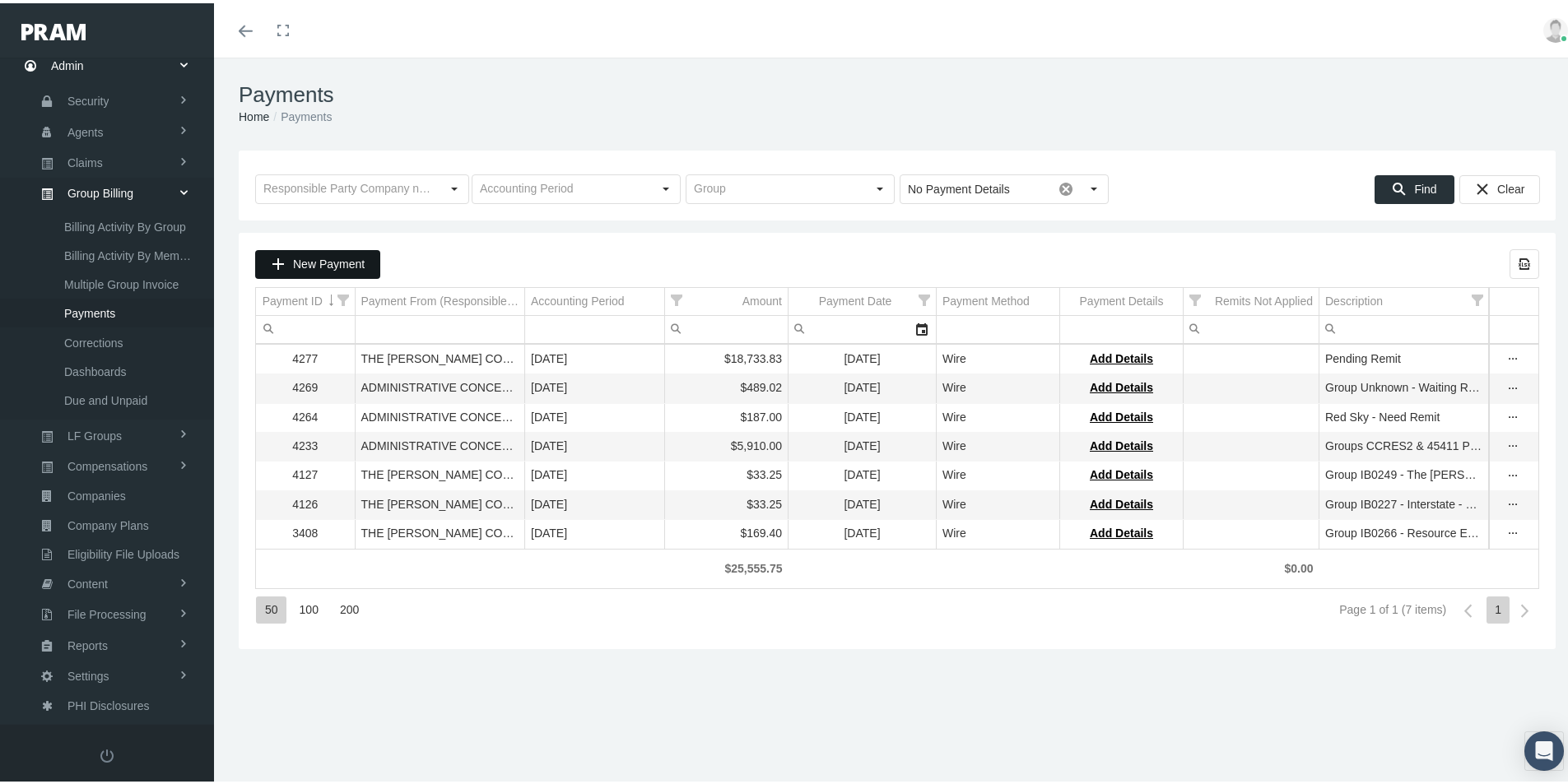
click at [317, 254] on span "New Payment" at bounding box center [329, 261] width 72 height 14
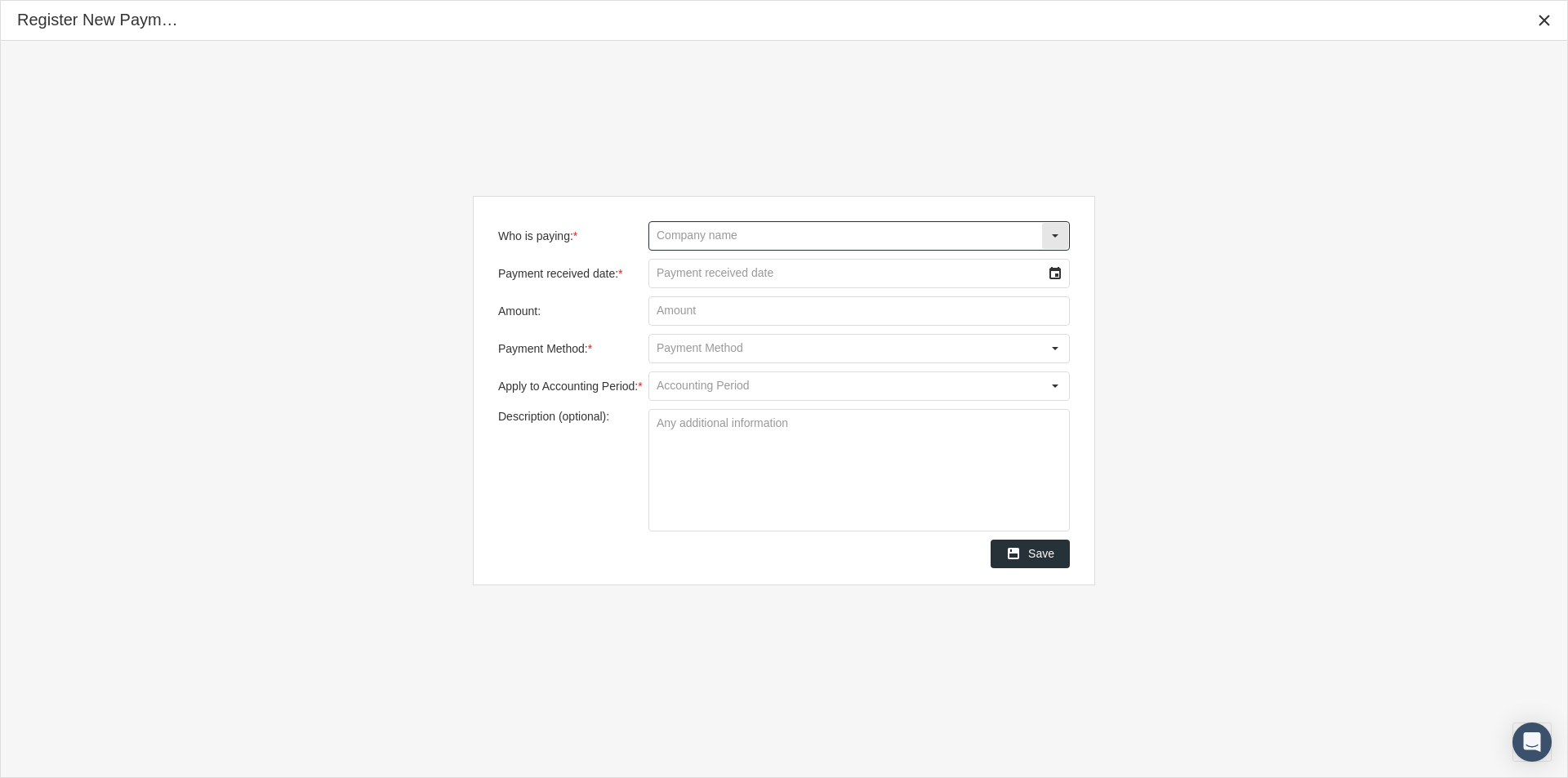
click at [692, 240] on input "Who is paying: *" at bounding box center [845, 236] width 392 height 28
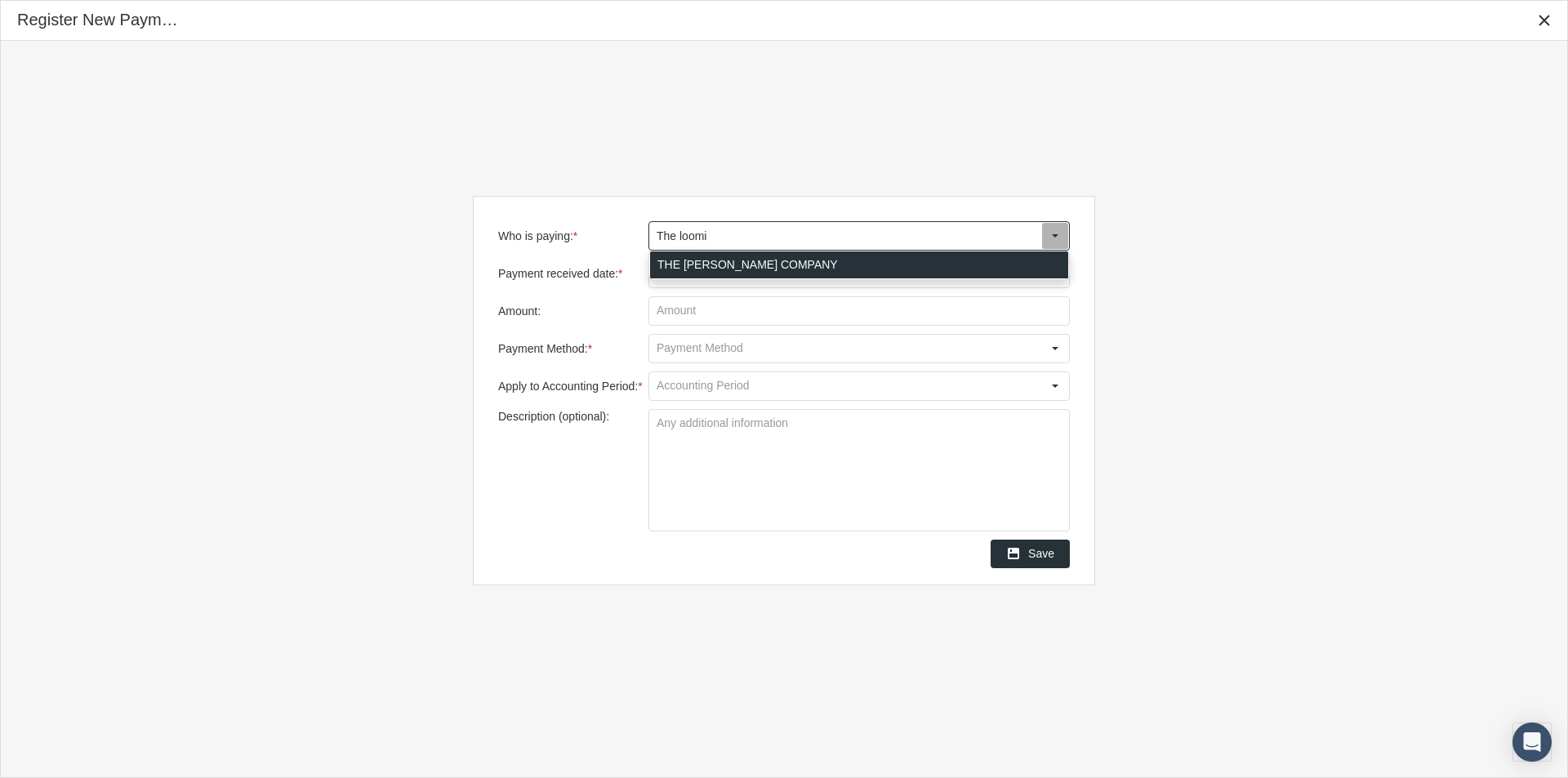
click at [704, 267] on div "THE LOOMIS COMPANY" at bounding box center [859, 264] width 418 height 27
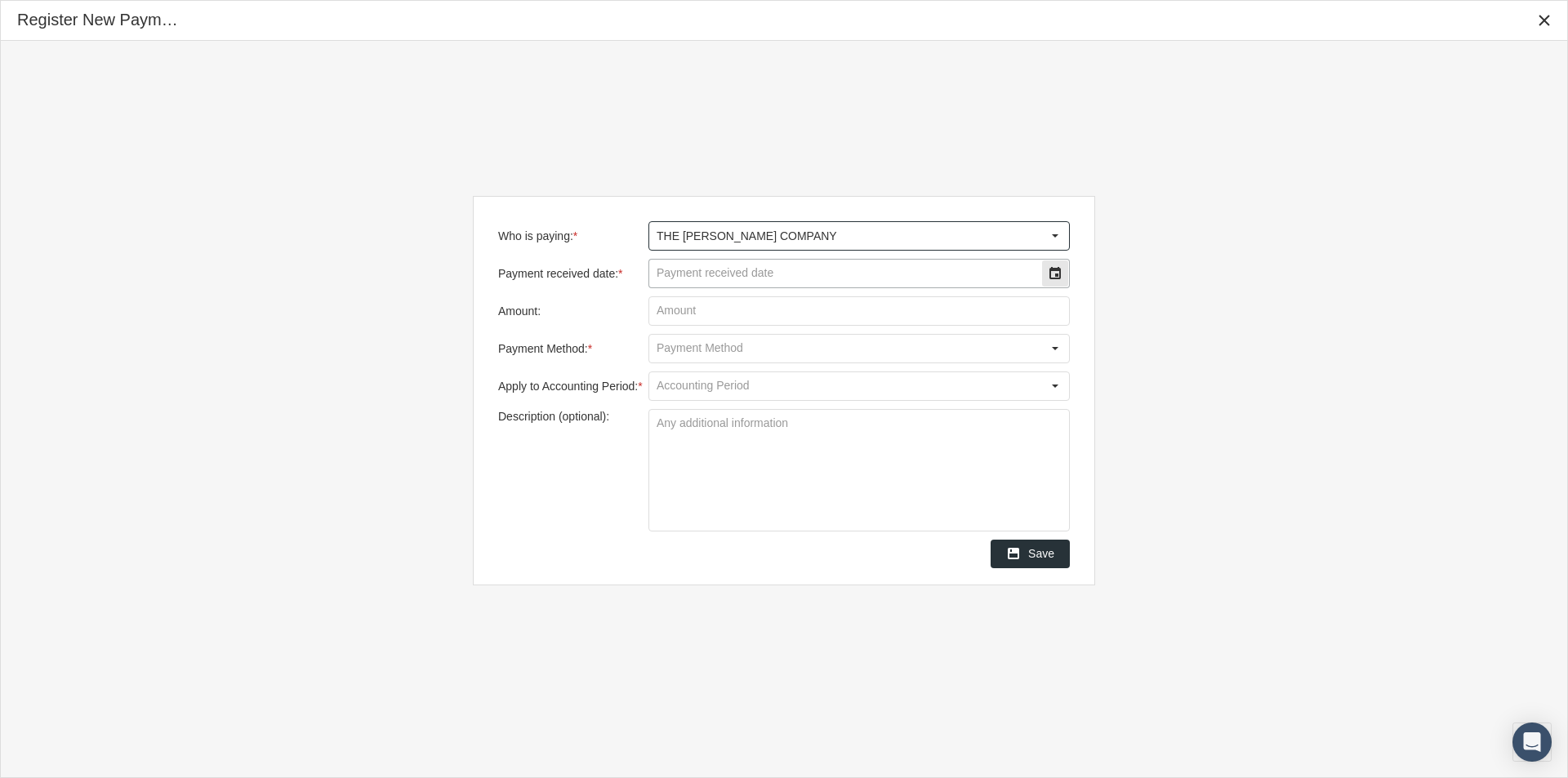
type input "THE LOOMIS COMPANY"
drag, startPoint x: 719, startPoint y: 272, endPoint x: 754, endPoint y: 259, distance: 37.3
click at [719, 272] on input "Payment received date: *" at bounding box center [845, 273] width 392 height 28
type input "08/21/2025"
type input "$ 129.25"
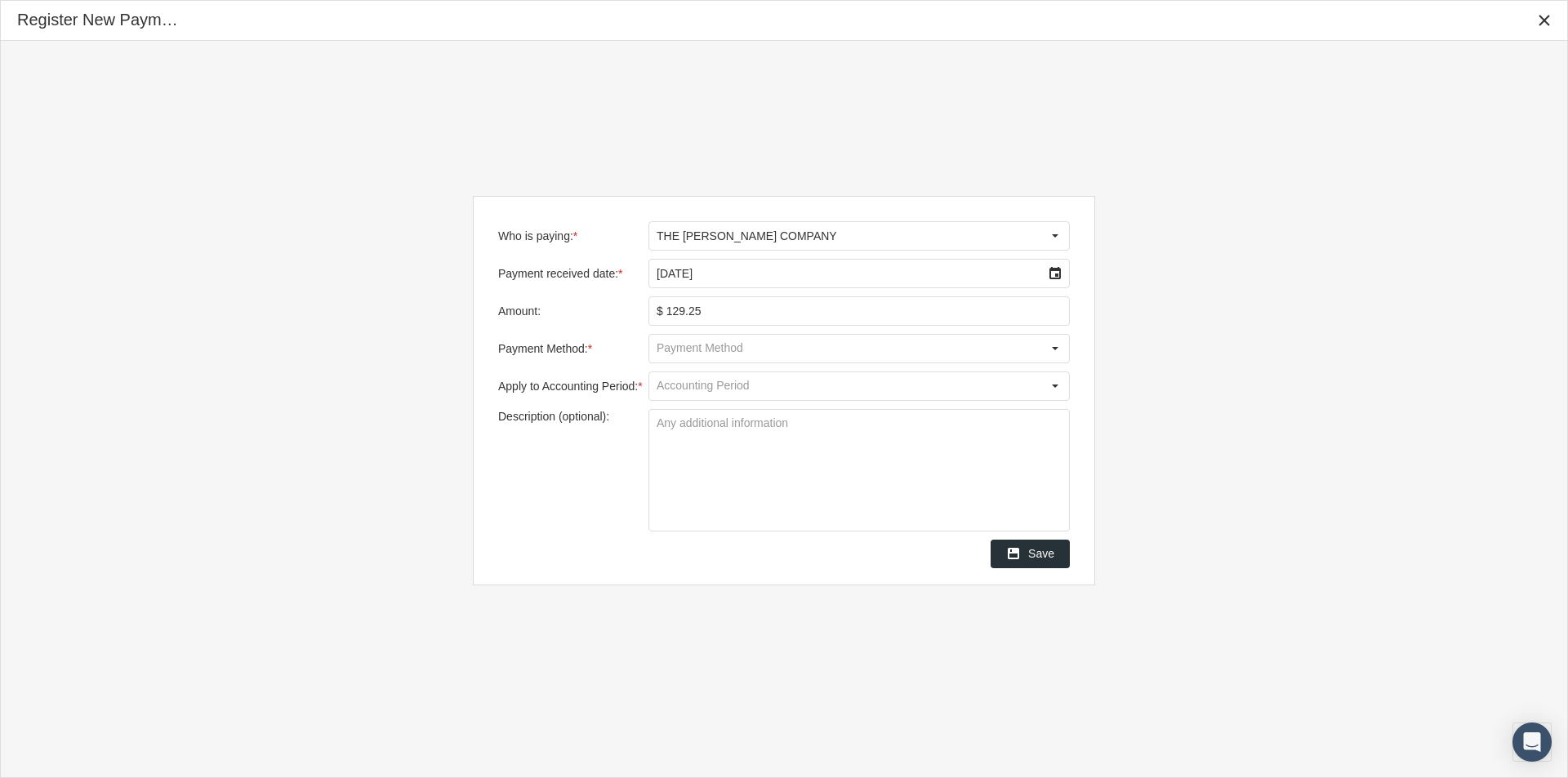
click at [682, 350] on input "Payment Method: *" at bounding box center [845, 348] width 392 height 28
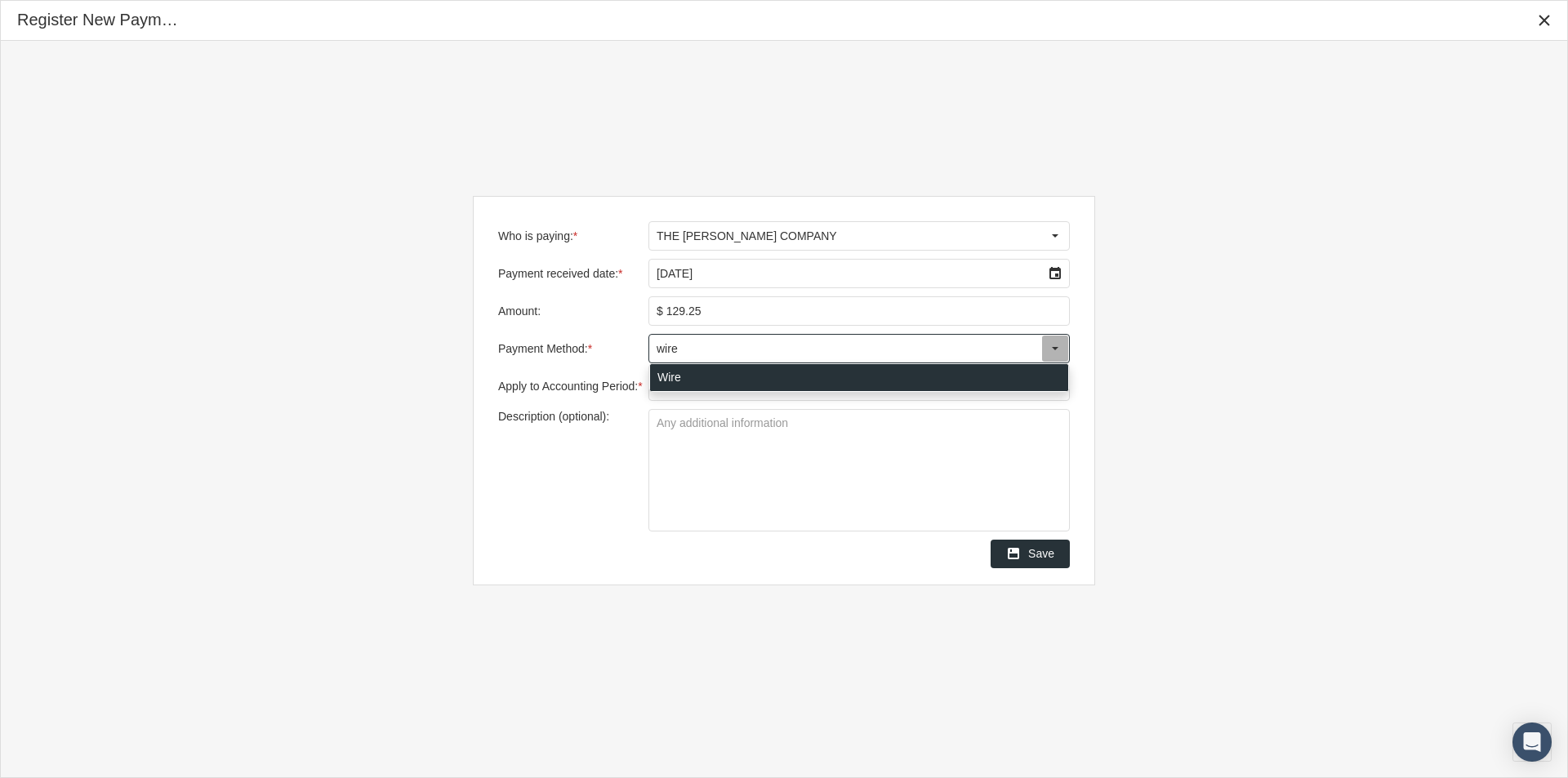
click at [664, 377] on div "Wire" at bounding box center [859, 378] width 418 height 27
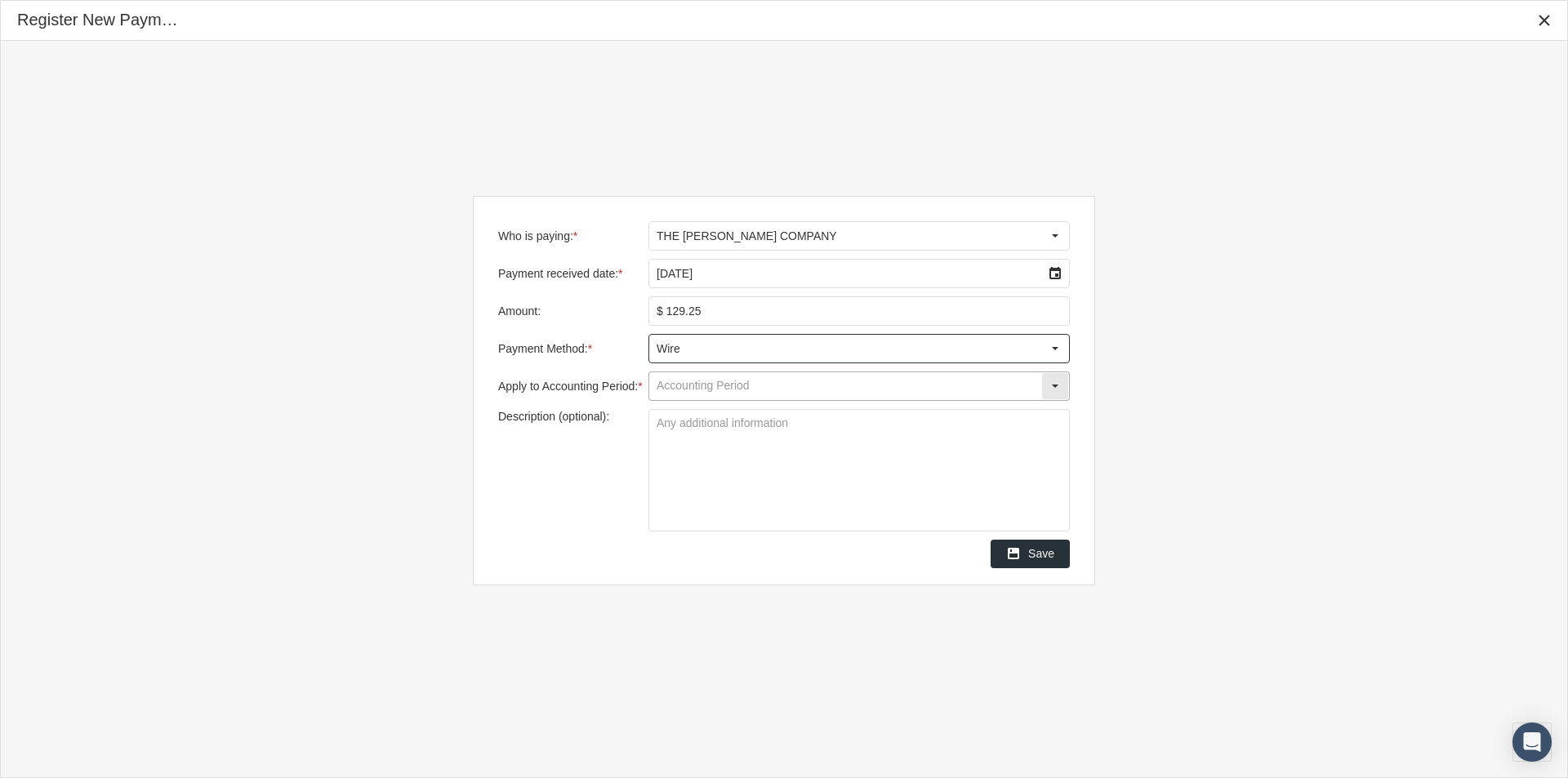
type input "Wire"
click at [676, 393] on input "Apply to Accounting Period: *" at bounding box center [845, 386] width 392 height 28
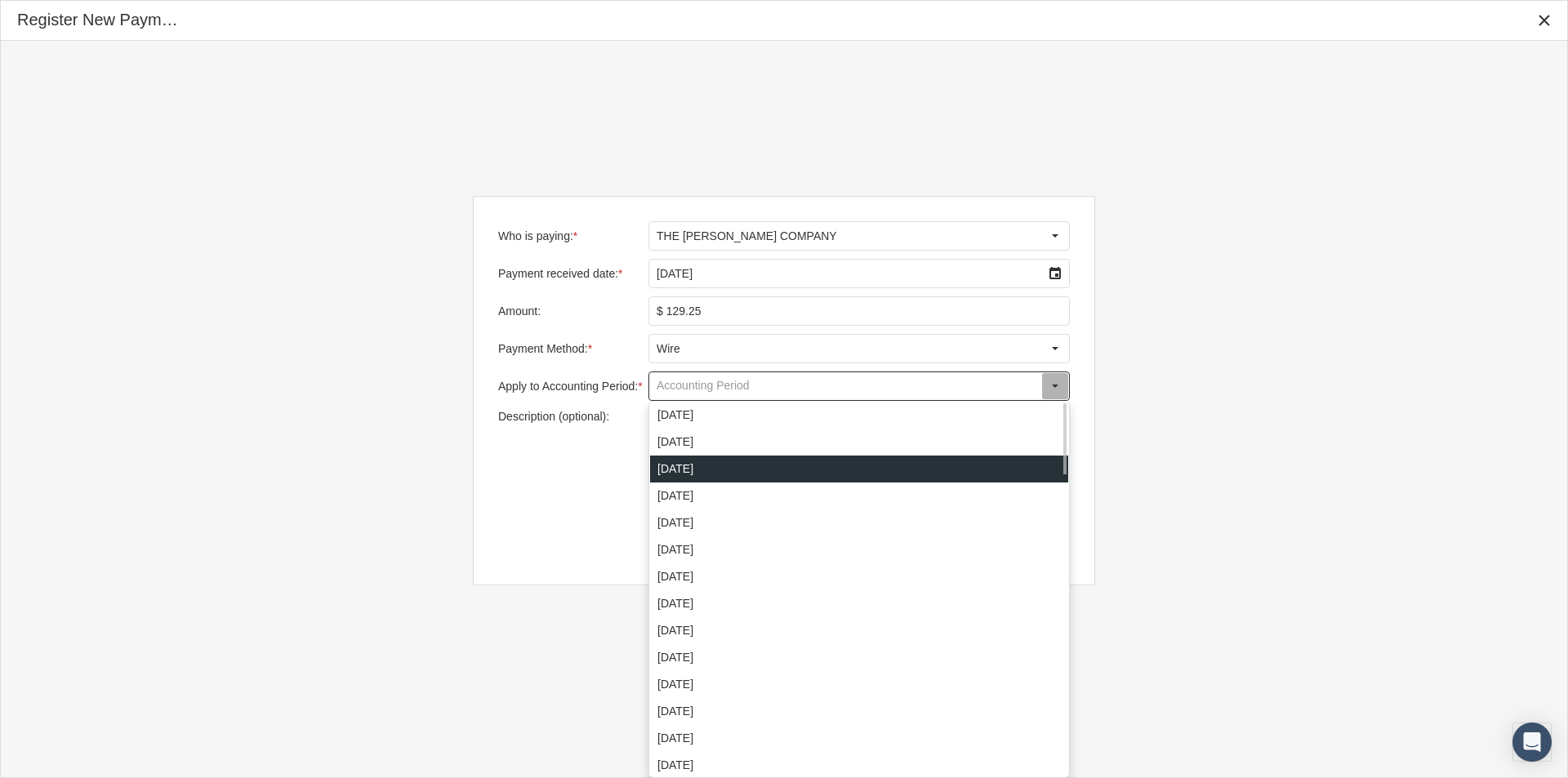
click at [675, 463] on div "August 2025" at bounding box center [859, 469] width 418 height 27
type input "August 2025"
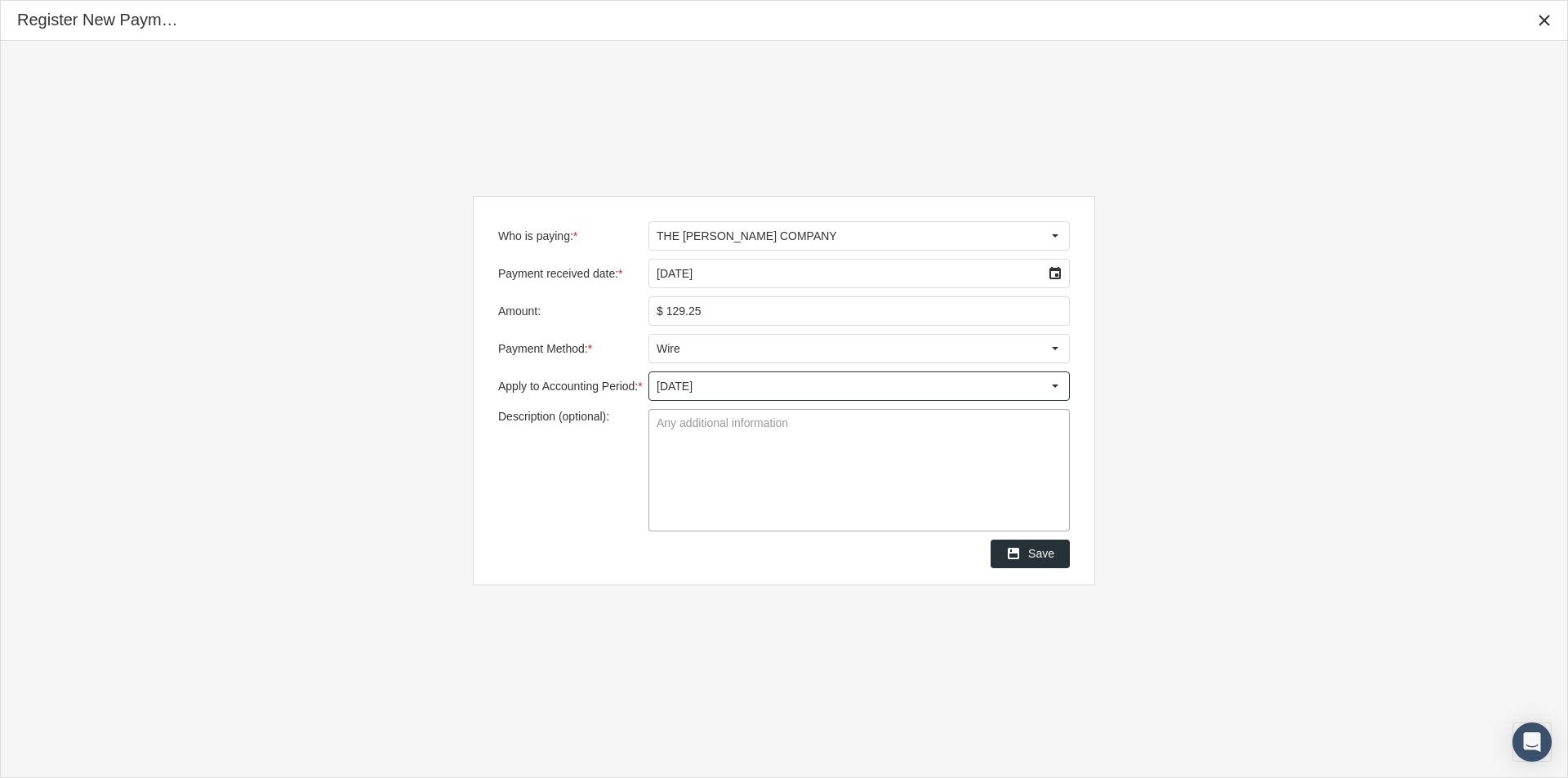
click at [670, 428] on textarea "Description (optional):" at bounding box center [859, 470] width 419 height 121
type textarea "Pending Remit"
click at [1037, 553] on span "Save" at bounding box center [1041, 554] width 26 height 13
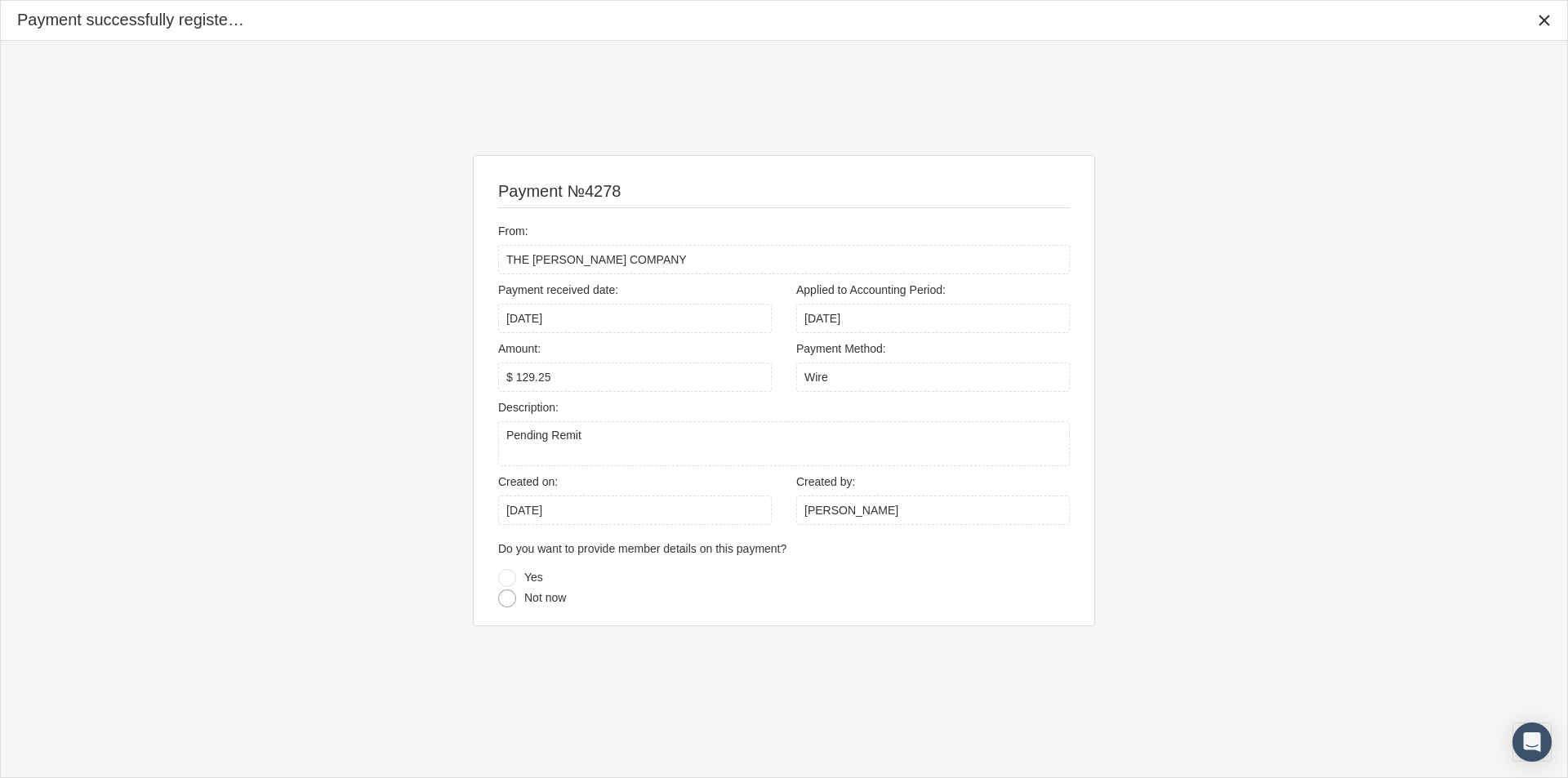
click at [505, 600] on div at bounding box center [507, 598] width 18 height 18
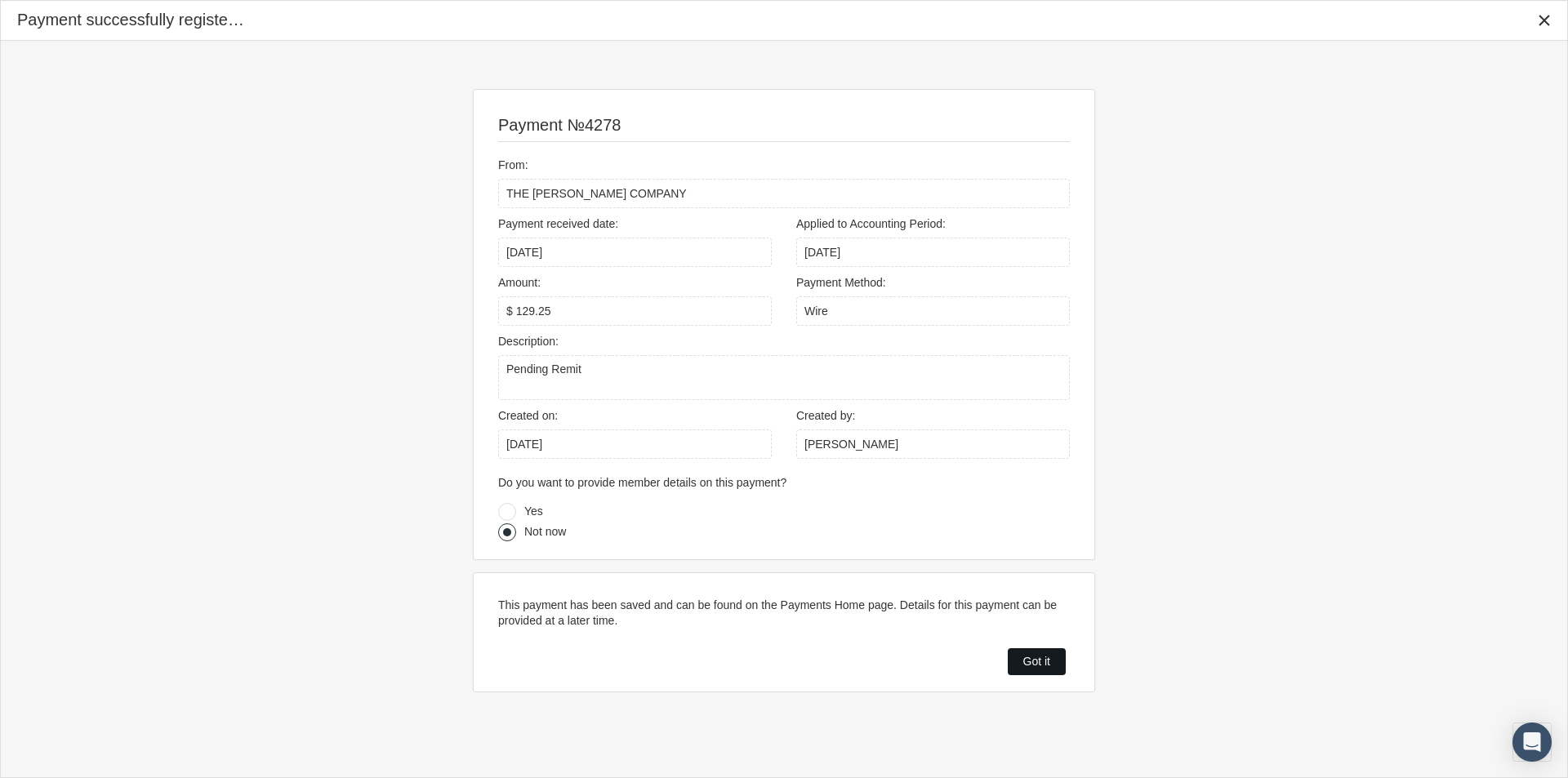
click at [1029, 662] on span "Got it" at bounding box center [1037, 662] width 27 height 13
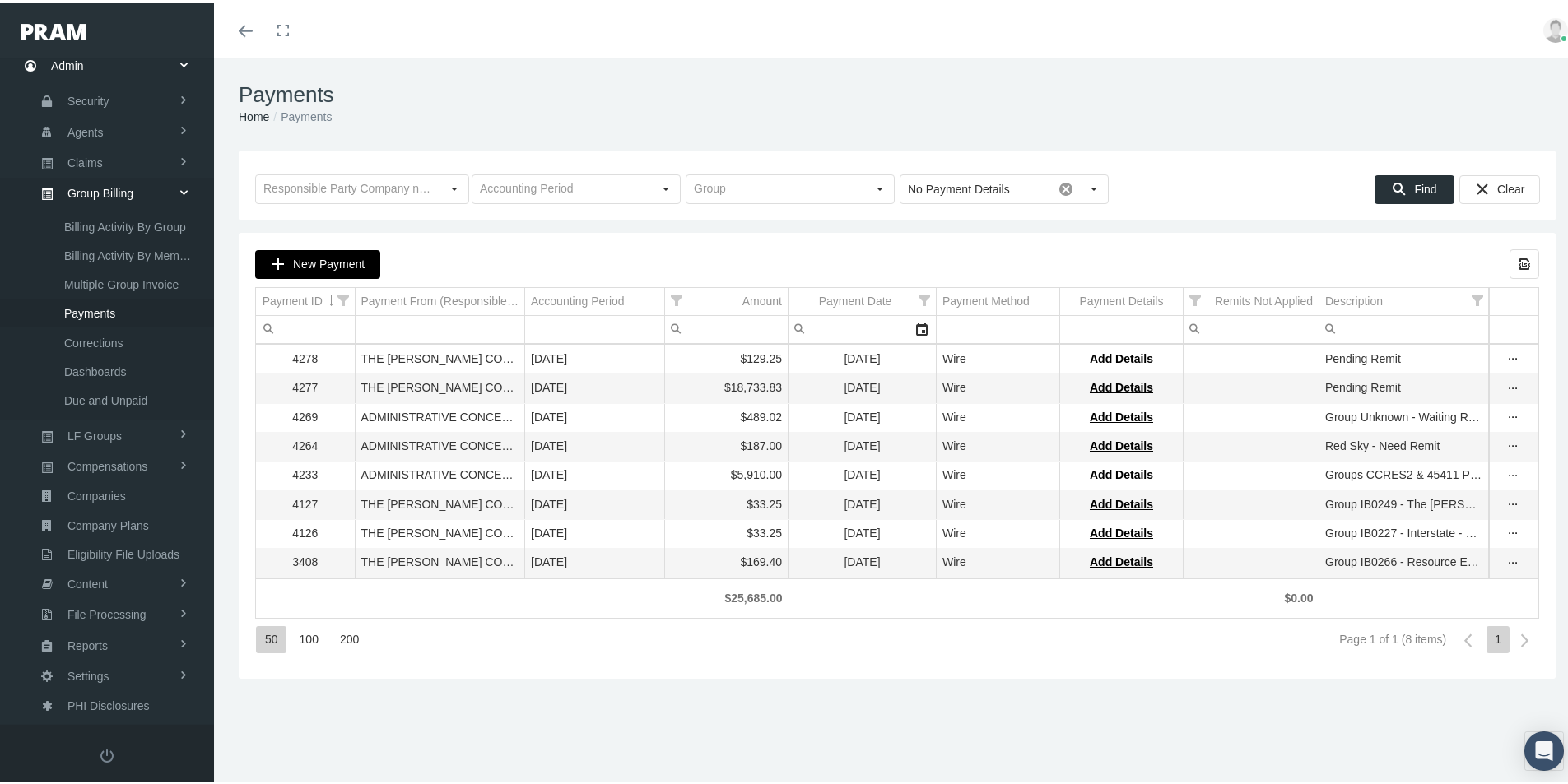
drag, startPoint x: 335, startPoint y: 263, endPoint x: 345, endPoint y: 290, distance: 28.8
click at [335, 263] on span "New Payment" at bounding box center [329, 261] width 72 height 14
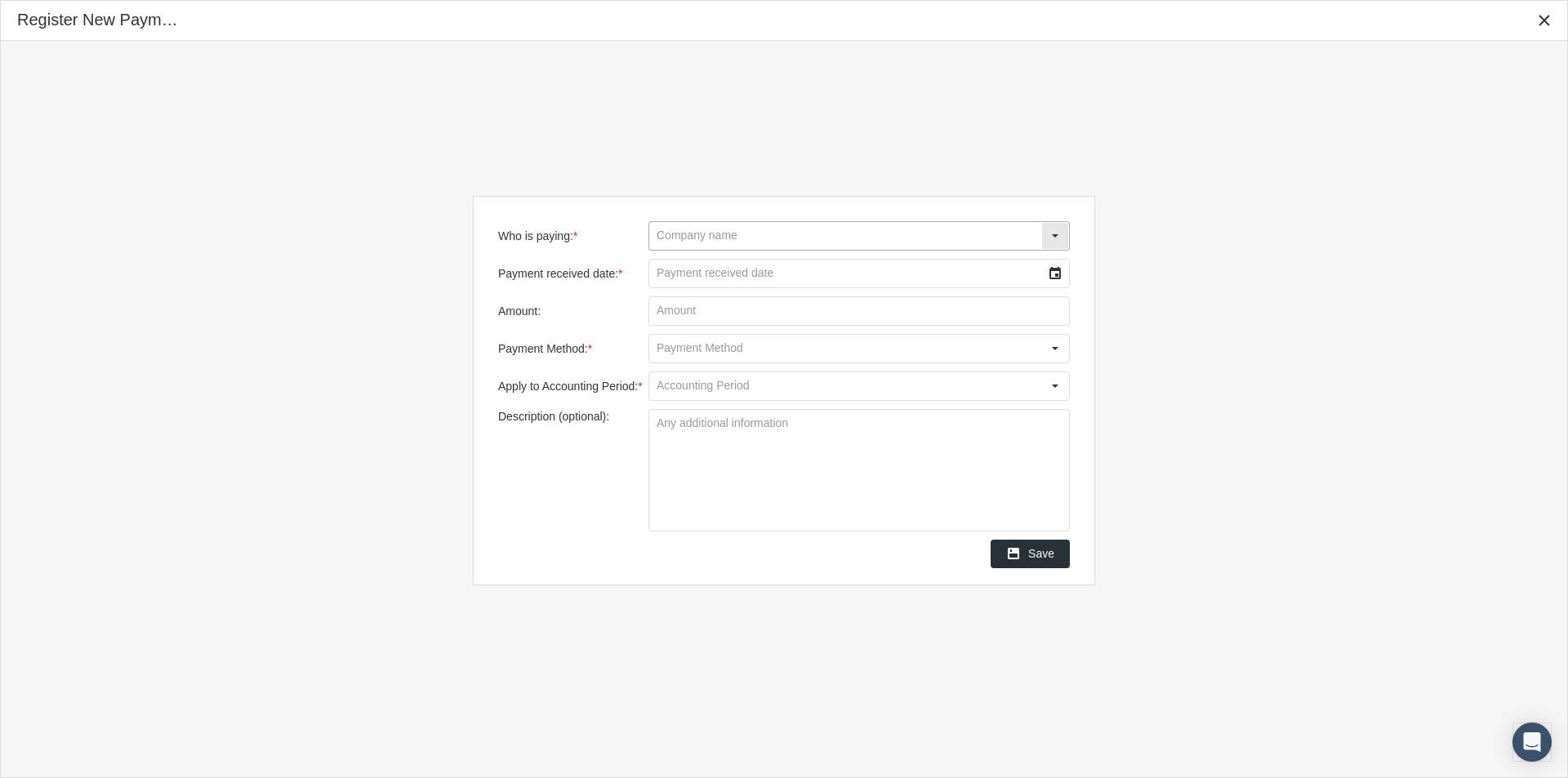
click at [683, 236] on input "Who is paying: *" at bounding box center [845, 236] width 392 height 28
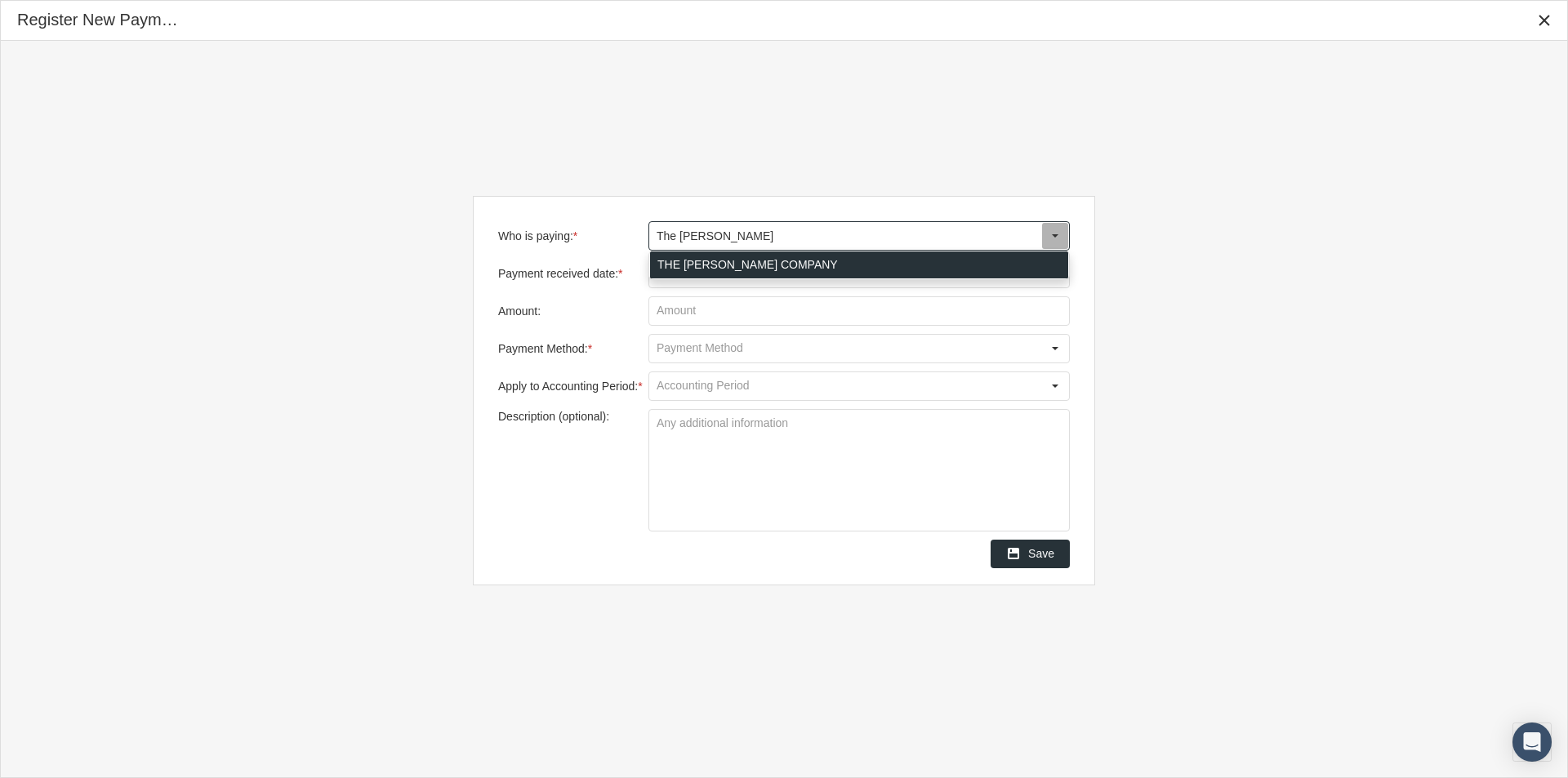
click at [695, 263] on div "THE LOOMIS COMPANY" at bounding box center [859, 264] width 418 height 27
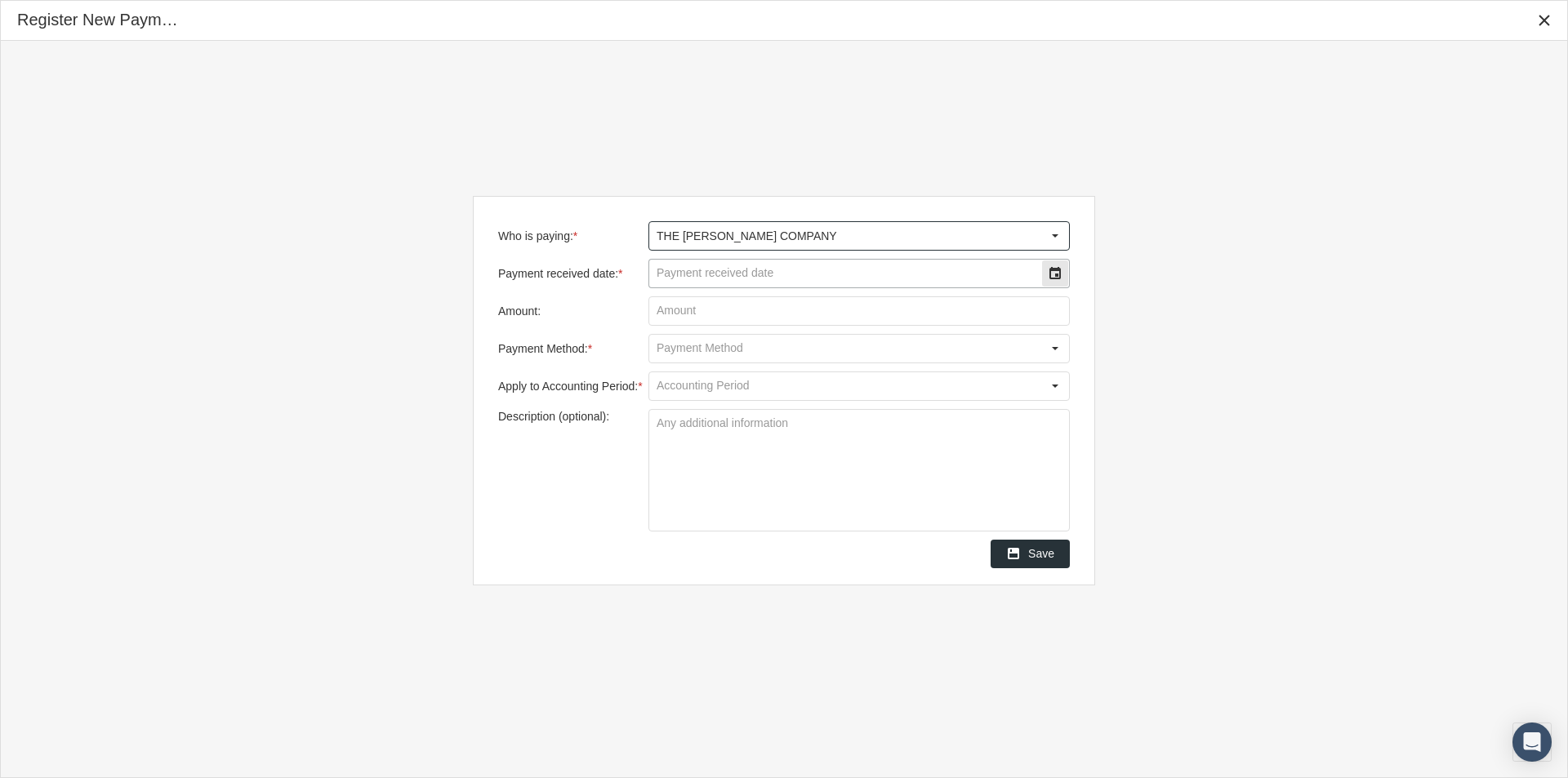
type input "THE LOOMIS COMPANY"
click at [689, 269] on input "Payment received date: *" at bounding box center [845, 273] width 392 height 28
type input "08/21/2025"
click at [670, 311] on input "Amount:" at bounding box center [859, 311] width 419 height 28
type input "$ 23,327.68"
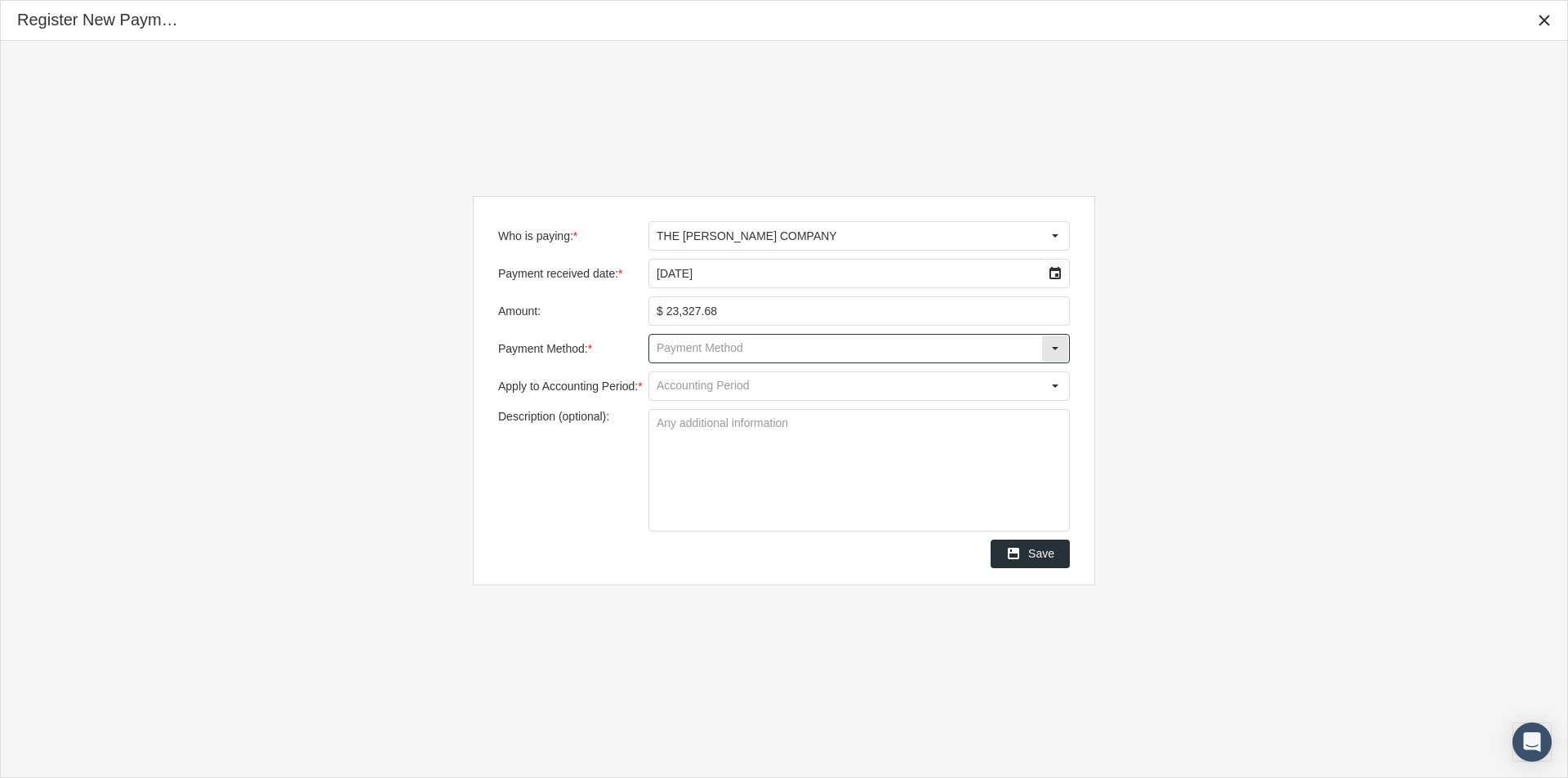
click at [687, 344] on input "Payment Method: *" at bounding box center [845, 348] width 392 height 28
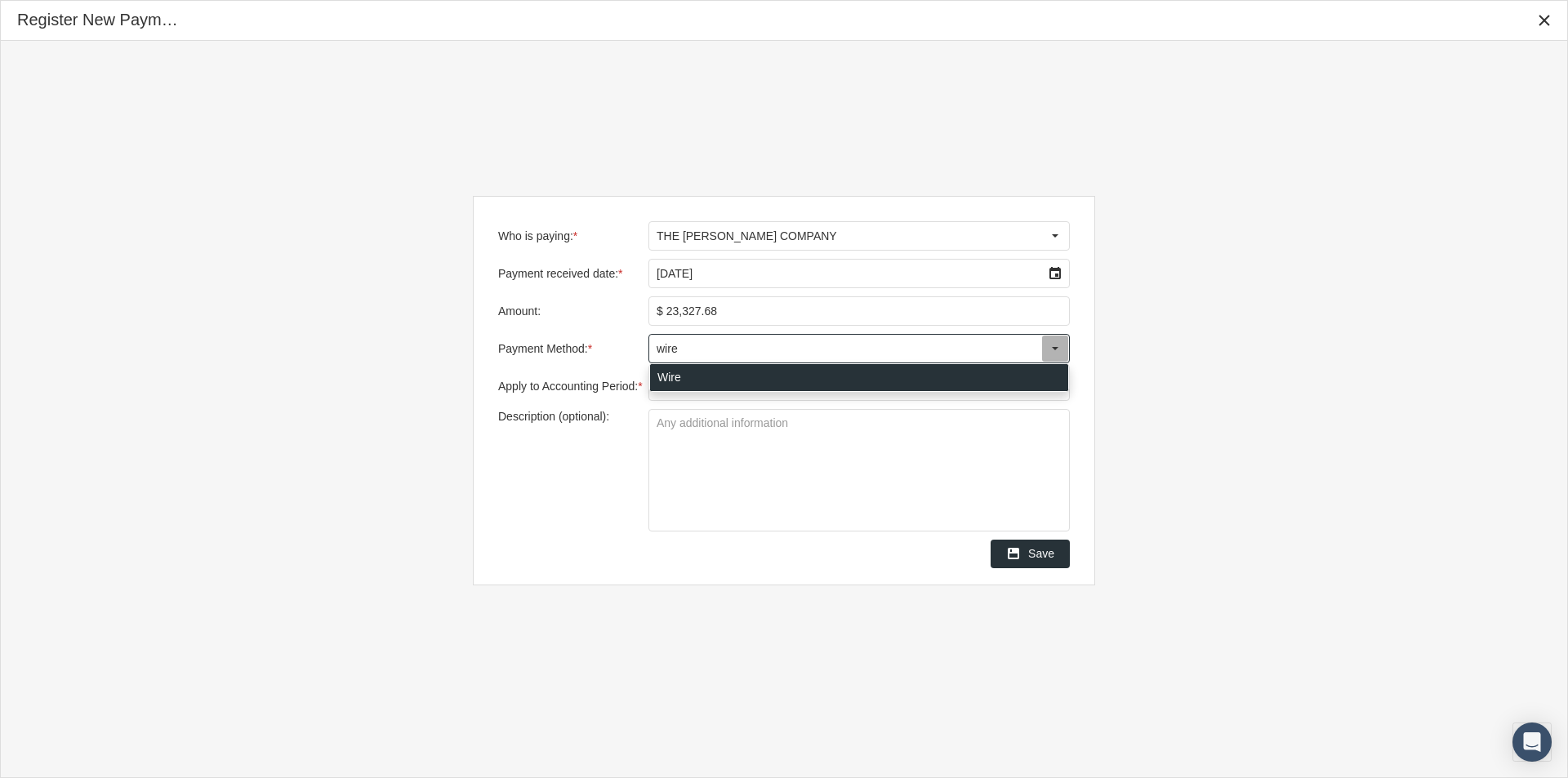
click at [661, 374] on div "Wire" at bounding box center [859, 378] width 418 height 27
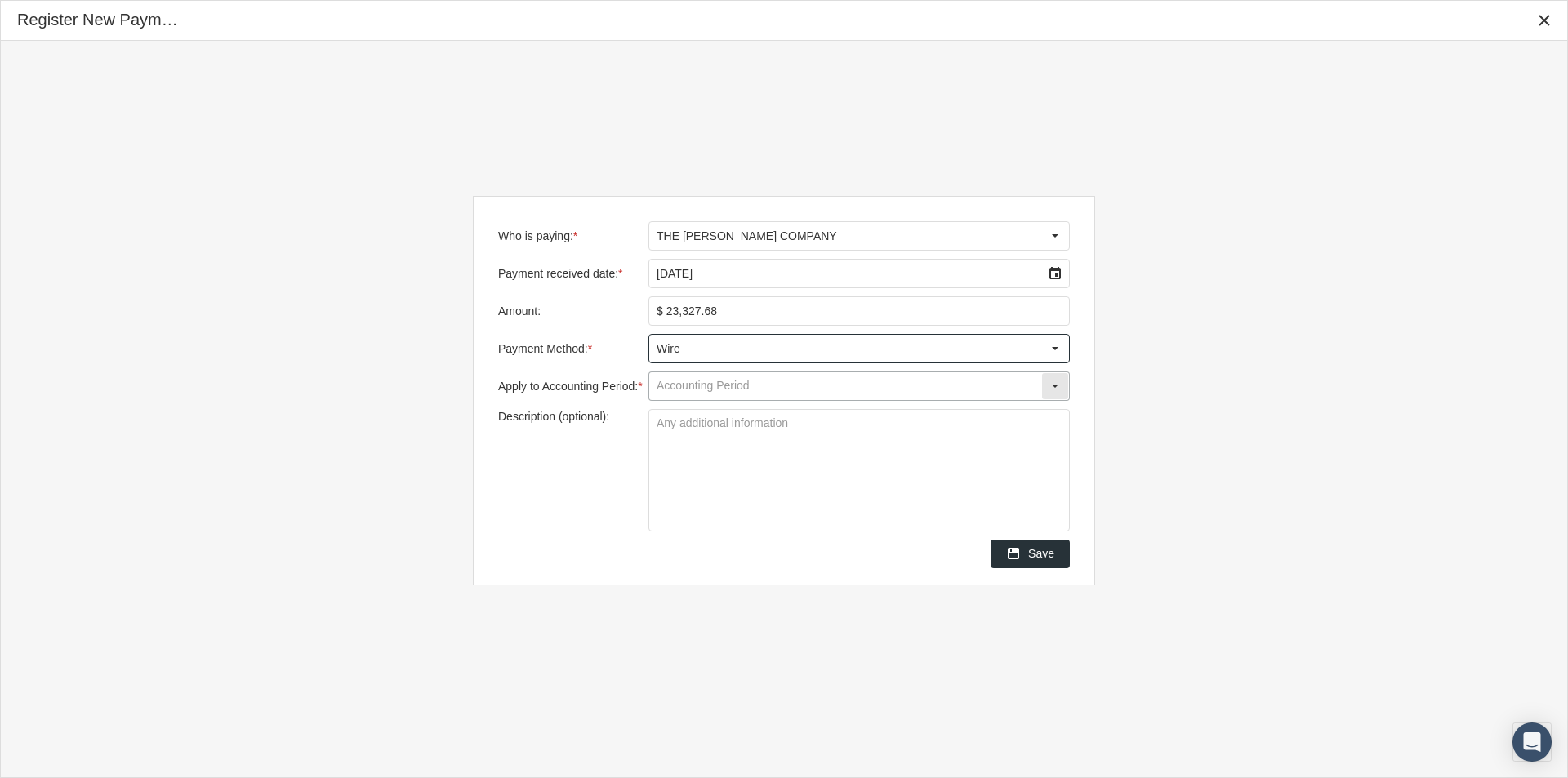
type input "Wire"
click at [675, 391] on input "Apply to Accounting Period: *" at bounding box center [845, 386] width 392 height 28
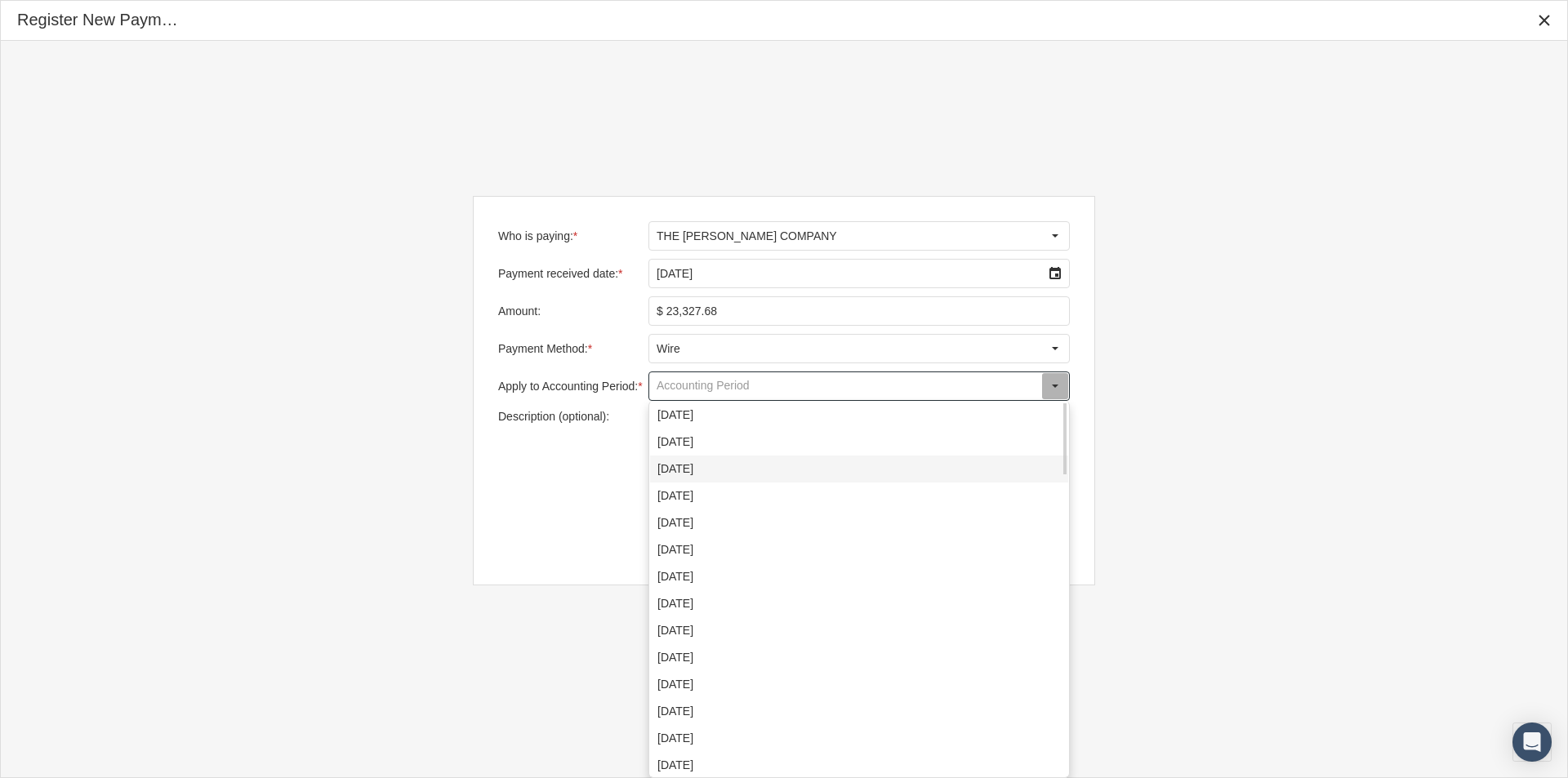
click at [659, 467] on div "August 2025" at bounding box center [859, 469] width 418 height 27
type input "August 2025"
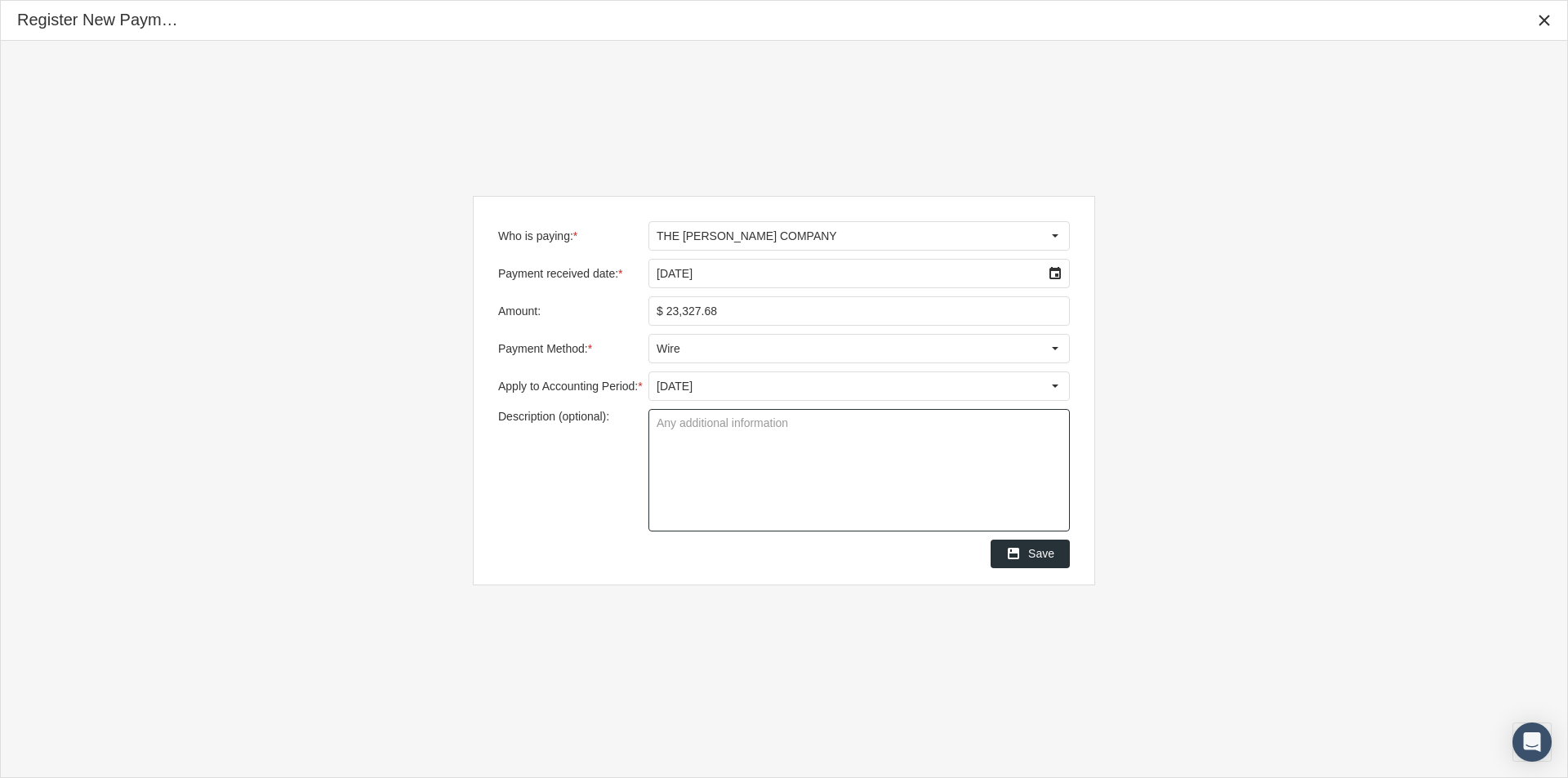
click at [671, 418] on textarea "Description (optional):" at bounding box center [859, 470] width 419 height 121
type textarea "Pending Remit"
click at [1050, 556] on span "Save" at bounding box center [1041, 554] width 26 height 13
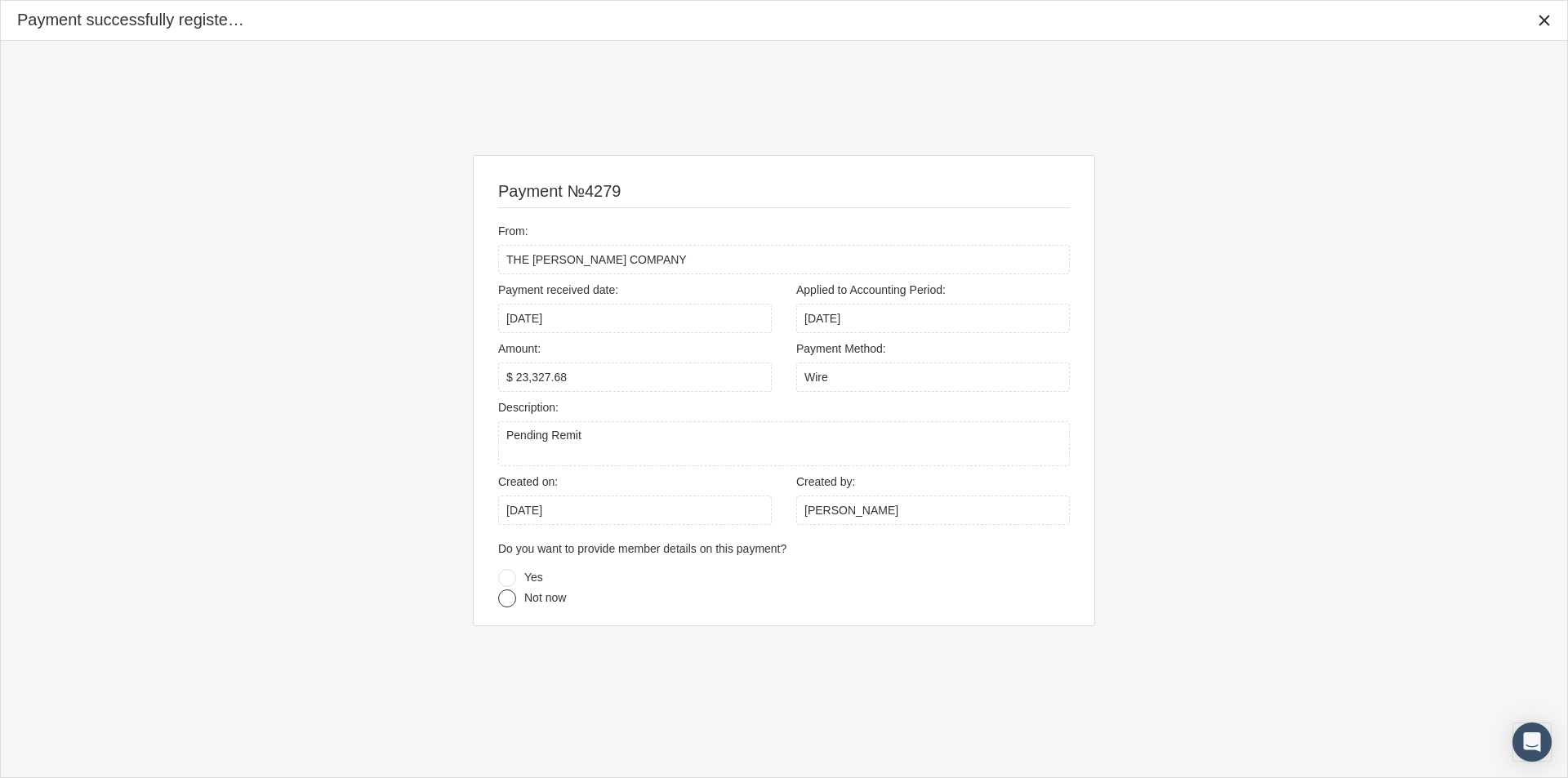
click at [502, 597] on div at bounding box center [507, 598] width 18 height 18
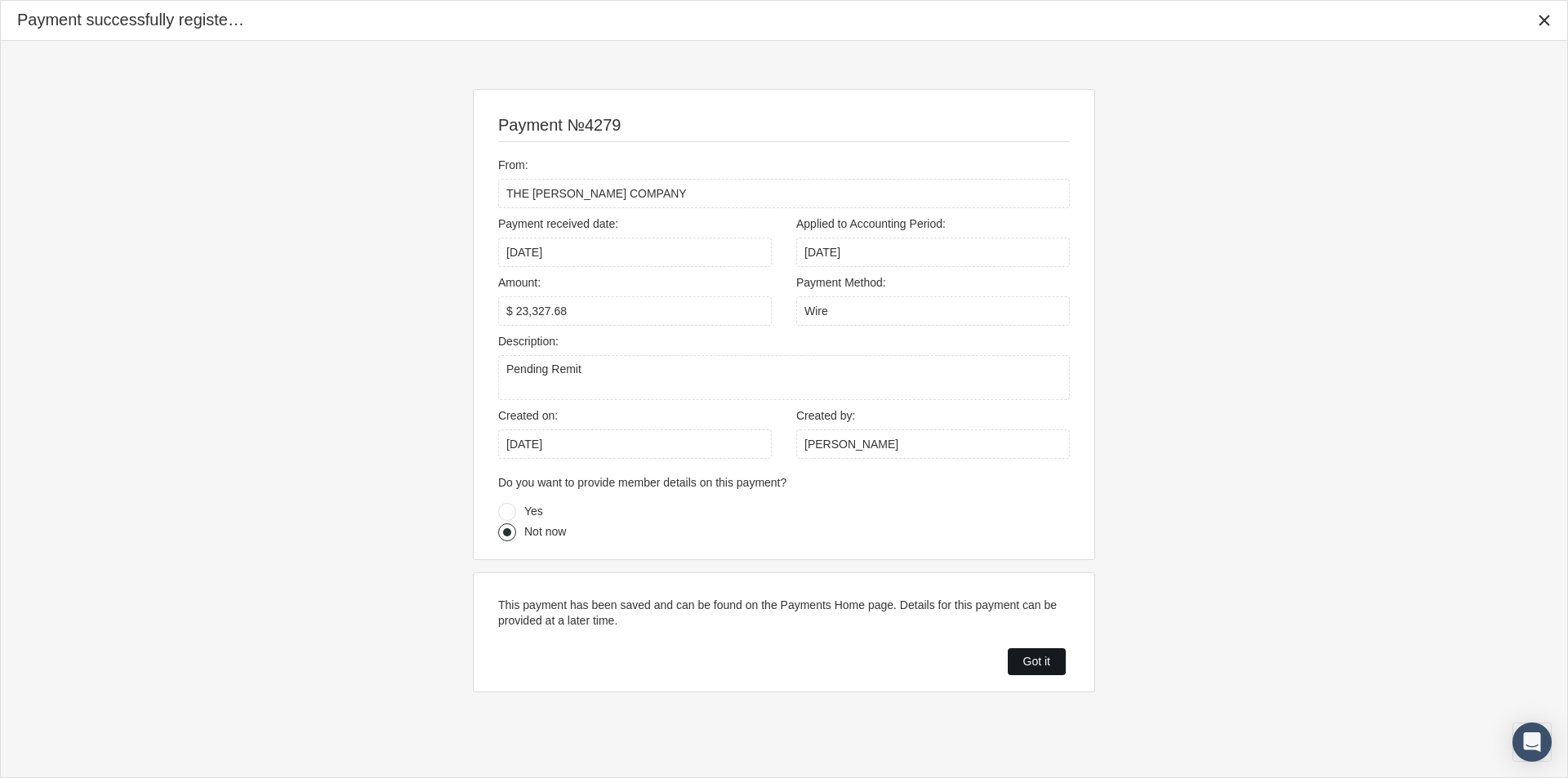
click at [1024, 662] on span "Got it" at bounding box center [1037, 662] width 27 height 13
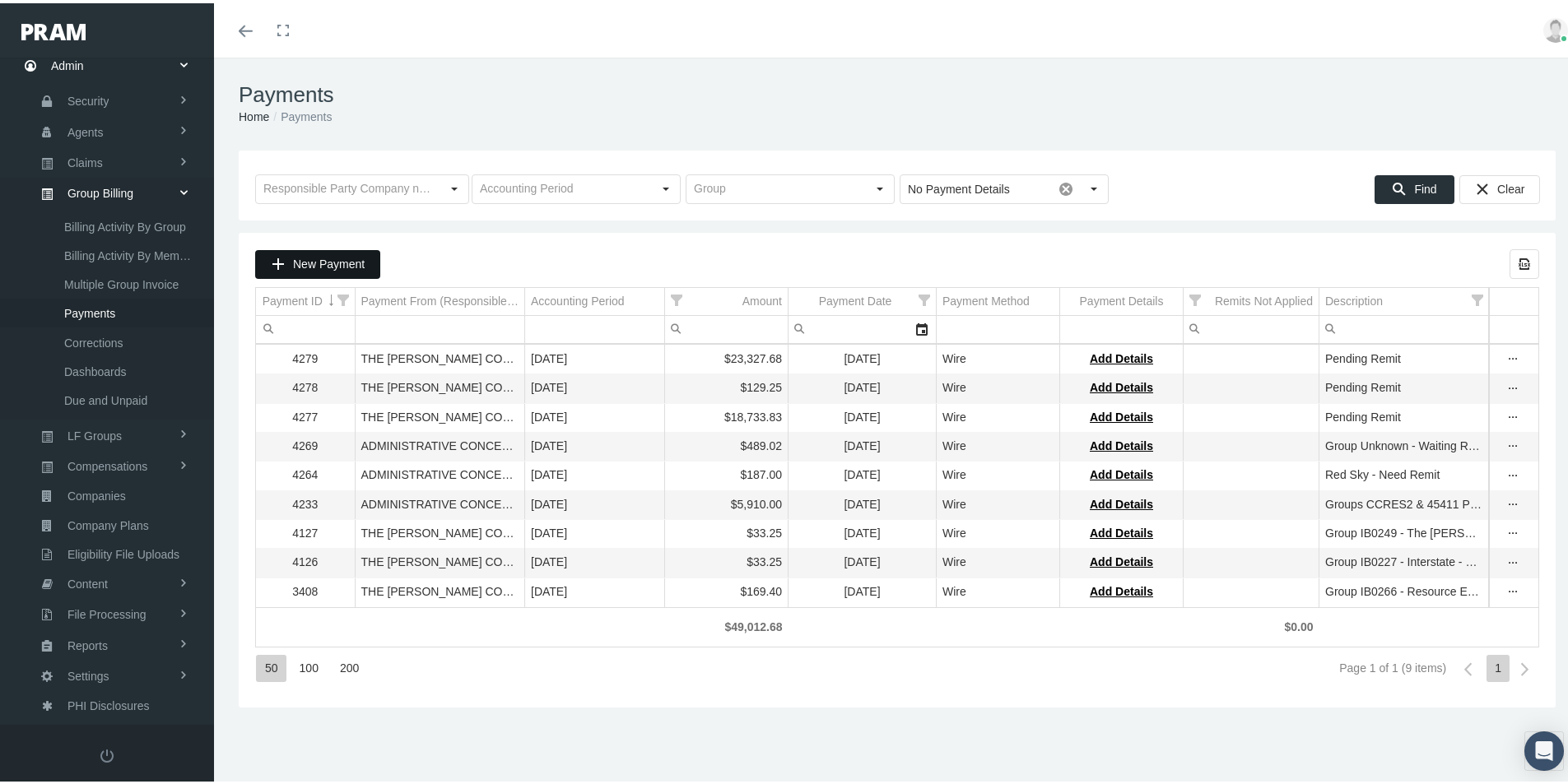
click at [347, 259] on span "New Payment" at bounding box center [329, 261] width 72 height 14
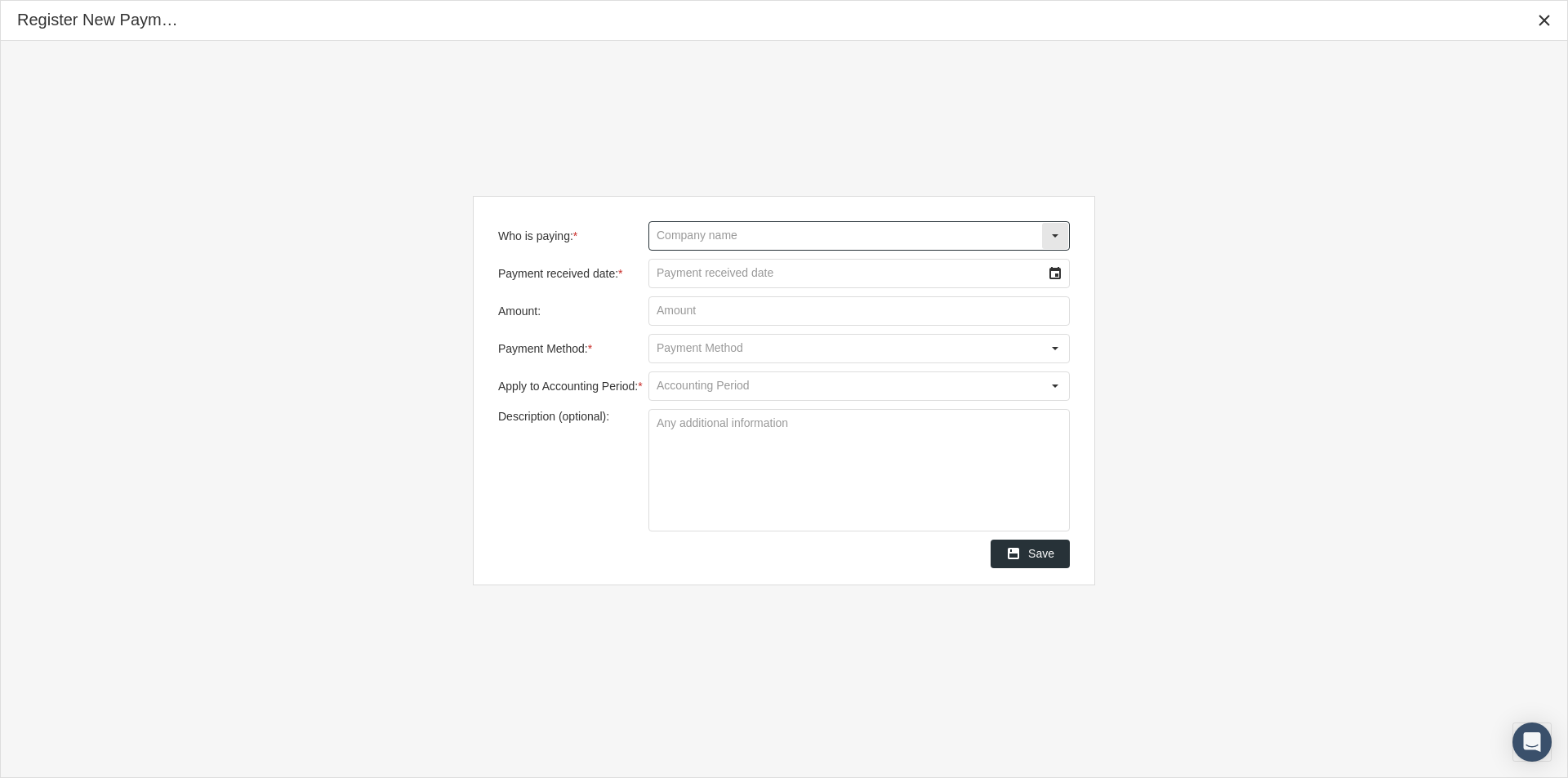
click at [706, 235] on input "Who is paying: *" at bounding box center [845, 236] width 392 height 28
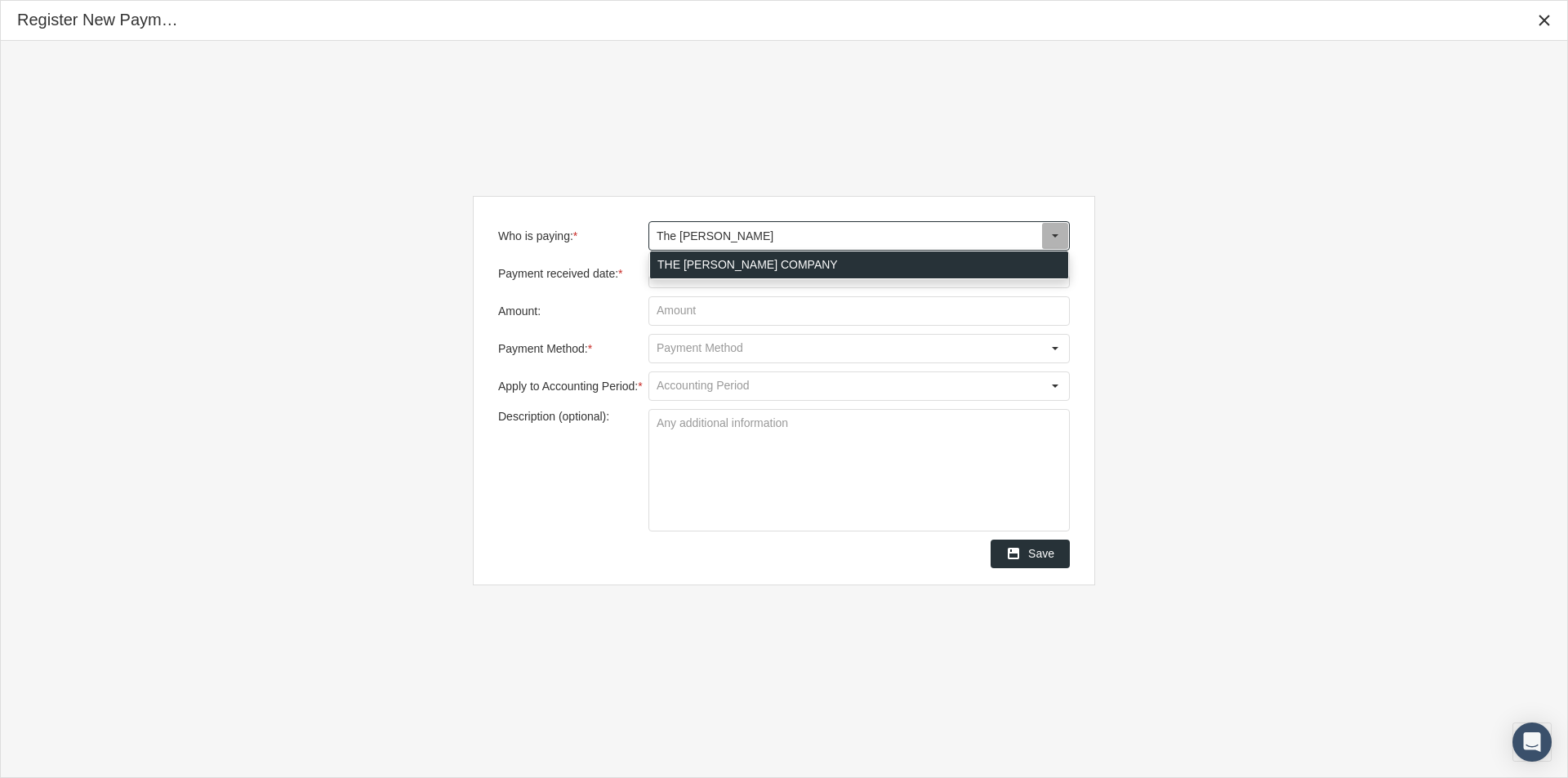
click at [695, 264] on div "THE LOOMIS COMPANY" at bounding box center [859, 264] width 418 height 27
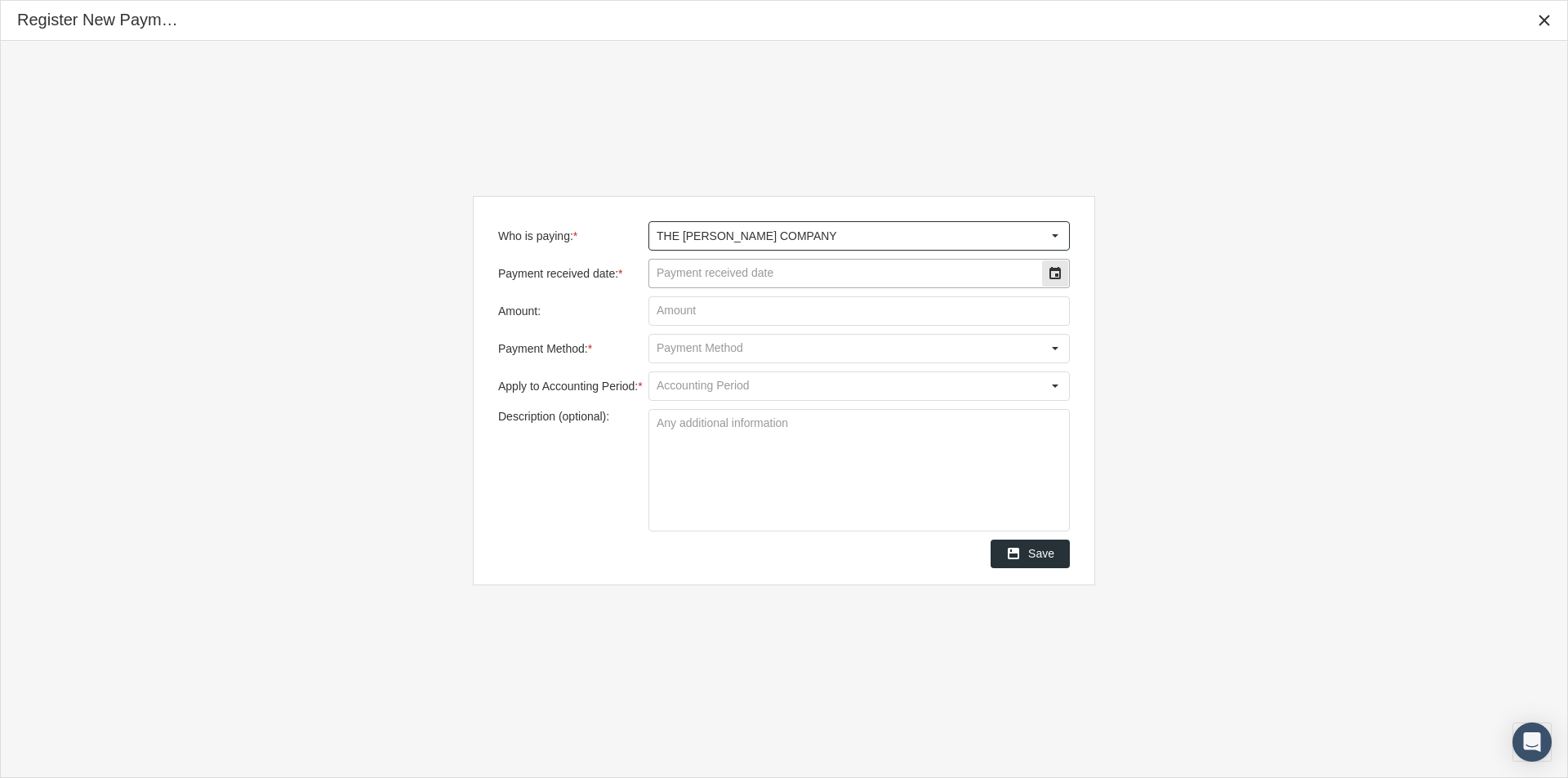
type input "THE LOOMIS COMPANY"
click at [696, 277] on input "Payment received date: *" at bounding box center [845, 273] width 392 height 28
type input "08/28/2025"
click at [679, 311] on input "Amount:" at bounding box center [859, 311] width 419 height 28
type input "$ 6,297.35"
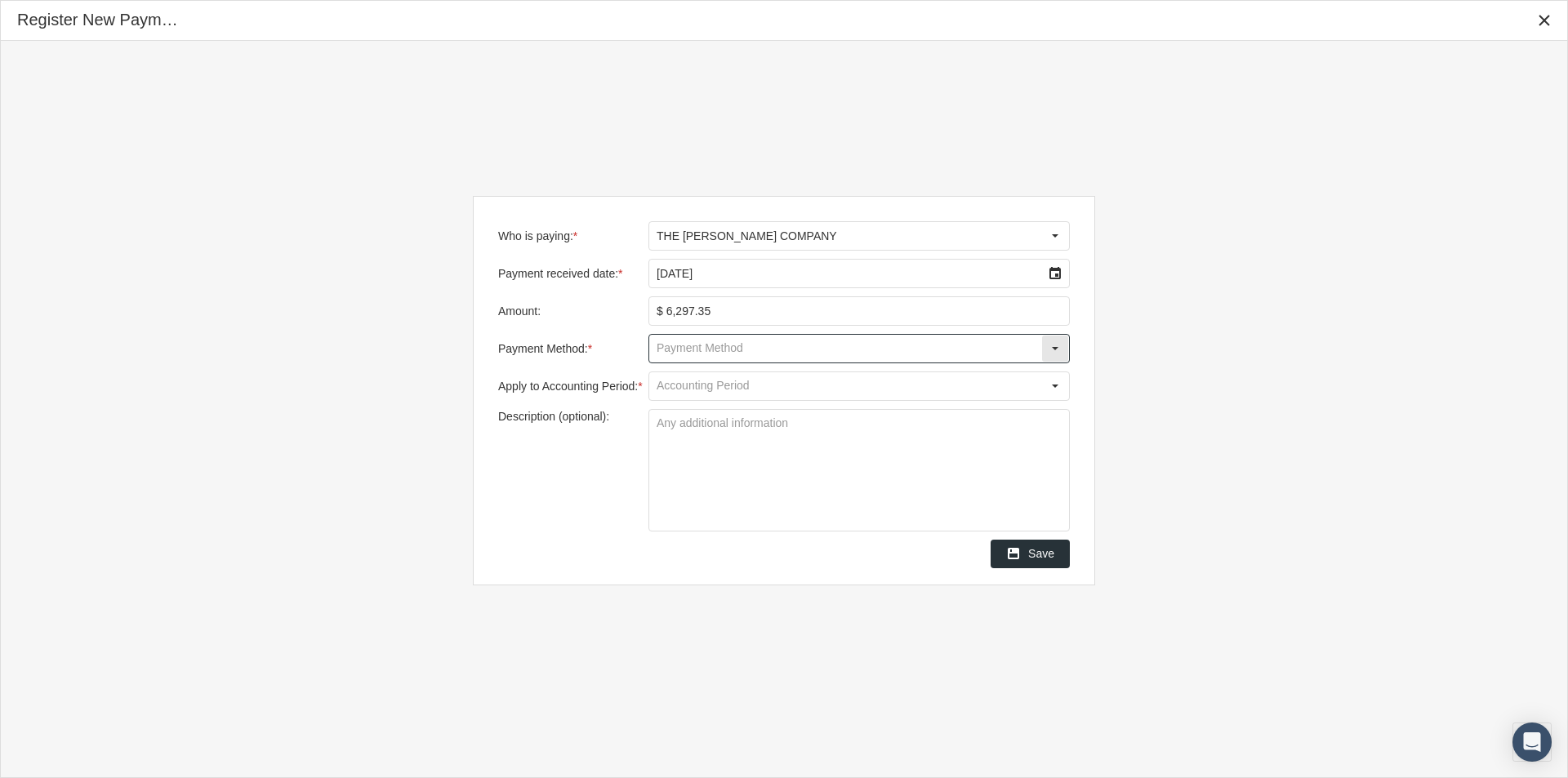
click at [674, 344] on input "Payment Method: *" at bounding box center [845, 348] width 392 height 28
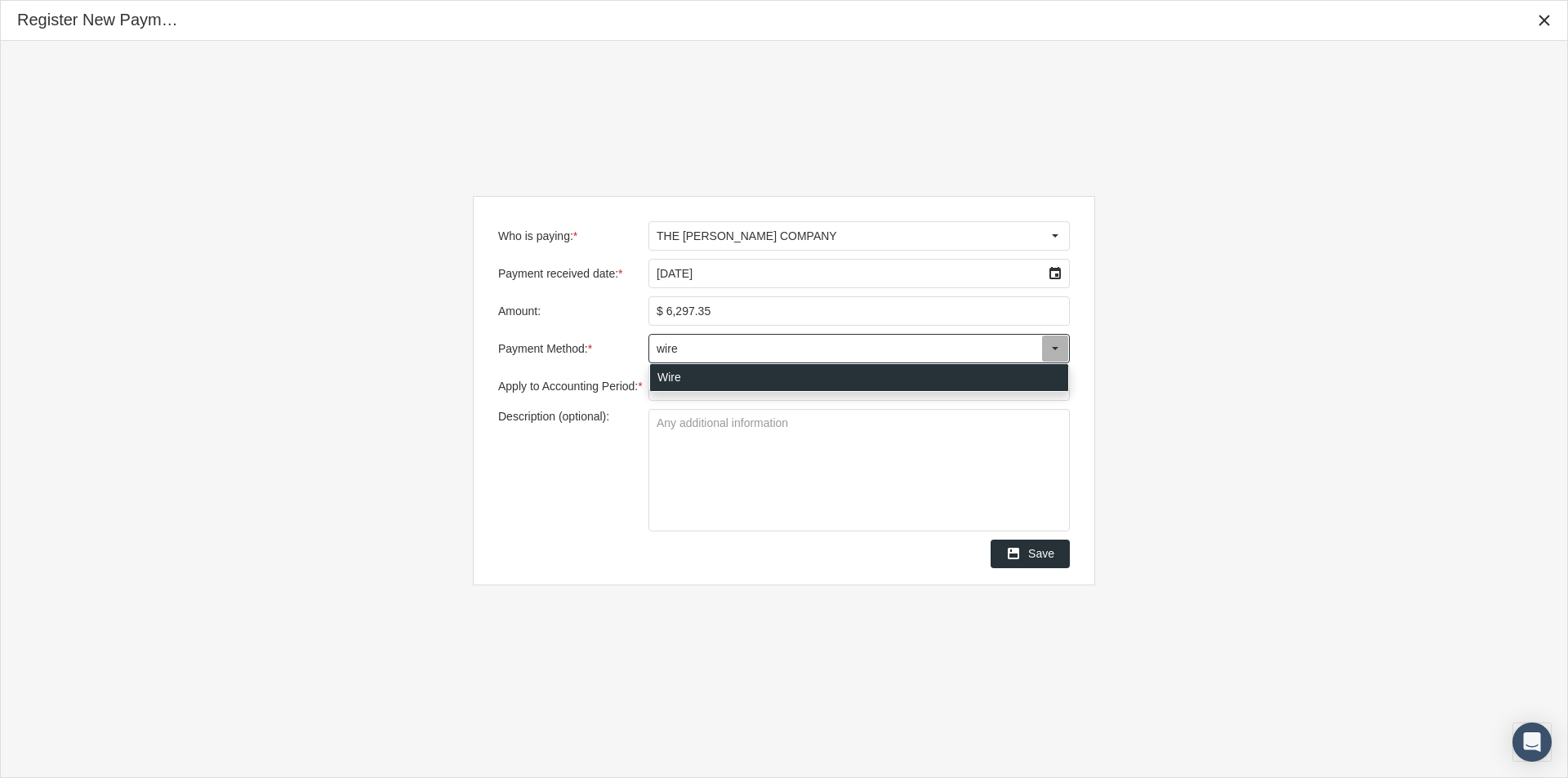
click at [662, 375] on div "Wire" at bounding box center [859, 378] width 418 height 27
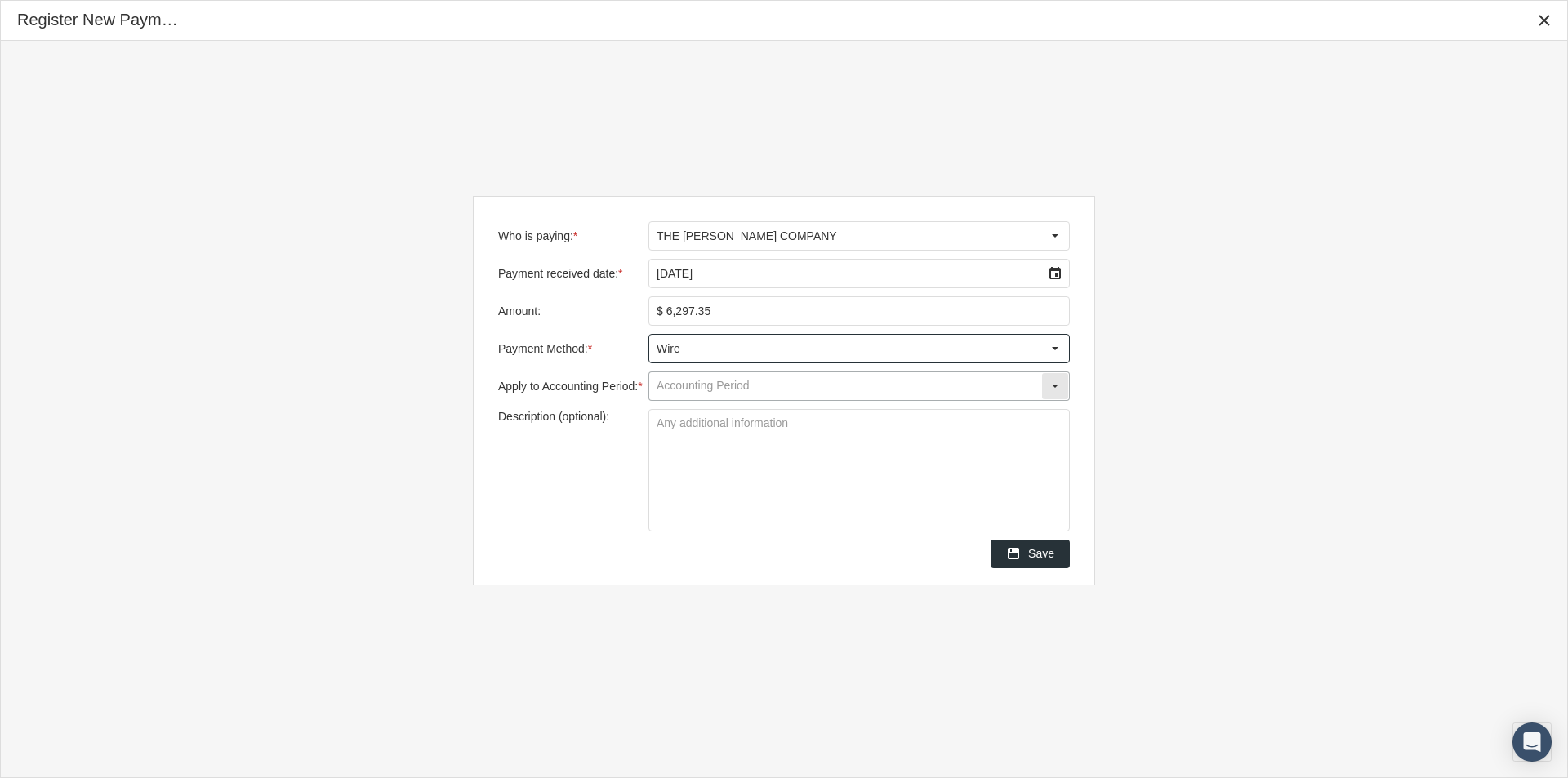
type input "Wire"
click at [683, 389] on input "Apply to Accounting Period: *" at bounding box center [845, 386] width 392 height 28
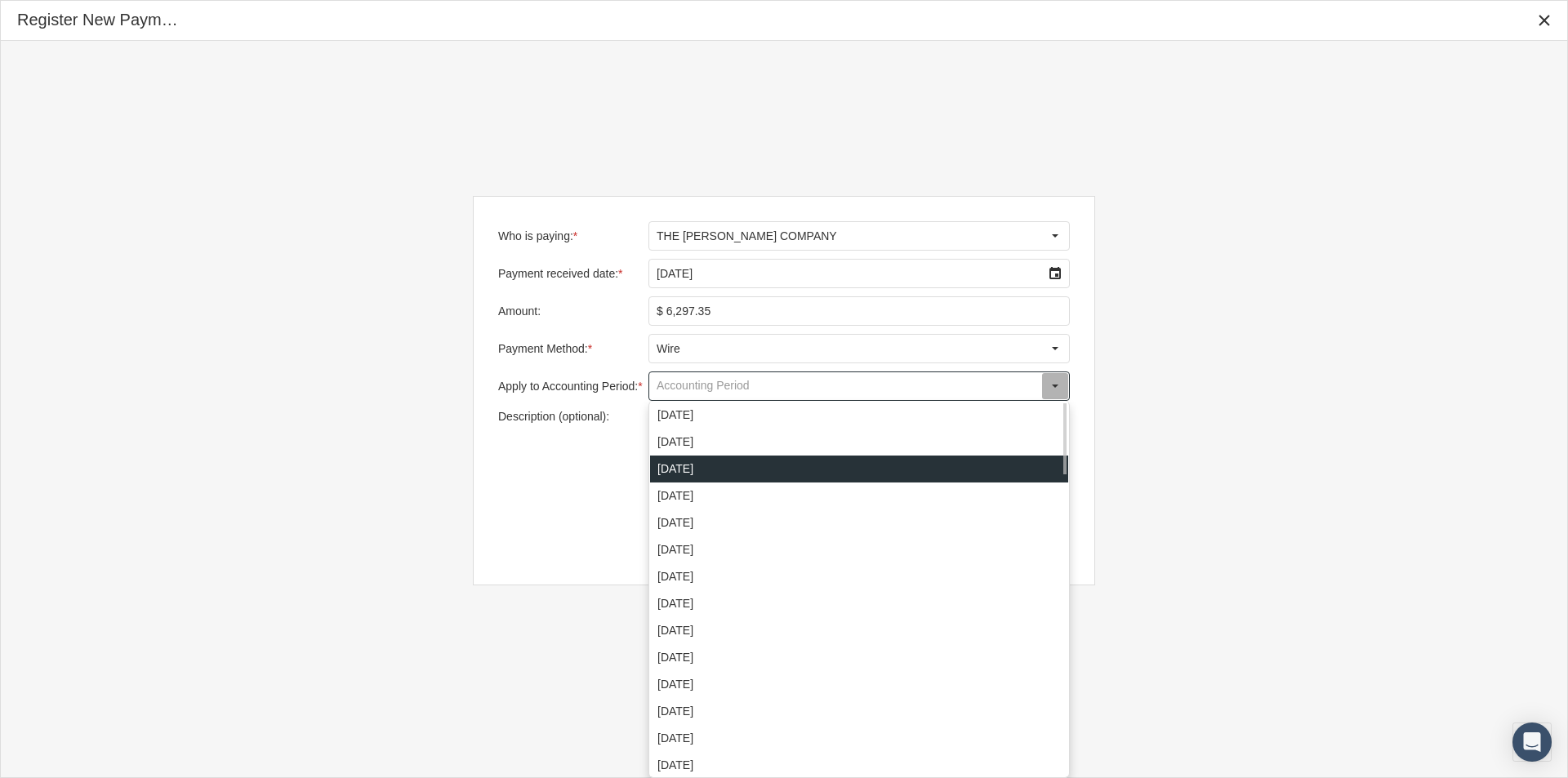
click at [672, 467] on div "August 2025" at bounding box center [859, 469] width 418 height 27
type input "August 2025"
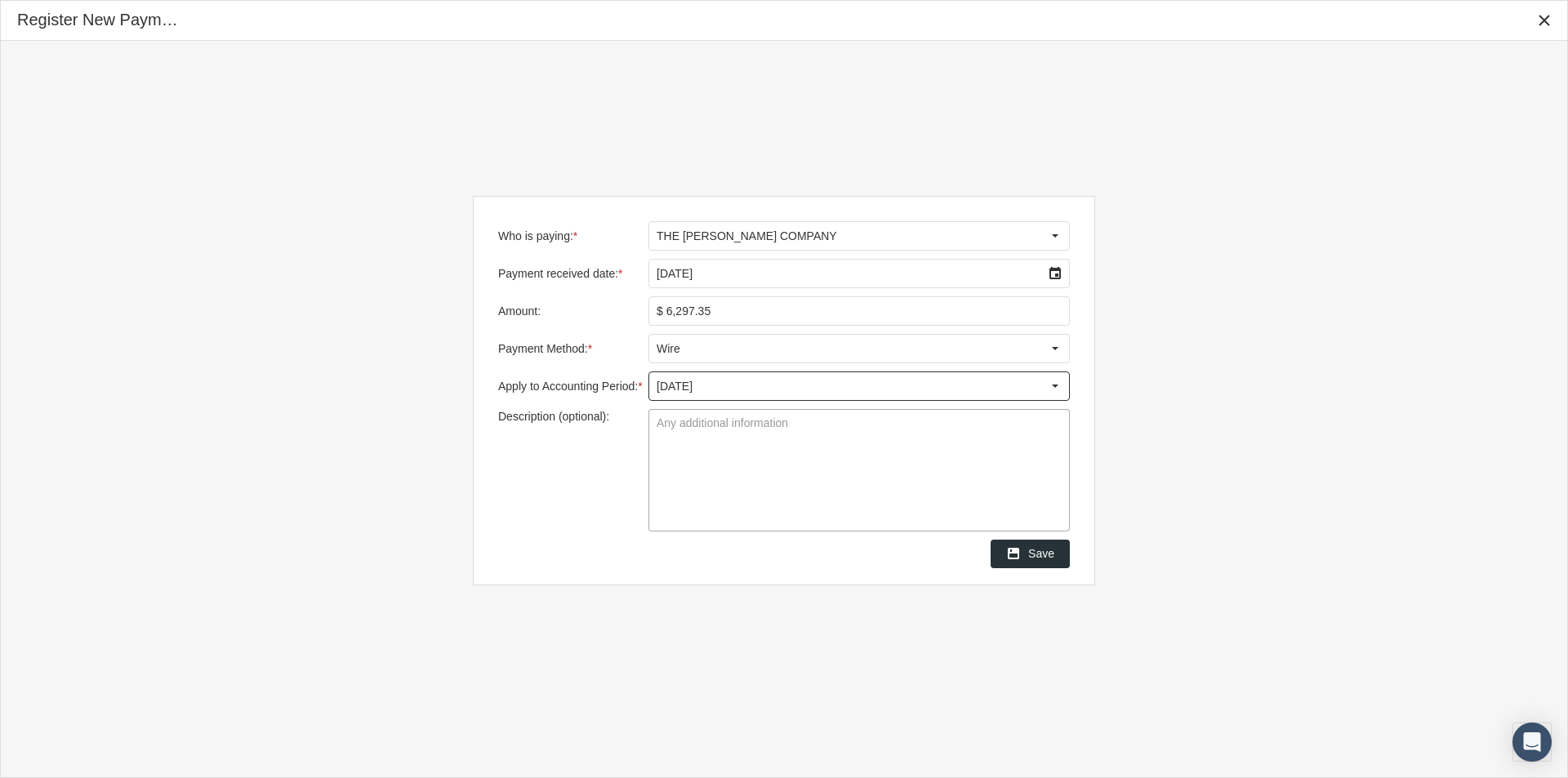
click at [670, 427] on textarea "Description (optional):" at bounding box center [859, 470] width 419 height 121
type textarea "Pending Remit"
click at [1040, 548] on span "Save" at bounding box center [1041, 554] width 26 height 13
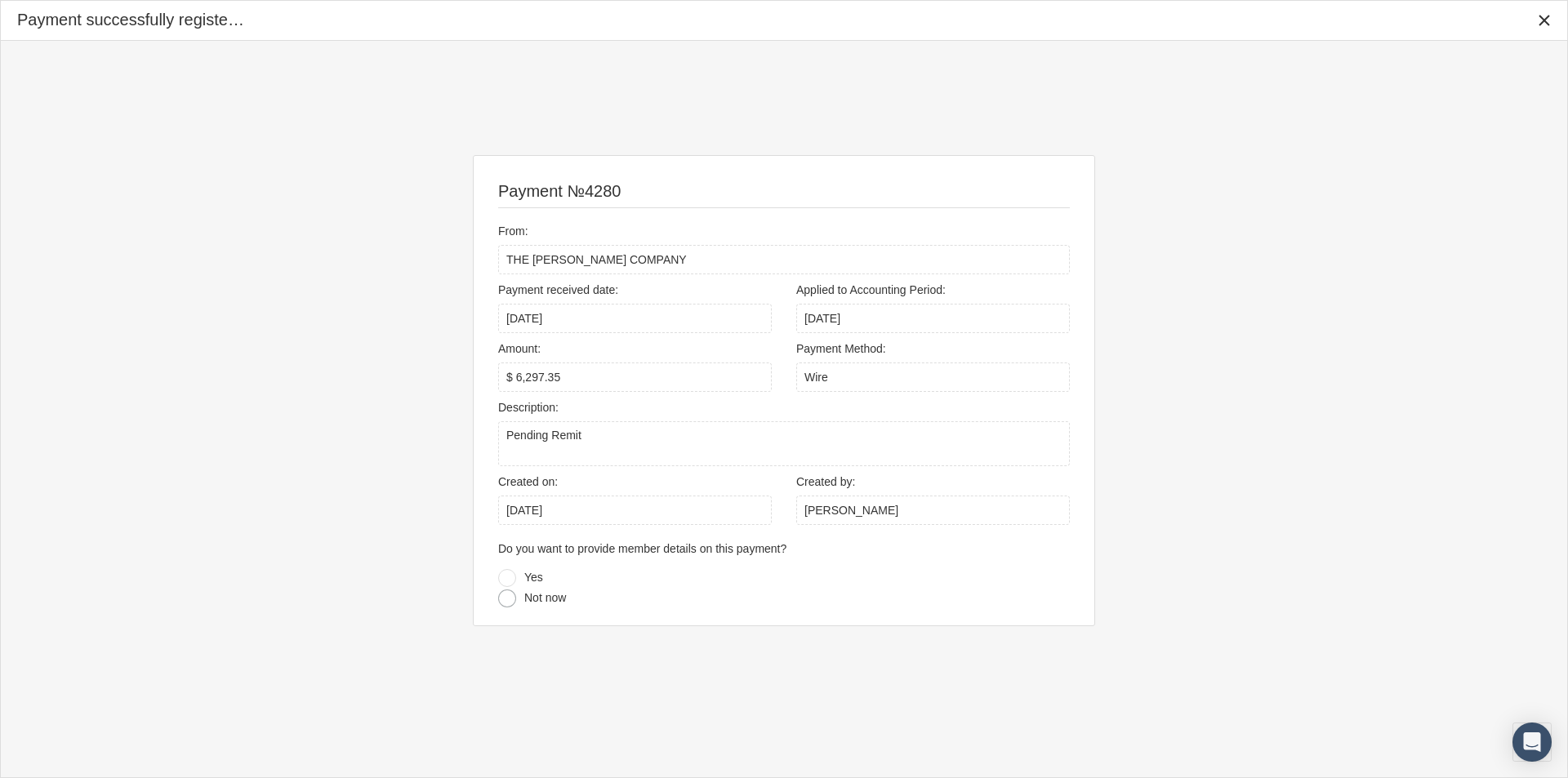
click at [507, 601] on div at bounding box center [507, 598] width 18 height 18
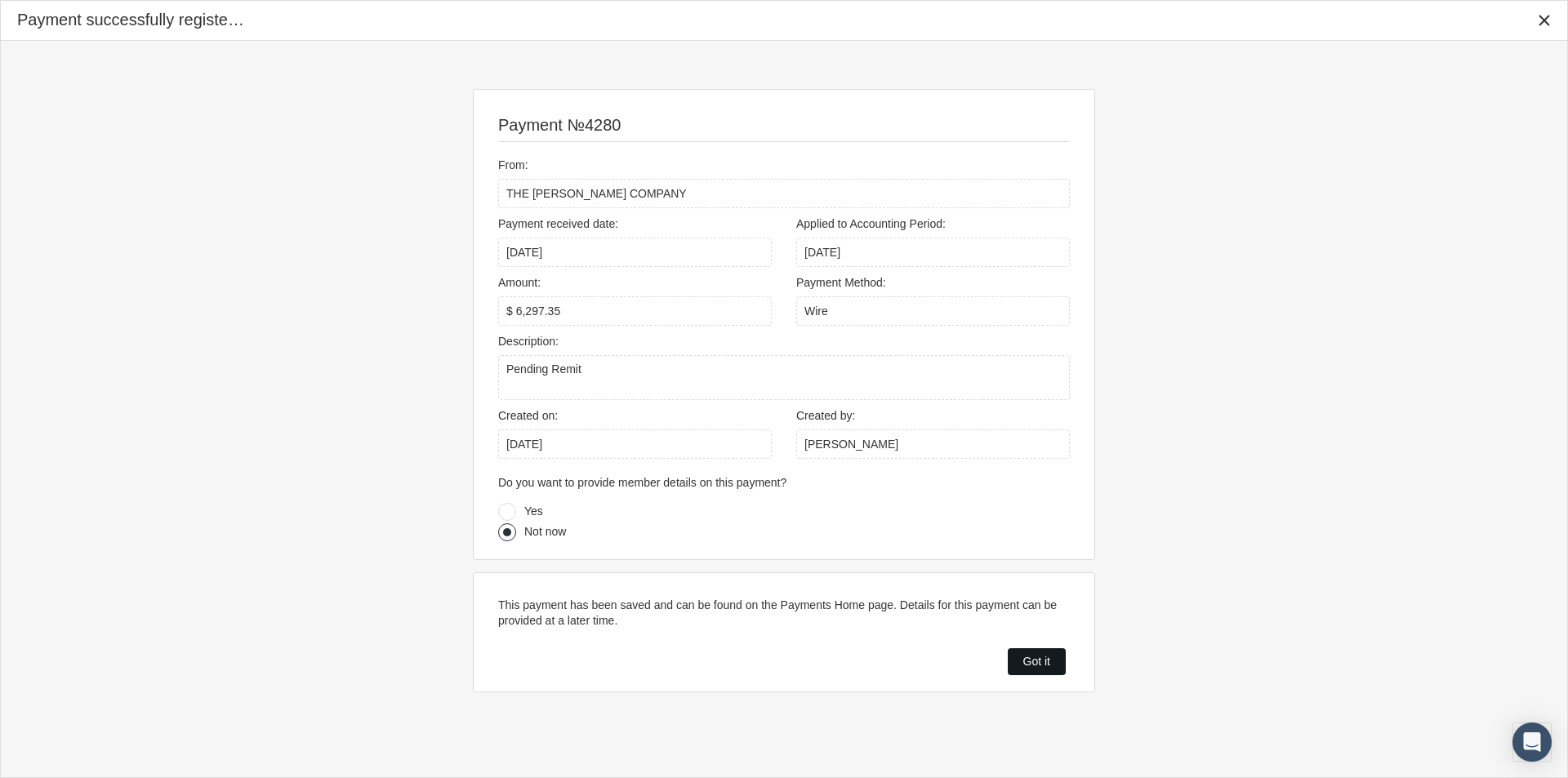
click at [1031, 666] on span "Got it" at bounding box center [1037, 662] width 27 height 13
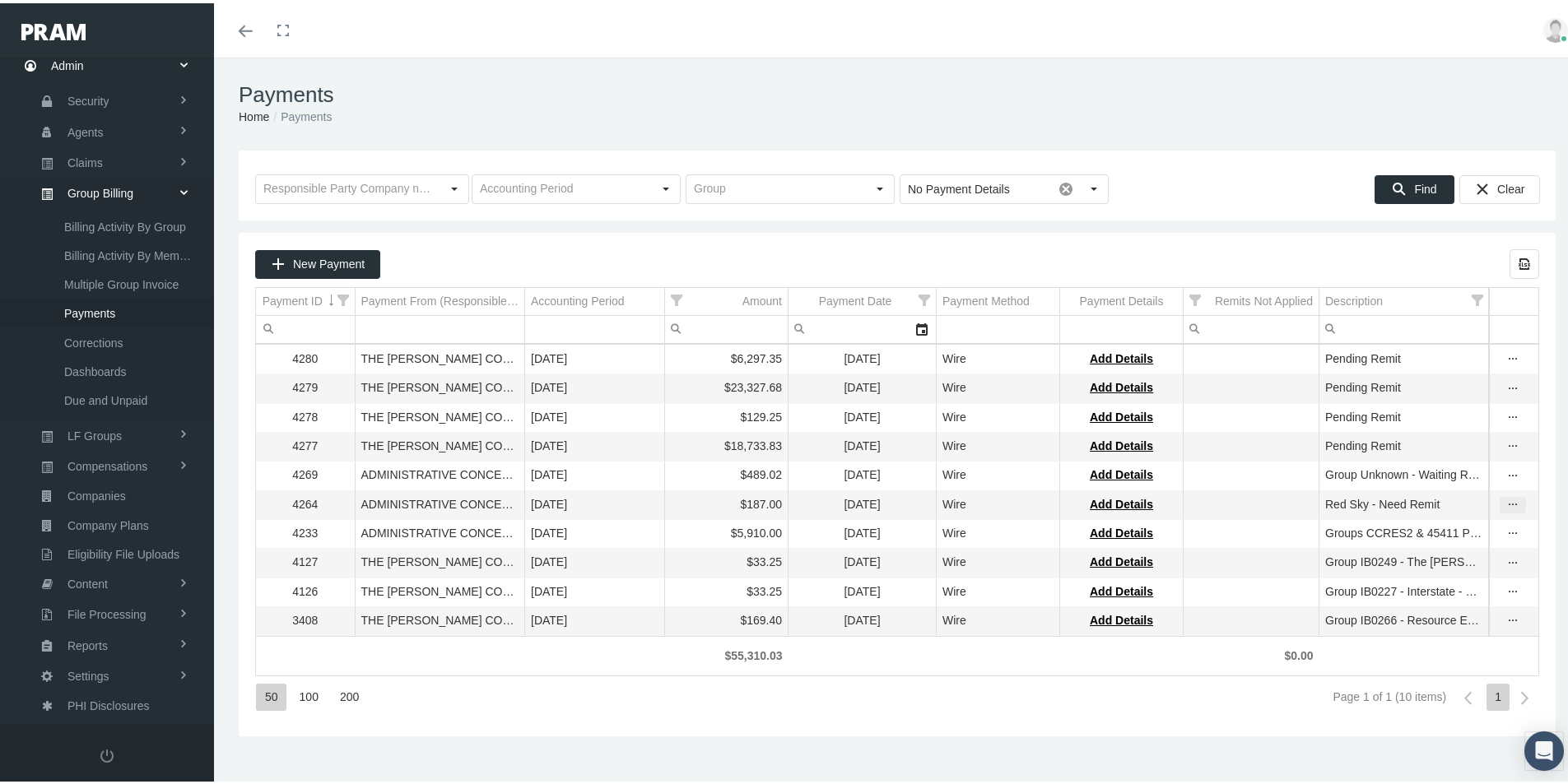
click at [1505, 503] on icon "more" at bounding box center [1512, 501] width 15 height 15
click at [1432, 530] on div "View & Edit Payment" at bounding box center [1431, 531] width 161 height 27
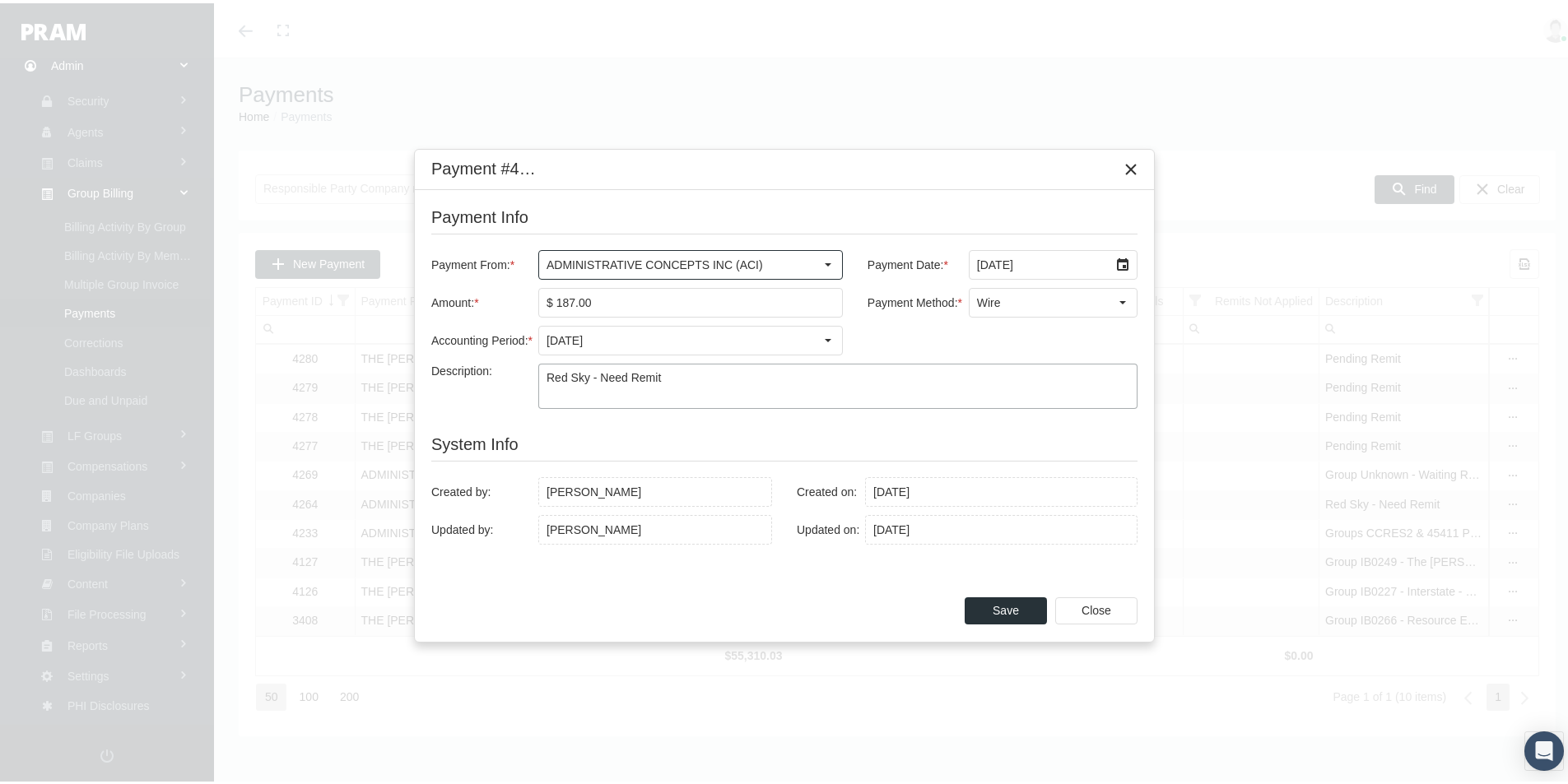
click at [684, 370] on textarea "Red Sky - Need Remit" at bounding box center [838, 383] width 597 height 44
type textarea "Red Sky - Need Remit Saying July but July already paid?"
click at [1005, 611] on span "Save" at bounding box center [1006, 608] width 26 height 14
